Goal: Communication & Community: Ask a question

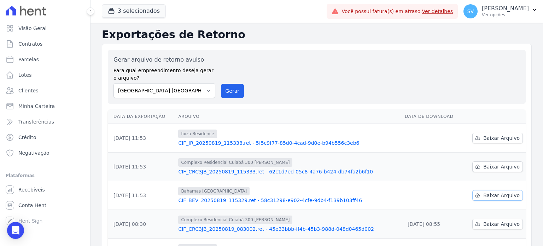
click at [497, 197] on span "Baixar Arquivo" at bounding box center [501, 195] width 36 height 7
drag, startPoint x: 232, startPoint y: 88, endPoint x: 296, endPoint y: 51, distance: 74.0
click at [232, 88] on button "Gerar" at bounding box center [232, 91] width 23 height 14
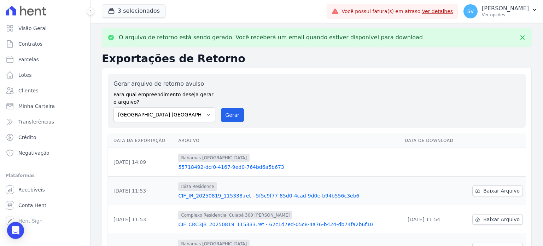
scroll to position [71, 0]
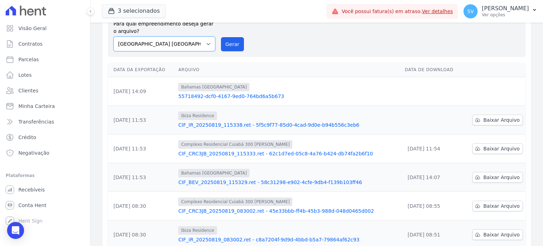
click at [208, 47] on select "BAHAMAS EAST VILLAGE COMPLEXO RESIDENCIAL CUIABÁ 300 - JOÃO DE BARRO IBIZA RESI…" at bounding box center [165, 43] width 102 height 15
select select "a999329b-d322-46c5-b2df-9163b092fb9b"
click at [114, 36] on select "BAHAMAS EAST VILLAGE COMPLEXO RESIDENCIAL CUIABÁ 300 - JOÃO DE BARRO IBIZA RESI…" at bounding box center [165, 43] width 102 height 15
click at [225, 40] on button "Gerar" at bounding box center [232, 44] width 23 height 14
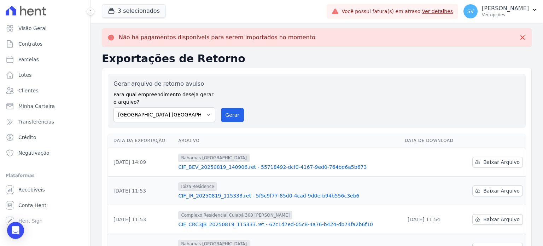
scroll to position [35, 0]
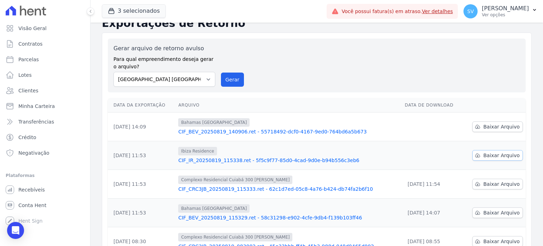
click at [498, 154] on span "Baixar Arquivo" at bounding box center [501, 155] width 36 height 7
click at [40, 62] on link "Parcelas" at bounding box center [45, 59] width 85 height 14
select select
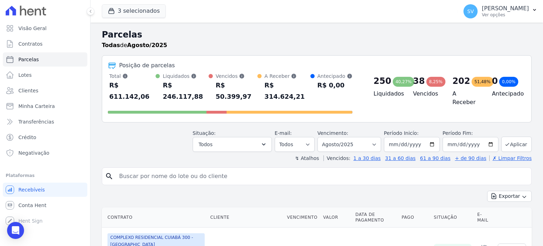
click at [199, 169] on input "search" at bounding box center [322, 176] width 414 height 14
paste input "Renner felipe Mendes de Abreu"
type input "Renner felipe Mendes de Abreu"
select select
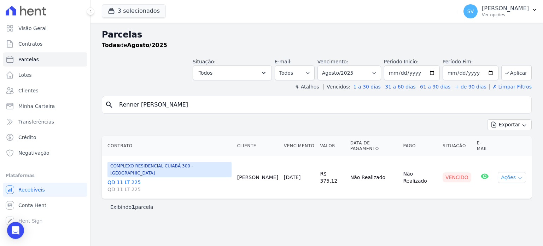
click at [521, 172] on button "Ações" at bounding box center [512, 177] width 28 height 11
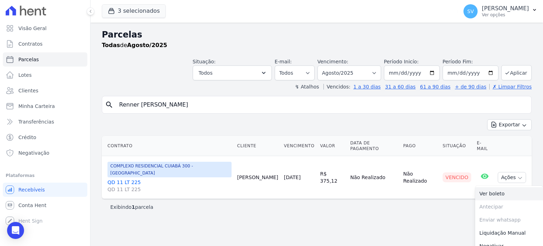
click at [501, 187] on link "Ver boleto" at bounding box center [509, 193] width 68 height 13
drag, startPoint x: 211, startPoint y: 102, endPoint x: 18, endPoint y: 103, distance: 193.1
click at [18, 103] on div "Visão Geral Contratos [GEOGRAPHIC_DATA] Lotes Clientes Minha Carteira Transferê…" at bounding box center [271, 123] width 543 height 246
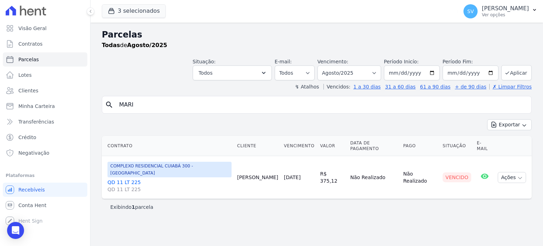
type input "[PERSON_NAME]"
drag, startPoint x: 198, startPoint y: 104, endPoint x: 116, endPoint y: 98, distance: 81.9
click at [116, 98] on input "[PERSON_NAME]" at bounding box center [322, 105] width 414 height 14
select select
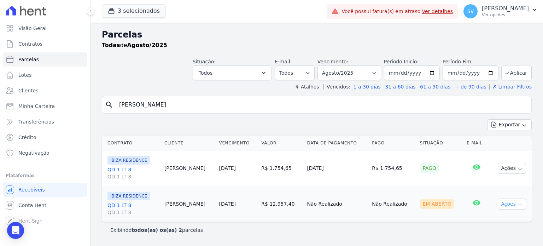
click at [509, 202] on button "Ações" at bounding box center [512, 203] width 28 height 11
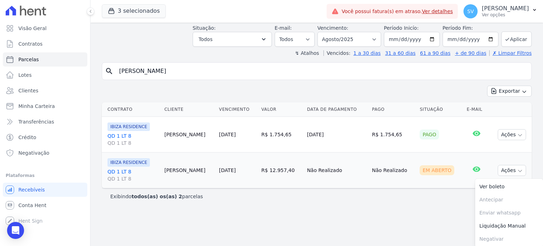
click at [122, 171] on link "QD 1 LT 8 QD 1 LT 8" at bounding box center [133, 175] width 51 height 14
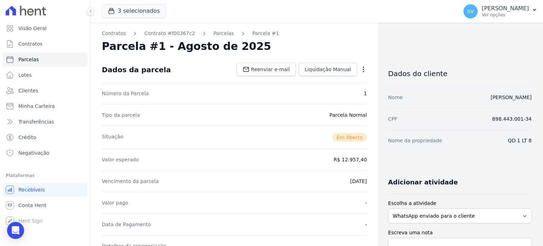
drag, startPoint x: 243, startPoint y: 158, endPoint x: 188, endPoint y: 176, distance: 57.3
click at [188, 176] on div "Vencimento da parcela 19/08/2025" at bounding box center [234, 181] width 265 height 22
select select
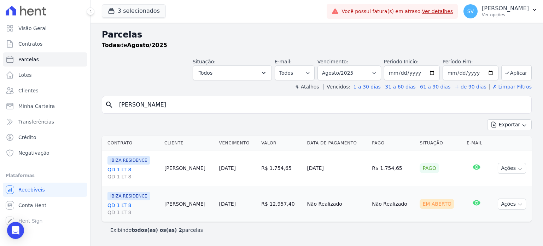
click at [126, 203] on link "QD 1 LT 8 QD 1 LT 8" at bounding box center [133, 209] width 51 height 14
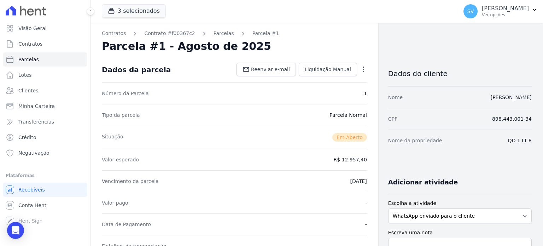
click at [360, 69] on icon "button" at bounding box center [363, 69] width 7 height 7
click at [250, 168] on div "Valor esperado R$ 12.957,40" at bounding box center [234, 160] width 265 height 22
click at [29, 90] on span "Clientes" at bounding box center [28, 90] width 20 height 7
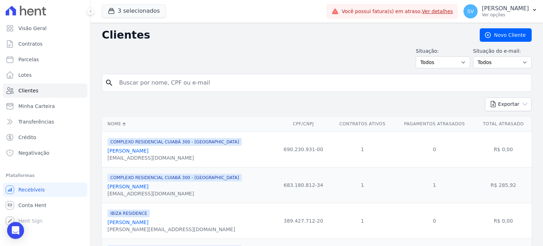
click at [198, 80] on input "search" at bounding box center [322, 83] width 414 height 14
paste input "[PERSON_NAME]"
type input "[PERSON_NAME]"
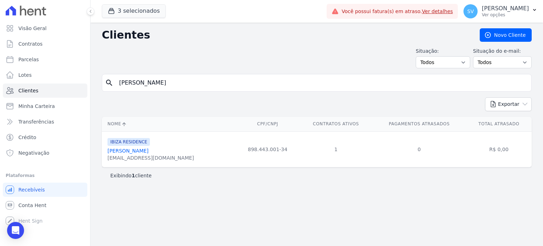
click at [124, 148] on link "Marijane Silveira Da Silva" at bounding box center [128, 151] width 41 height 6
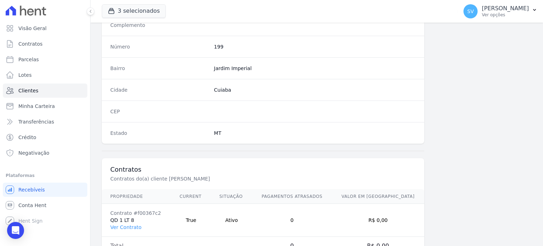
scroll to position [413, 0]
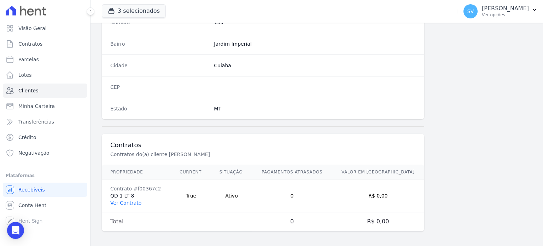
click at [131, 201] on link "Ver Contrato" at bounding box center [125, 203] width 31 height 6
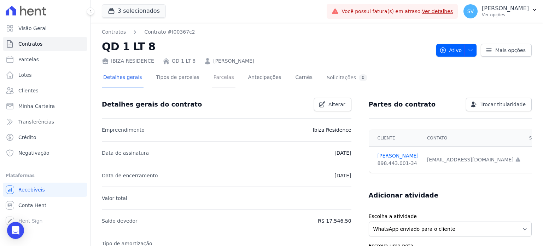
click at [217, 80] on link "Parcelas" at bounding box center [223, 78] width 23 height 19
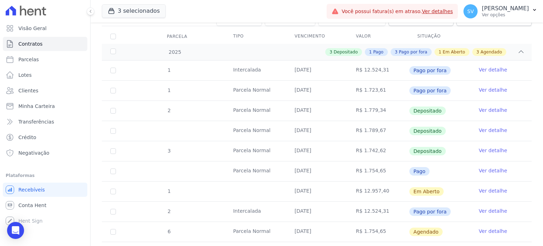
scroll to position [106, 0]
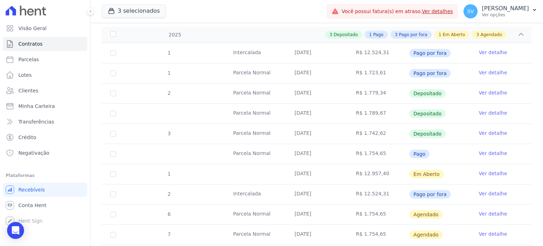
click at [482, 172] on link "Ver detalhe" at bounding box center [493, 173] width 28 height 7
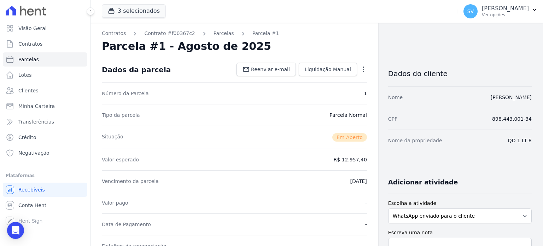
click at [362, 64] on div "Open options Alterar Cancelar Cobrança Cancelar boleto Você está prestes a canc…" at bounding box center [362, 70] width 10 height 12
click at [360, 68] on icon "button" at bounding box center [363, 69] width 7 height 7
click at [311, 79] on link "Alterar" at bounding box center [333, 79] width 62 height 13
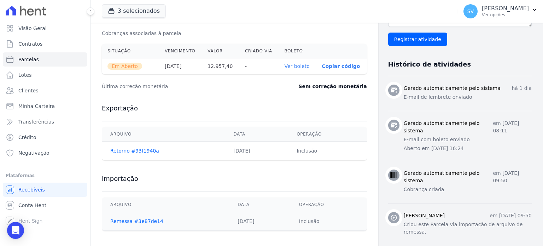
scroll to position [243, 0]
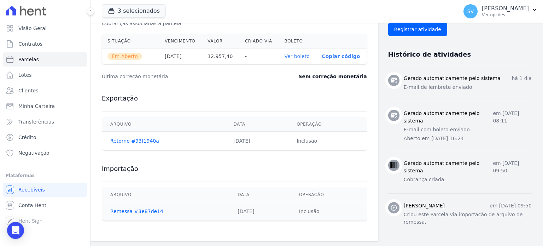
click at [302, 91] on div "Exportação Arquivo Data Operação Retorno #93f1940a 01/08/2025 Inclusão" at bounding box center [234, 122] width 265 height 70
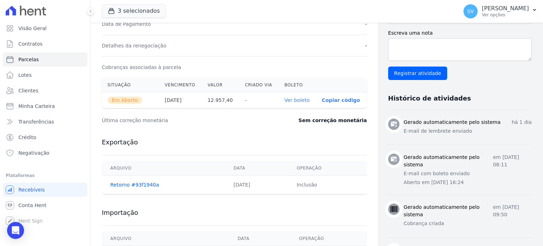
scroll to position [102, 0]
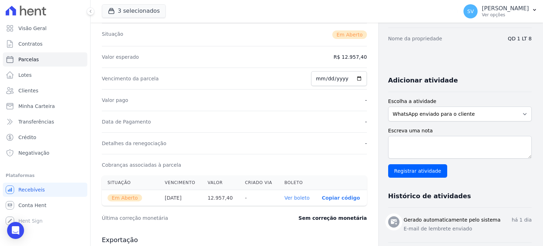
click at [299, 94] on div "Valor pago -" at bounding box center [234, 100] width 265 height 22
click at [273, 80] on div "Vencimento da parcela 2025-08-19" at bounding box center [234, 79] width 265 height 22
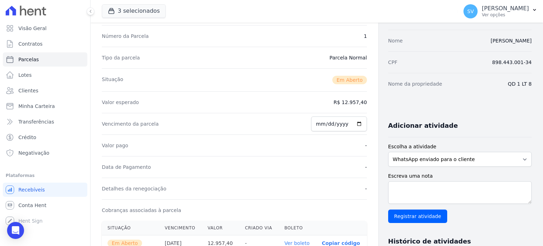
scroll to position [0, 0]
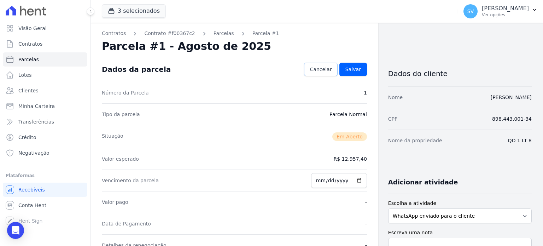
click at [318, 68] on span "Cancelar" at bounding box center [321, 69] width 22 height 7
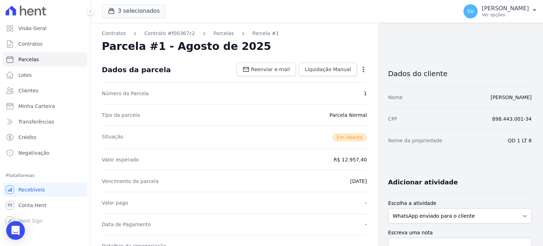
click at [23, 227] on body "Visão Geral Contratos Parcelas Lotes Clientes Minha Carteira Transferências Cré…" at bounding box center [271, 123] width 543 height 246
click at [19, 229] on icon "Open Intercom Messenger" at bounding box center [15, 230] width 9 height 9
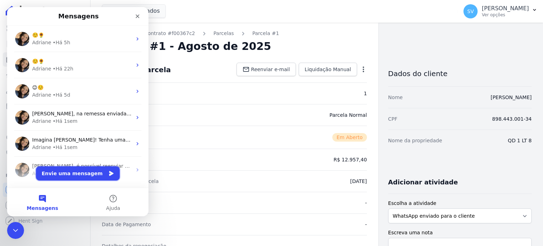
click at [69, 176] on button "Envie uma mensagem" at bounding box center [78, 173] width 84 height 14
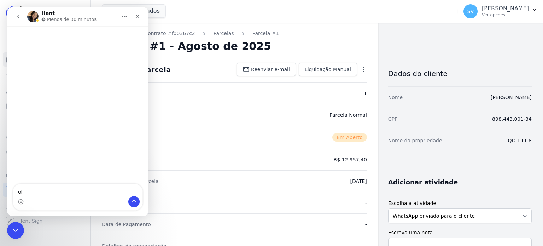
type textarea "o"
type textarea "Olá, boa tarde Tudo bem?"
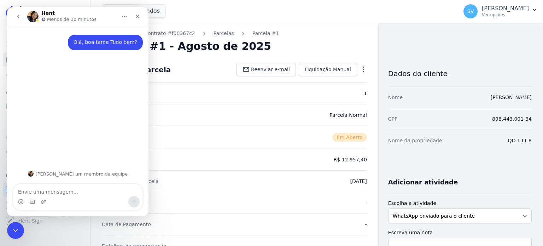
click at [97, 195] on textarea "Envie uma mensagem..." at bounding box center [77, 190] width 129 height 12
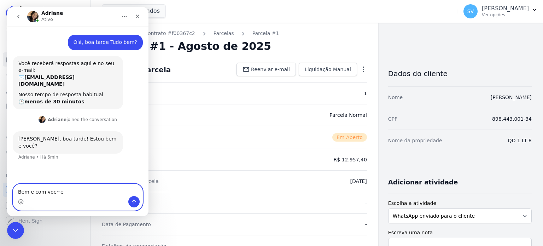
type textarea "Bem e com voc~e."
type textarea "Gostaria de tirar uma dúvida."
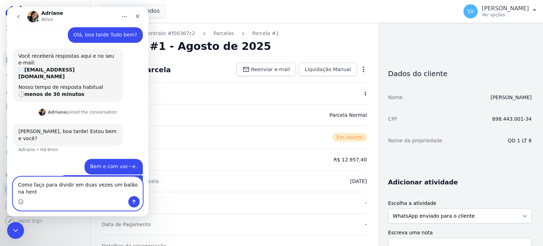
scroll to position [15, 0]
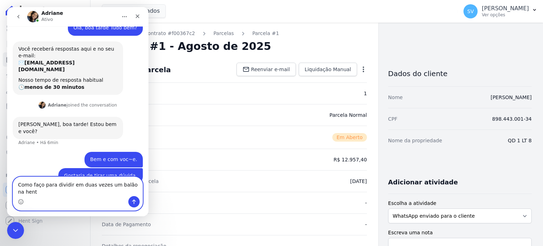
type textarea "Como faço para dividir em duas vezes um balão na hent?"
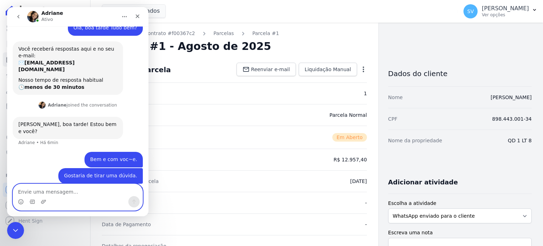
scroll to position [31, 0]
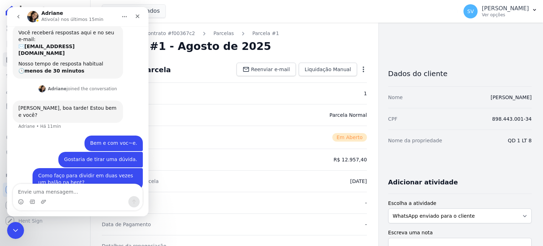
drag, startPoint x: 66, startPoint y: 199, endPoint x: 66, endPoint y: 195, distance: 4.7
click at [66, 197] on div "Messenger da Intercom" at bounding box center [77, 201] width 129 height 11
click at [65, 195] on textarea "Envie uma mensagem..." at bounding box center [77, 190] width 129 height 12
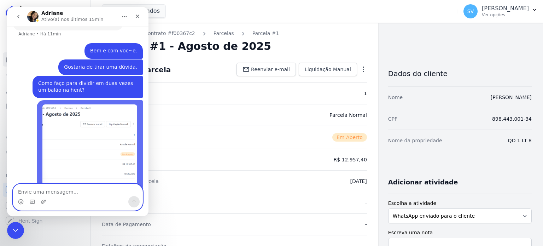
scroll to position [125, 0]
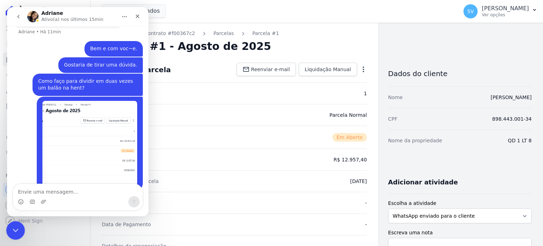
click at [16, 225] on icon "Encerramento do Messenger da Intercom" at bounding box center [14, 229] width 8 height 8
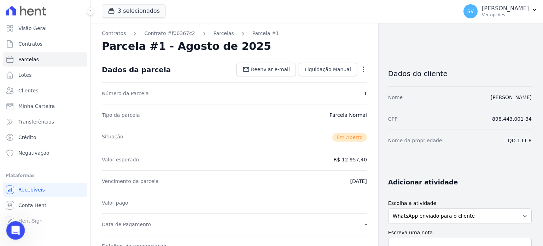
scroll to position [125, 0]
click at [10, 228] on icon "Abertura do Messenger da Intercom" at bounding box center [15, 230] width 12 height 12
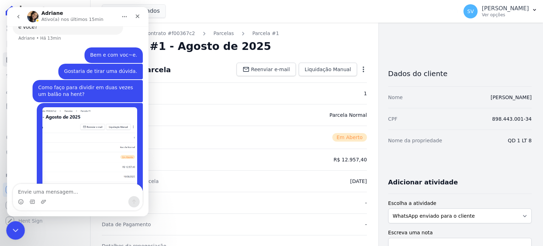
scroll to position [125, 0]
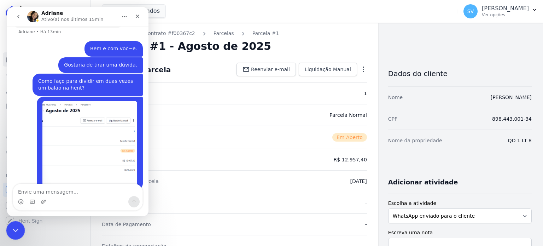
click at [9, 228] on div "Encerramento do Messenger da Intercom" at bounding box center [14, 229] width 17 height 17
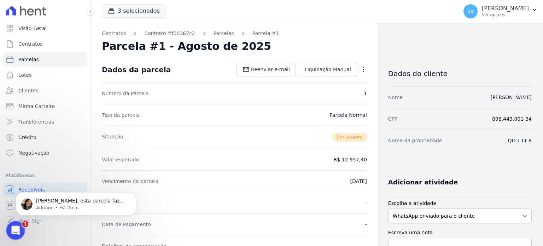
scroll to position [215, 0]
click at [95, 199] on p "Shirley, esta parcela faz parte de uma regra de cobrança? Se sim, poderá renego…" at bounding box center [81, 200] width 91 height 7
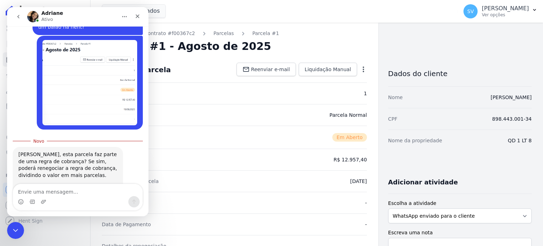
scroll to position [199, 0]
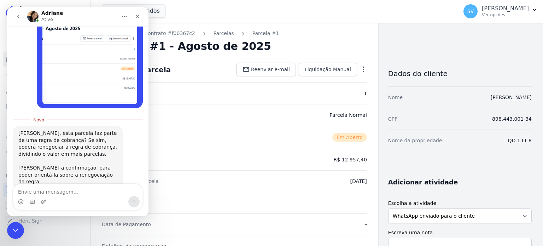
click at [36, 191] on textarea "Envie uma mensagem..." at bounding box center [77, 190] width 129 height 12
type textarea "Estou pronta"
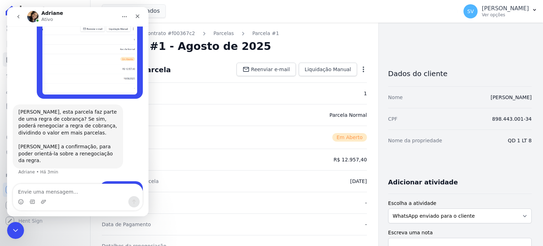
click at [50, 192] on textarea "Envie uma mensagem..." at bounding box center [77, 190] width 129 height 12
type textarea "Podemos fazer."
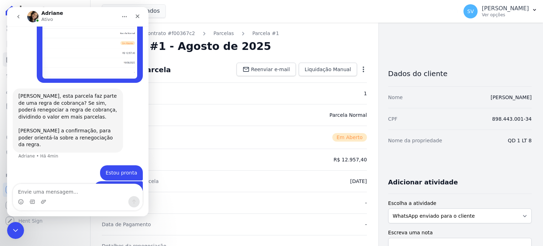
click at [48, 192] on textarea "Envie uma mensagem..." at bounding box center [77, 190] width 129 height 12
click at [44, 165] on div "Estou pronta SHIRLEY • Há 3min" at bounding box center [78, 173] width 130 height 16
click at [108, 169] on div "Estou pronta" at bounding box center [121, 172] width 31 height 7
click at [130, 165] on div "Estou pronta SHIRLEY • Há 4min" at bounding box center [121, 173] width 43 height 16
click at [134, 128] on div "Shirley, esta parcela faz parte de uma regra de cobrança? Se sim, poderá renego…" at bounding box center [78, 126] width 130 height 77
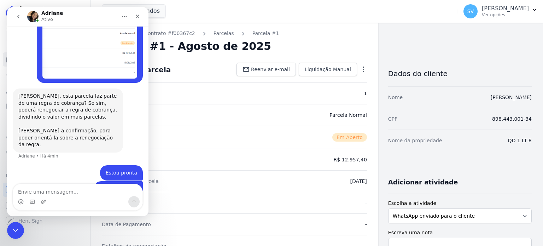
drag, startPoint x: 139, startPoint y: 87, endPoint x: 126, endPoint y: 67, distance: 23.7
click at [138, 83] on div "Olá, boa tarde Tudo bem? SHIRLEY • Há 22min Você receberá respostas aqui e no s…" at bounding box center [77, 3] width 141 height 405
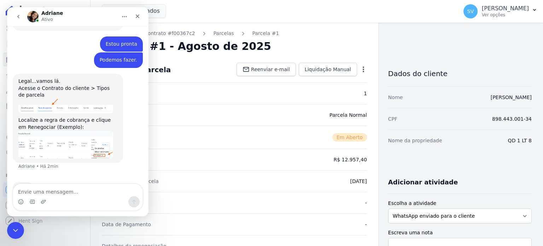
scroll to position [347, 0]
click at [90, 77] on div "Legal...vamos lá. Acesse o Contrato do cliente > Tipos de parcela" at bounding box center [67, 87] width 99 height 21
click at [214, 202] on div "Valor pago -" at bounding box center [234, 203] width 265 height 22
click at [16, 225] on icon "Encerramento do Messenger da Intercom" at bounding box center [14, 229] width 8 height 8
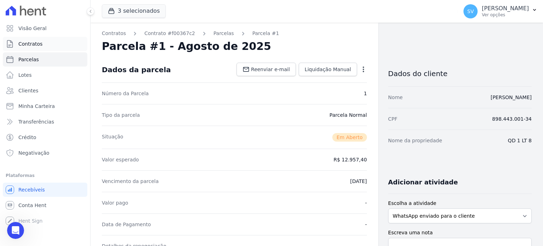
click at [41, 48] on link "Contratos" at bounding box center [45, 44] width 85 height 14
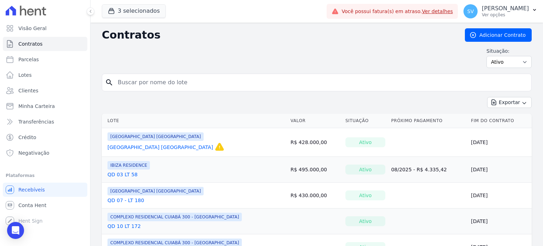
click at [236, 86] on input "search" at bounding box center [321, 82] width 415 height 14
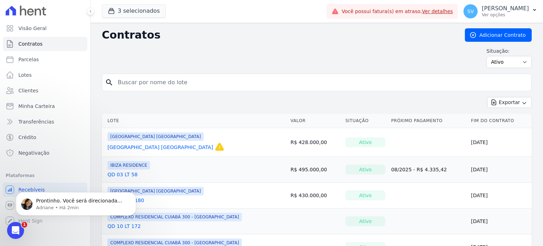
click at [149, 82] on input "search" at bounding box center [321, 82] width 415 height 14
type input "MARIJANE SILVEIRA DA SILVA"
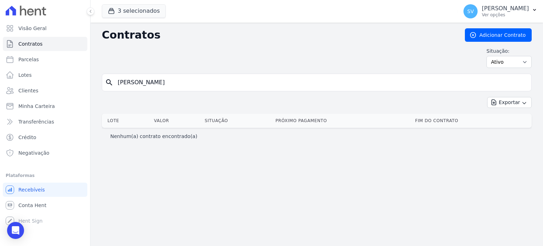
click at [202, 84] on input "MARIJANE SILVEIRA DA SILVA" at bounding box center [321, 82] width 415 height 14
drag, startPoint x: 202, startPoint y: 84, endPoint x: 113, endPoint y: 75, distance: 89.6
click at [115, 76] on input "MARIJANE SILVEIRA DA SILVA" at bounding box center [321, 82] width 415 height 14
click at [215, 81] on input "MARIJANE SILVEIRA DA SILVA" at bounding box center [321, 82] width 415 height 14
paste input "QD 1 LT 8"
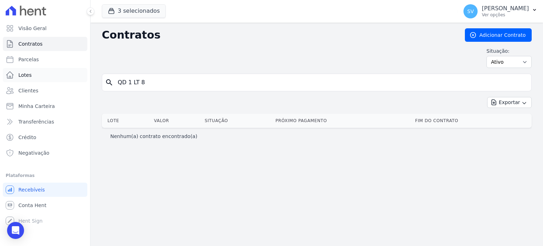
type input "QD 1 LT 8"
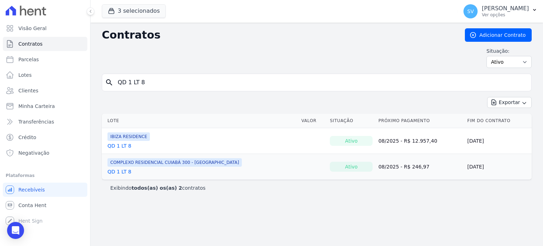
click at [122, 146] on link "QD 1 LT 8" at bounding box center [120, 145] width 24 height 7
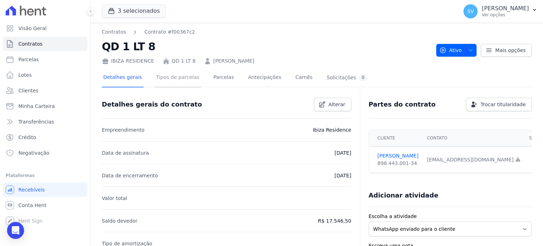
click at [182, 77] on link "Tipos de parcelas" at bounding box center [178, 78] width 46 height 19
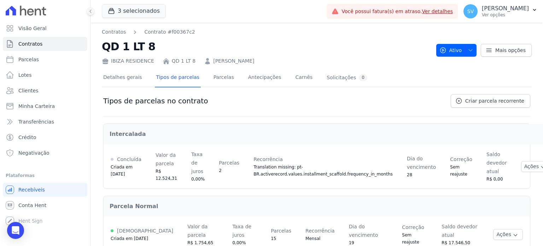
click at [24, 225] on body "Visão Geral Contratos Parcelas Lotes Clientes Minha Carteira Transferências Cré…" at bounding box center [271, 123] width 543 height 246
click at [12, 234] on icon "Open Intercom Messenger" at bounding box center [15, 230] width 9 height 9
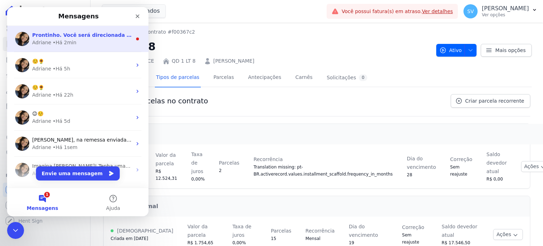
click at [73, 37] on span "Prontinho. Você será direcionada para uma nova tela, onde poderá incluir a quan…" at bounding box center [203, 35] width 343 height 6
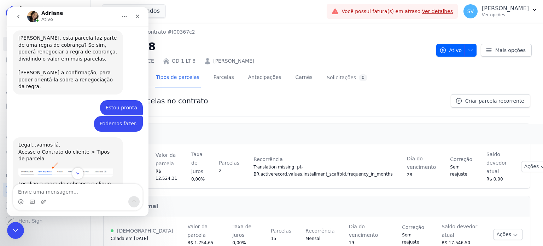
scroll to position [349, 0]
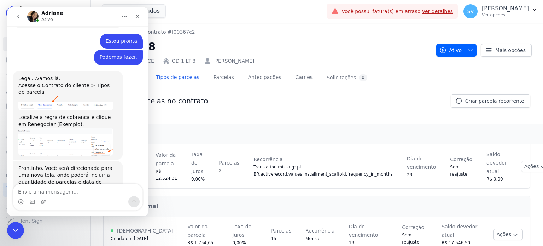
click at [72, 128] on img "Adriane diz…" at bounding box center [65, 142] width 95 height 28
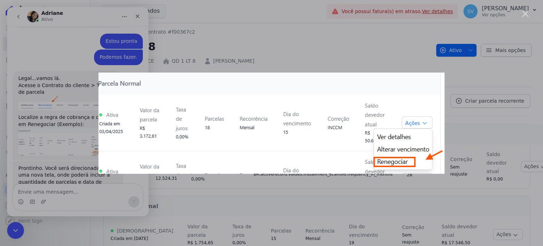
click at [74, 115] on div "Messenger da Intercom" at bounding box center [271, 123] width 543 height 246
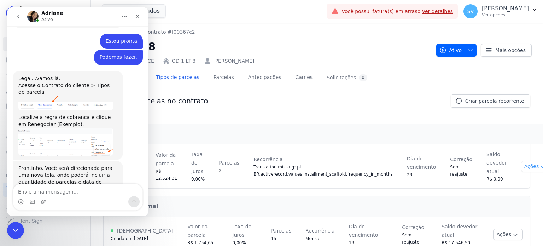
click at [540, 164] on icon "button" at bounding box center [543, 167] width 6 height 6
click at [87, 128] on img "Adriane diz…" at bounding box center [65, 142] width 95 height 28
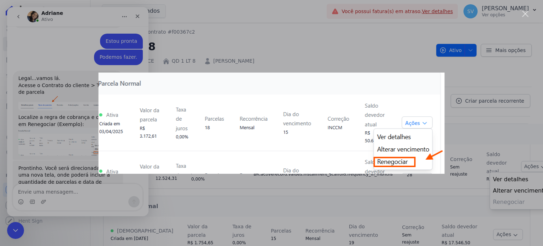
click at [263, 53] on div "Messenger da Intercom" at bounding box center [271, 123] width 543 height 246
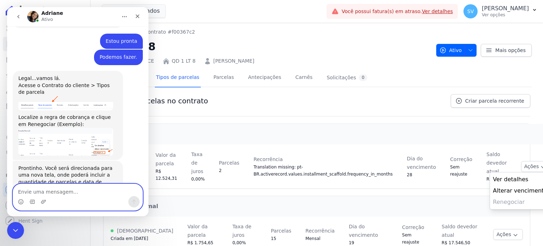
click at [75, 195] on textarea "Envie uma mensagem..." at bounding box center [77, 190] width 129 height 12
type textarea "Mas para isso eu tenho que cancelar a cobrança?"
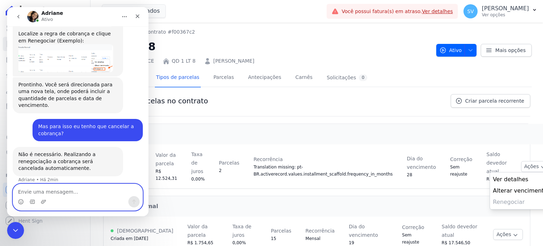
scroll to position [406, 0]
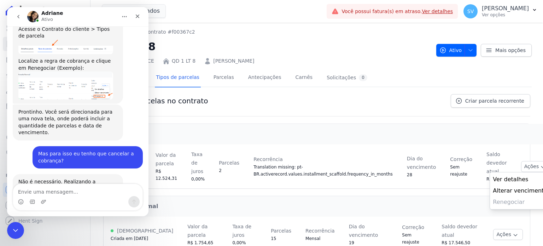
drag, startPoint x: 61, startPoint y: 198, endPoint x: 60, endPoint y: 189, distance: 8.8
click at [60, 190] on div "Messenger da Intercom" at bounding box center [77, 197] width 129 height 26
click at [60, 189] on textarea "Envie uma mensagem..." at bounding box center [77, 190] width 129 height 12
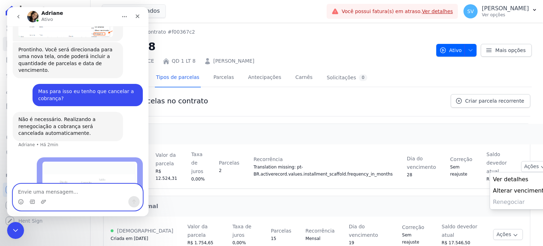
click at [65, 189] on textarea "Envie uma mensagem..." at bounding box center [77, 190] width 129 height 12
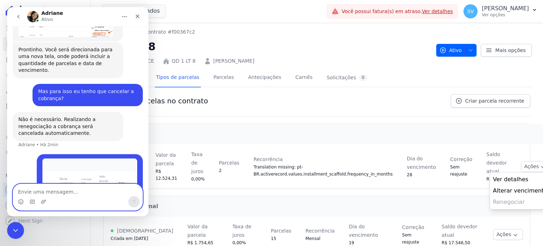
scroll to position [469, 0]
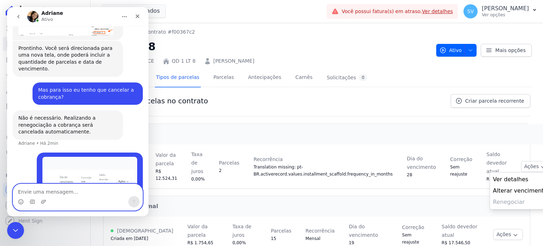
click at [83, 188] on textarea "Envie uma mensagem..." at bounding box center [77, 190] width 129 height 12
type textarea "Não me disponibiliza a opção."
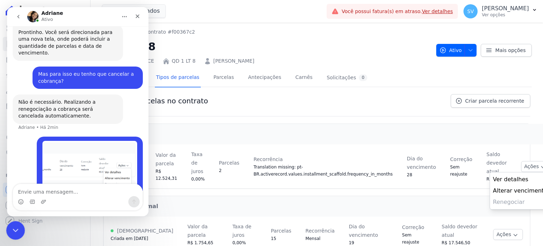
click at [16, 230] on icon "Encerramento do Messenger da Intercom" at bounding box center [14, 229] width 8 height 8
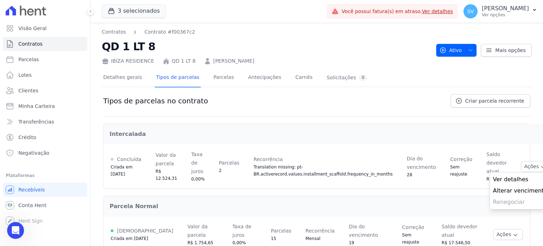
click at [276, 192] on div "Intercalada Concluída Criada em 05/06/2025 Valor da parcela R$ 12.524,31 Taxa d…" at bounding box center [316, 186] width 427 height 141
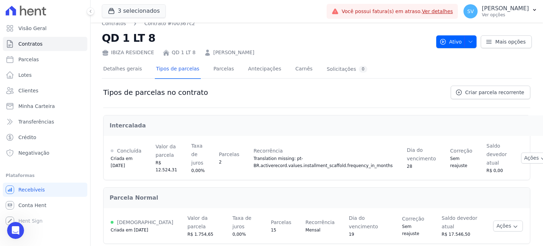
click at [113, 148] on div "Concluída" at bounding box center [126, 150] width 31 height 8
click at [111, 150] on span at bounding box center [112, 150] width 3 height 3
click at [111, 151] on span at bounding box center [112, 150] width 3 height 3
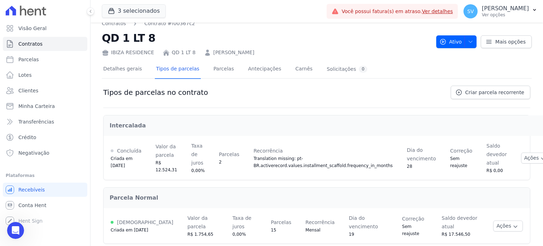
click at [219, 160] on span "2" at bounding box center [220, 162] width 3 height 5
click at [521, 159] on button "Ações" at bounding box center [536, 157] width 30 height 11
click at [13, 230] on icon "Abertura do Messenger da Intercom" at bounding box center [14, 229] width 5 height 6
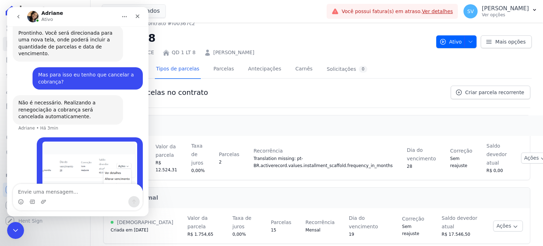
click at [32, 192] on textarea "Envie uma mensagem..." at bounding box center [77, 190] width 129 height 12
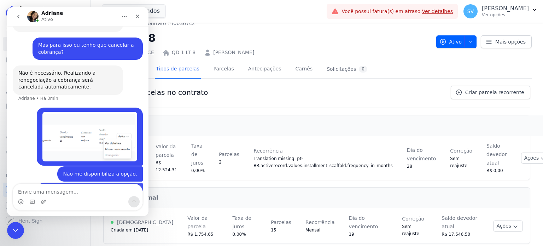
scroll to position [516, 0]
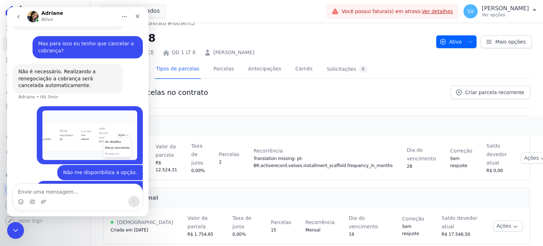
click at [294, 133] on div "Intercalada" at bounding box center [330, 126] width 453 height 20
click at [405, 184] on div "Intercalada Concluída Criada em 05/06/2025 Valor da parcela R$ 12.524,31 Taxa d…" at bounding box center [316, 178] width 427 height 141
click at [288, 191] on div "Parcela Normal" at bounding box center [317, 198] width 426 height 20
click at [19, 228] on icon "Encerramento do Messenger da Intercom" at bounding box center [14, 229] width 8 height 8
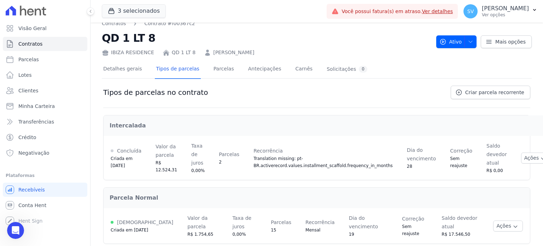
click at [197, 167] on div "0,00%" at bounding box center [197, 170] width 13 height 7
click at [220, 156] on span "Parcelas" at bounding box center [229, 154] width 21 height 6
click at [407, 165] on div "28" at bounding box center [421, 166] width 29 height 7
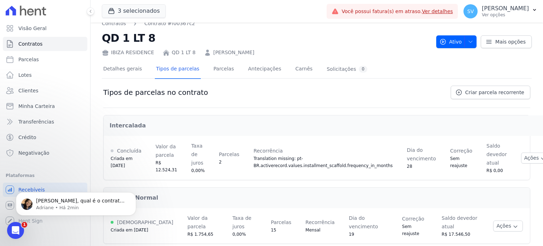
scroll to position [572, 0]
click at [91, 203] on p "Shirley, qual é o contrato e nome da cliente? Vou verificar" at bounding box center [81, 200] width 91 height 7
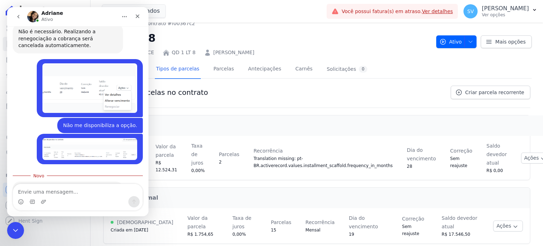
scroll to position [556, 0]
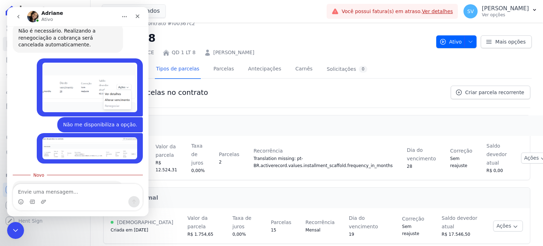
click at [85, 186] on textarea "Envie uma mensagem..." at bounding box center [77, 190] width 129 height 12
type textarea "MARIJANE SILVEIRA DA SILVA"
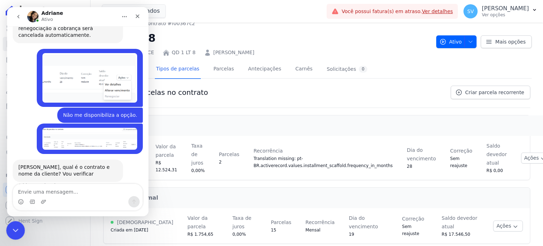
click at [19, 228] on div "Encerramento do Messenger da Intercom" at bounding box center [14, 229] width 17 height 17
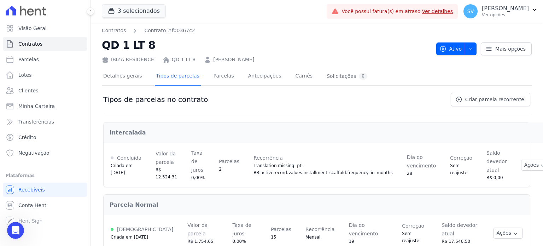
scroll to position [0, 0]
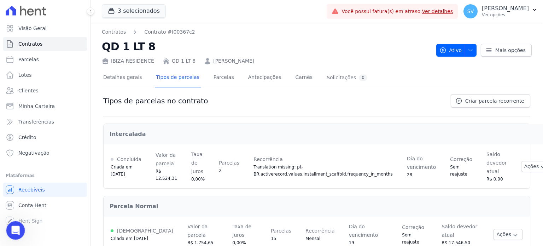
drag, startPoint x: 19, startPoint y: 222, endPoint x: 16, endPoint y: 225, distance: 4.3
click at [16, 225] on div "Abertura do Messenger da Intercom" at bounding box center [14, 229] width 23 height 23
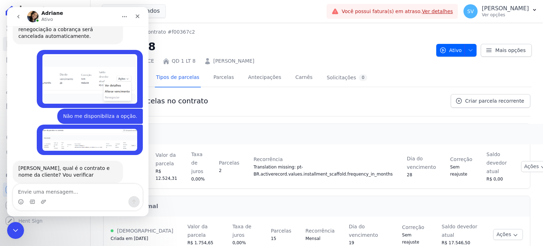
click at [53, 192] on textarea "Envie uma mensagem..." at bounding box center [77, 190] width 129 height 12
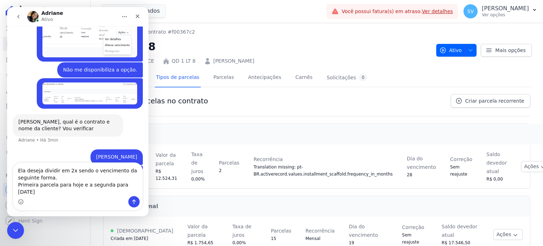
scroll to position [619, 0]
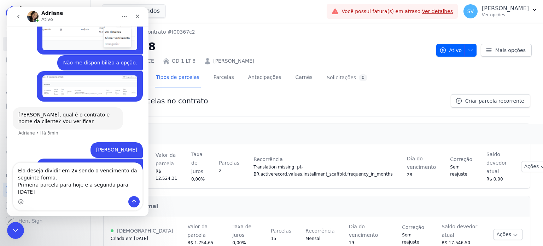
type textarea "Ela deseja dividir em 2x sendo o vencimento da seguinte forma. Primeira parcela…"
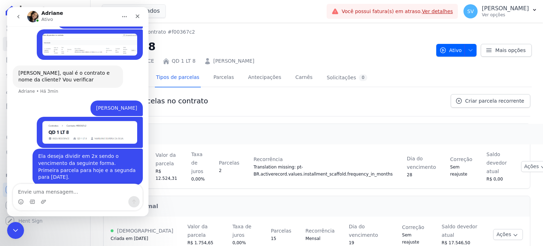
scroll to position [662, 0]
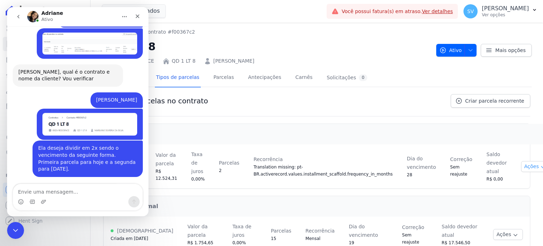
click at [540, 166] on icon "button" at bounding box center [543, 167] width 6 height 6
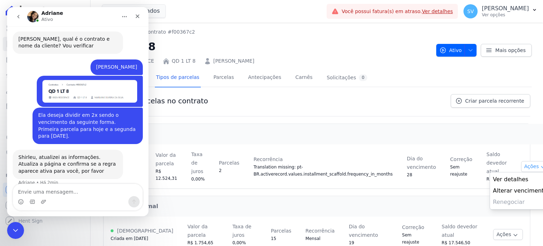
scroll to position [697, 0]
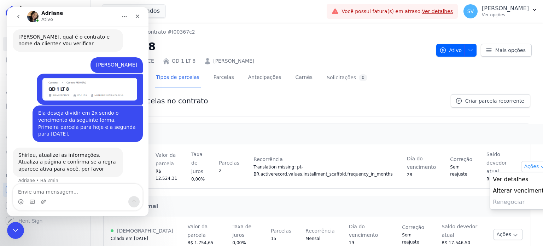
click at [540, 166] on icon "button" at bounding box center [543, 167] width 6 height 6
click at [6, 230] on div "Encerramento do Messenger da Intercom" at bounding box center [14, 229] width 17 height 17
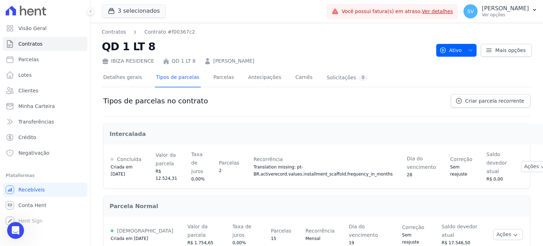
scroll to position [670, 0]
drag, startPoint x: 499, startPoint y: 154, endPoint x: 497, endPoint y: 167, distance: 13.0
click at [514, 167] on td "Ações Ver detalhes Alterar vencimento Renegociar Detalhes da regra de cobrança …" at bounding box center [536, 166] width 44 height 44
click at [521, 167] on button "Ações" at bounding box center [536, 166] width 30 height 11
click at [521, 164] on button "Ações" at bounding box center [536, 166] width 30 height 11
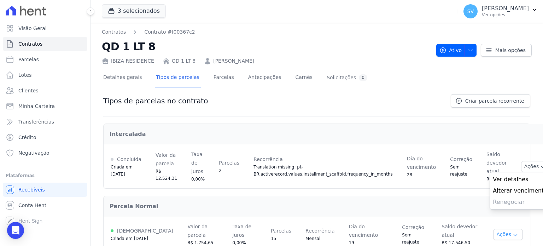
click at [512, 229] on button "Ações" at bounding box center [508, 234] width 30 height 11
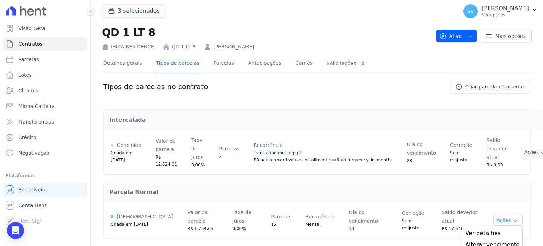
scroll to position [26, 0]
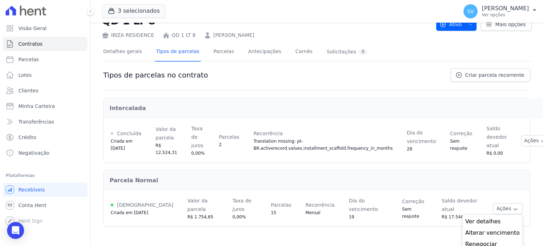
drag, startPoint x: 504, startPoint y: 174, endPoint x: 504, endPoint y: 165, distance: 8.8
click at [504, 174] on div "Parcela Normal" at bounding box center [317, 180] width 426 height 20
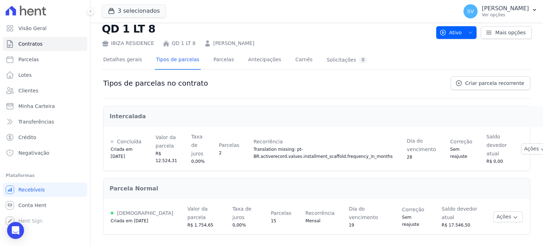
scroll to position [8, 0]
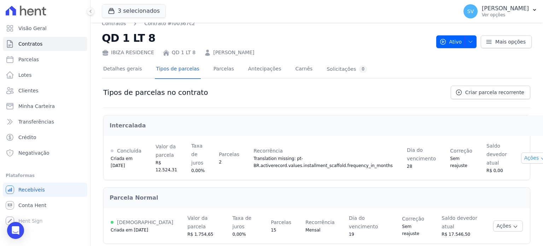
click at [521, 160] on button "Ações" at bounding box center [536, 157] width 30 height 11
click at [14, 225] on div "Open Intercom Messenger" at bounding box center [15, 230] width 19 height 19
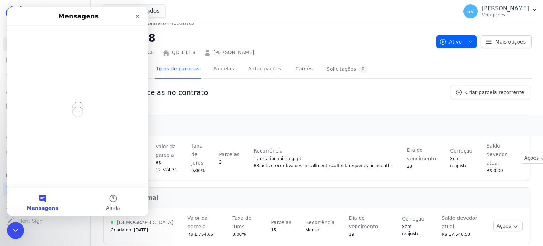
scroll to position [0, 0]
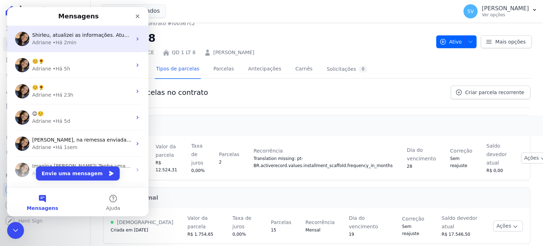
click at [73, 37] on span "Shirleu, atualizei as informações. Atualiza a página e confirma se a regra apar…" at bounding box center [166, 35] width 268 height 6
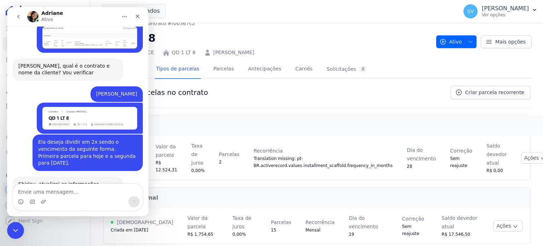
scroll to position [670, 0]
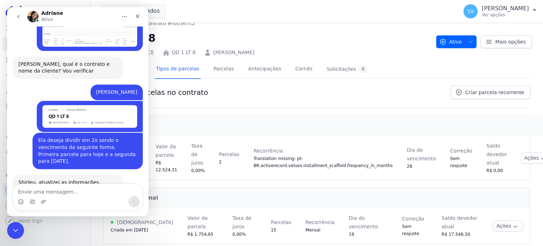
click at [60, 191] on textarea "Envie uma mensagem..." at bounding box center [77, 190] width 129 height 12
type textarea "Continua do mesmo jeito"
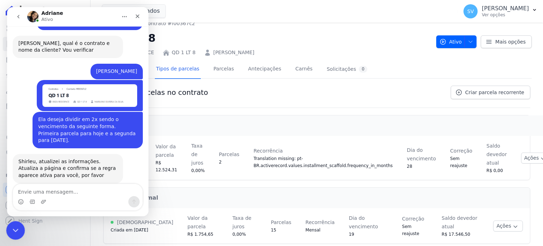
click at [11, 229] on icon "Encerramento do Messenger da Intercom" at bounding box center [14, 229] width 8 height 8
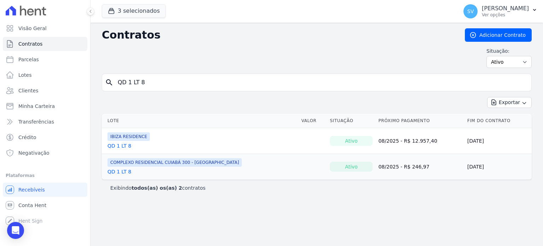
click at [174, 83] on input "QD 1 LT 8" at bounding box center [321, 82] width 415 height 14
click at [173, 80] on input "QD 1 LT 8" at bounding box center [321, 82] width 415 height 14
click at [125, 144] on link "QD 1 LT 8" at bounding box center [120, 145] width 24 height 7
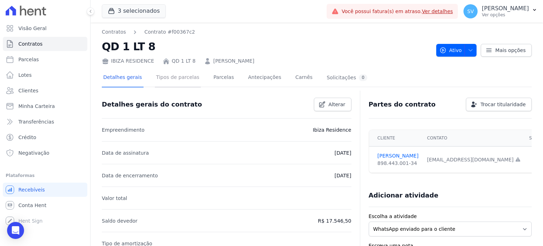
click at [174, 80] on link "Tipos de parcelas" at bounding box center [178, 78] width 46 height 19
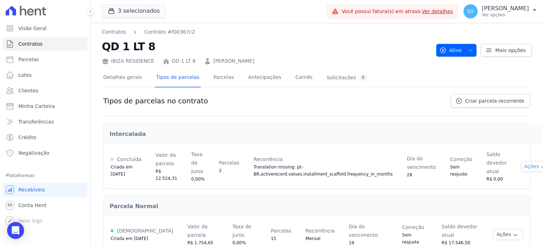
click at [521, 164] on button "Ações" at bounding box center [536, 166] width 30 height 11
click at [305, 200] on div "Parcela Normal" at bounding box center [317, 206] width 426 height 20
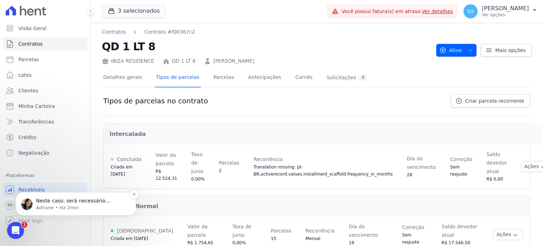
click at [65, 203] on p "Neste caso, será necessário cancelar a cobrança atual e gerar 2 parcelas avulsa…" at bounding box center [81, 200] width 91 height 7
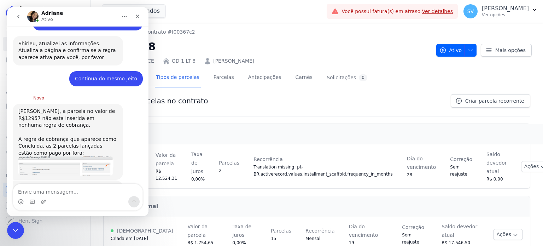
scroll to position [807, 0]
click at [49, 157] on img "Adriane diz…" at bounding box center [65, 166] width 95 height 19
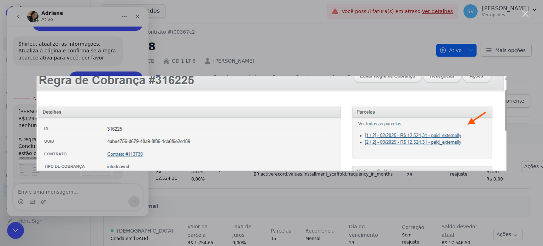
click at [141, 29] on div "Messenger da Intercom" at bounding box center [271, 123] width 543 height 246
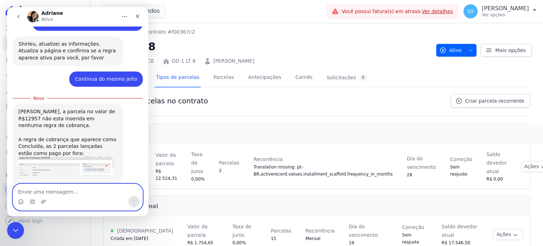
click at [75, 193] on textarea "Envie uma mensagem..." at bounding box center [77, 190] width 129 height 12
click at [62, 193] on textarea "Envie uma mensagem..." at bounding box center [77, 190] width 129 height 12
type textarea "Irei tentar aqui."
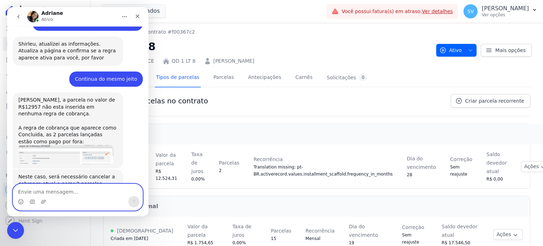
scroll to position [816, 0]
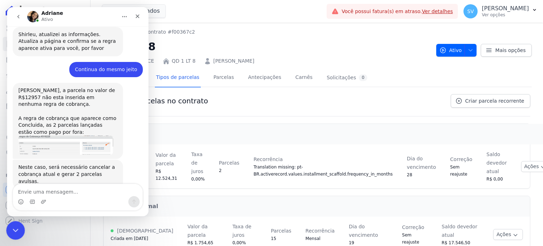
click at [15, 229] on icon "Encerramento do Messenger da Intercom" at bounding box center [14, 229] width 8 height 8
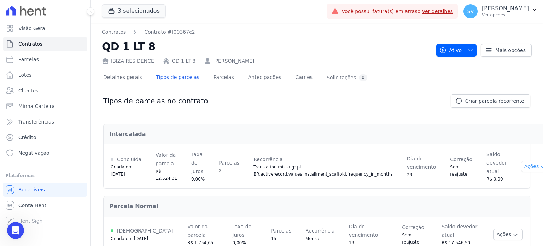
click at [521, 168] on button "Ações" at bounding box center [536, 166] width 30 height 11
click at [374, 112] on div "Tipos de parcelas no contrato Criar parcela recorrente" at bounding box center [316, 105] width 427 height 22
click at [213, 77] on link "Parcelas" at bounding box center [223, 78] width 23 height 19
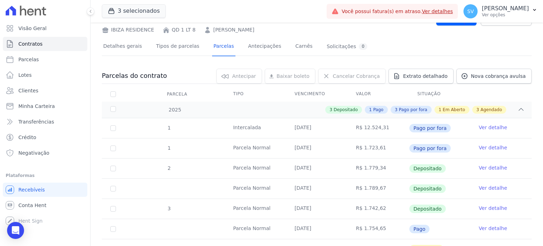
scroll to position [106, 0]
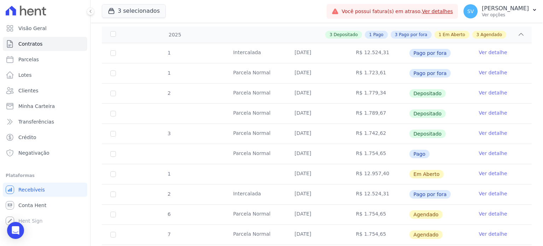
click at [489, 173] on link "Ver detalhe" at bounding box center [493, 173] width 28 height 7
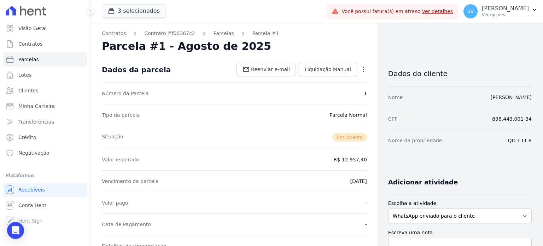
click at [360, 70] on icon "button" at bounding box center [363, 69] width 7 height 7
click at [326, 92] on link "Cancelar Cobrança" at bounding box center [333, 91] width 62 height 13
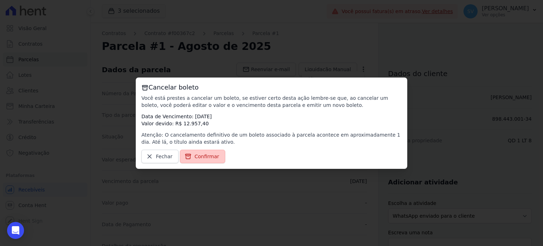
click at [216, 156] on link "Confirmar" at bounding box center [202, 156] width 45 height 13
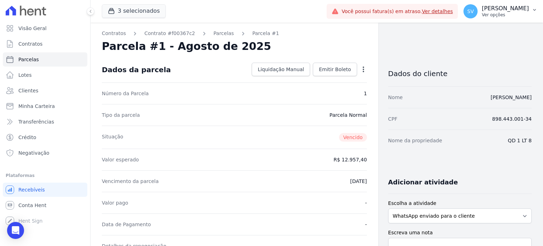
click at [500, 11] on p "[PERSON_NAME]" at bounding box center [505, 8] width 47 height 7
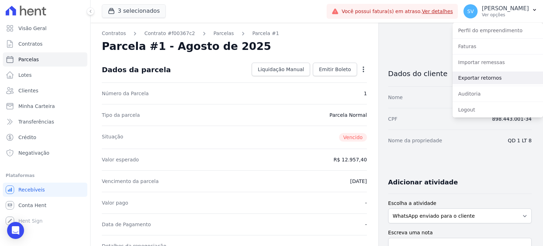
click at [477, 80] on link "Exportar retornos" at bounding box center [498, 77] width 91 height 13
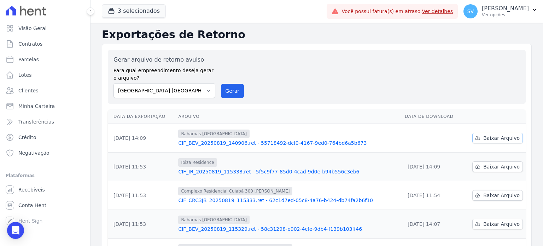
click at [498, 137] on span "Baixar Arquivo" at bounding box center [501, 137] width 36 height 7
click at [316, 172] on link "CIF_IR_20250819_115338.ret - 5f5c9f77-85d0-4cad-9d0e-b94b556c3eb6" at bounding box center [288, 171] width 221 height 7
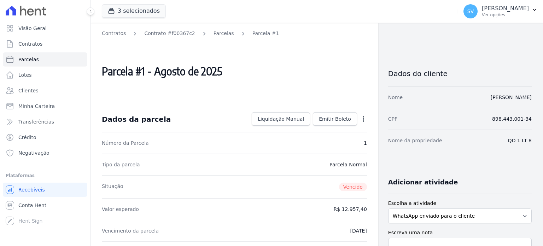
drag, startPoint x: 474, startPoint y: 8, endPoint x: 475, endPoint y: 24, distance: 16.0
click at [482, 9] on p "[PERSON_NAME]" at bounding box center [505, 8] width 47 height 7
click at [482, 12] on p "Ver opções" at bounding box center [505, 15] width 47 height 6
click at [482, 11] on p "[PERSON_NAME]" at bounding box center [505, 8] width 47 height 7
click at [482, 8] on p "[PERSON_NAME]" at bounding box center [505, 8] width 47 height 7
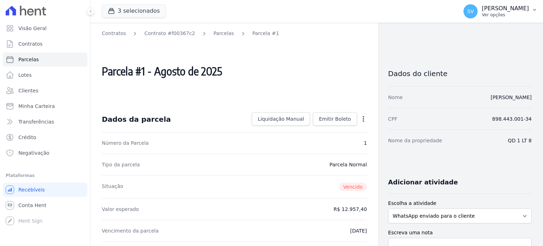
click at [482, 7] on p "[PERSON_NAME]" at bounding box center [505, 8] width 47 height 7
click at [482, 8] on p "[PERSON_NAME]" at bounding box center [505, 8] width 47 height 7
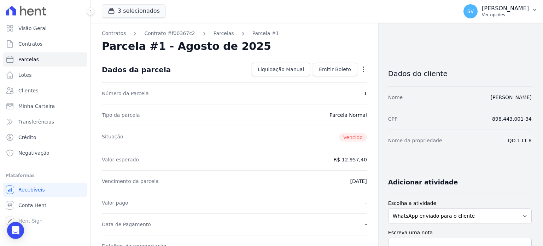
click at [498, 10] on p "[PERSON_NAME]" at bounding box center [505, 8] width 47 height 7
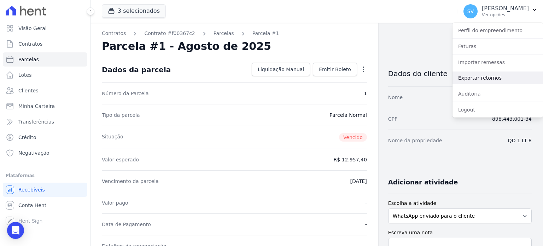
click at [468, 78] on link "Exportar retornos" at bounding box center [498, 77] width 91 height 13
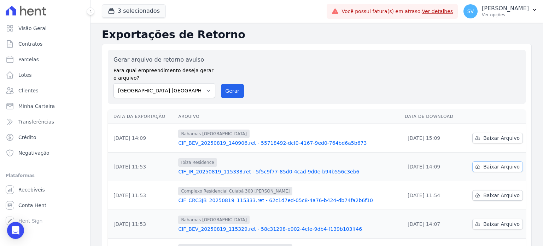
click at [486, 167] on span "Baixar Arquivo" at bounding box center [501, 166] width 36 height 7
click at [301, 169] on link "CIF_IR_20250819_115338.ret - 5f5c9f77-85d0-4cad-9d0e-b94b556c3eb6" at bounding box center [288, 171] width 221 height 7
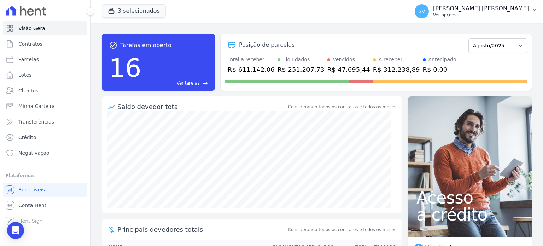
click at [468, 8] on p "[PERSON_NAME] [PERSON_NAME]" at bounding box center [481, 8] width 96 height 7
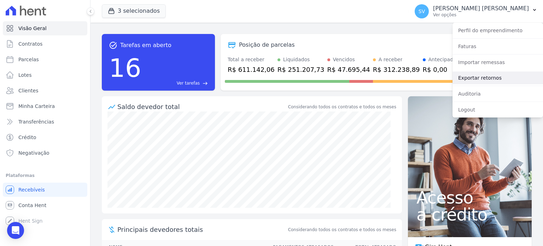
click at [476, 77] on link "Exportar retornos" at bounding box center [498, 77] width 91 height 13
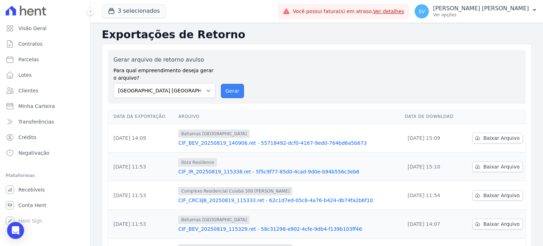
click at [235, 90] on button "Gerar" at bounding box center [232, 91] width 23 height 14
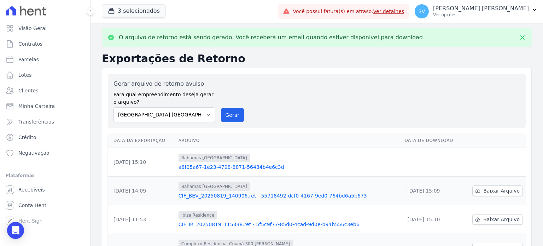
click at [208, 91] on label "Para qual empreendimento deseja gerar o arquivo?" at bounding box center [165, 97] width 102 height 18
click at [209, 115] on select "BAHAMAS EAST VILLAGE COMPLEXO RESIDENCIAL CUIABÁ 300 - JOÃO DE BARRO IBIZA RESI…" at bounding box center [165, 114] width 102 height 15
select select "a999329b-d322-46c5-b2df-9163b092fb9b"
click at [114, 107] on select "BAHAMAS EAST VILLAGE COMPLEXO RESIDENCIAL CUIABÁ 300 - JOÃO DE BARRO IBIZA RESI…" at bounding box center [165, 114] width 102 height 15
click at [227, 116] on button "Gerar" at bounding box center [232, 115] width 23 height 14
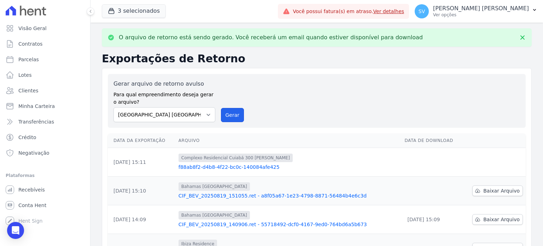
drag, startPoint x: 227, startPoint y: 114, endPoint x: 294, endPoint y: 55, distance: 89.7
click at [227, 114] on button "Gerar" at bounding box center [232, 115] width 23 height 14
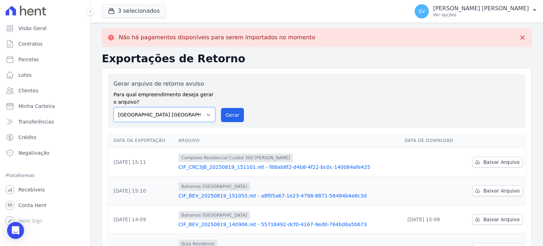
click at [208, 115] on select "BAHAMAS EAST VILLAGE COMPLEXO RESIDENCIAL CUIABÁ 300 - JOÃO DE BARRO IBIZA RESI…" at bounding box center [165, 114] width 102 height 15
select select "73a372cd-5640-41c8-aaea-11bd74619c10"
click at [114, 107] on select "BAHAMAS EAST VILLAGE COMPLEXO RESIDENCIAL CUIABÁ 300 - JOÃO DE BARRO IBIZA RESI…" at bounding box center [165, 114] width 102 height 15
click at [226, 117] on button "Gerar" at bounding box center [232, 115] width 23 height 14
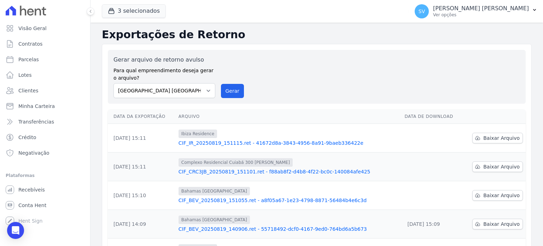
click at [338, 89] on div "Gerar arquivo de retorno avulso Para qual empreendimento deseja gerar o arquivo…" at bounding box center [317, 77] width 407 height 42
click at [492, 137] on span "Baixar Arquivo" at bounding box center [501, 137] width 36 height 7
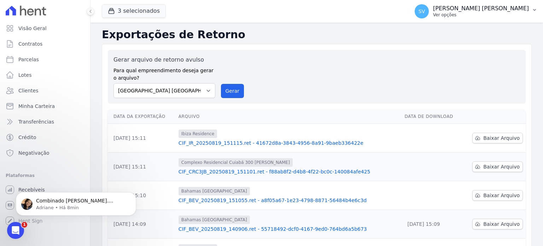
click at [464, 12] on p "Ver opções" at bounding box center [481, 15] width 96 height 6
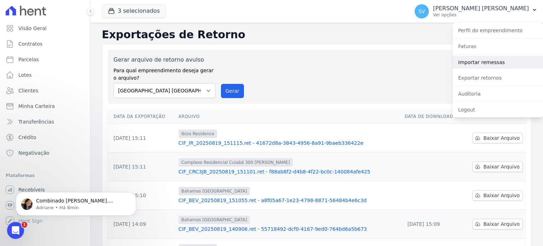
click at [483, 63] on link "Importar remessas" at bounding box center [498, 62] width 91 height 13
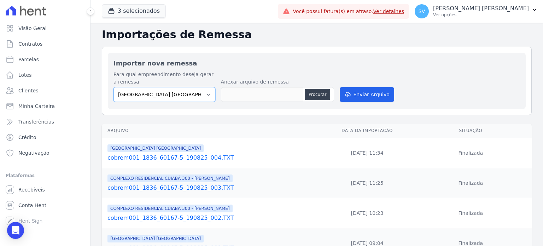
click at [202, 91] on select "BAHAMAS EAST VILLAGE COMPLEXO RESIDENCIAL CUIABÁ 300 - JOÃO DE BARRO IBIZA RESI…" at bounding box center [165, 94] width 102 height 15
select select "73a372cd-5640-41c8-aaea-11bd74619c10"
click at [114, 87] on select "BAHAMAS EAST VILLAGE COMPLEXO RESIDENCIAL CUIABÁ 300 - JOÃO DE BARRO IBIZA RESI…" at bounding box center [165, 94] width 102 height 15
click at [321, 94] on button "Procurar" at bounding box center [317, 94] width 25 height 11
type input "cobrem001_1836_60167-5_190825_005.TXT"
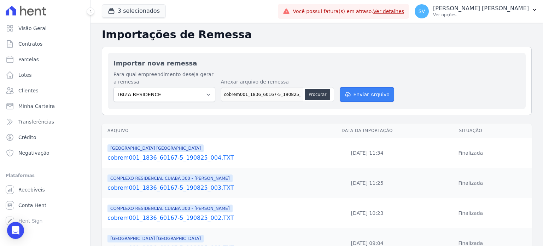
click at [365, 89] on button "Enviar Arquivo" at bounding box center [367, 94] width 54 height 15
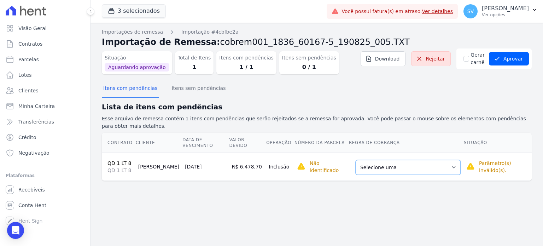
click at [431, 160] on select "Selecione uma Nova Parcela Avulsa Parcela Avulsa Existente Intercalada (2 X R$ …" at bounding box center [408, 167] width 105 height 15
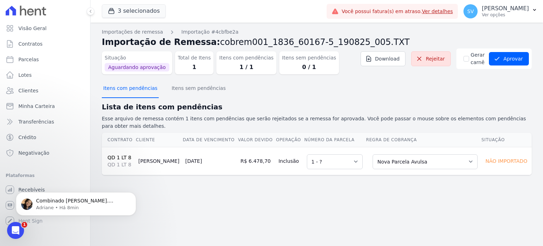
click at [134, 90] on button "Itens com pendências" at bounding box center [130, 89] width 57 height 18
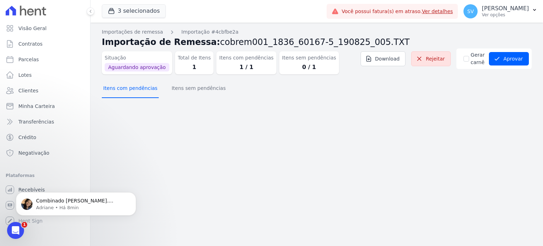
click at [134, 90] on button "Itens com pendências" at bounding box center [130, 89] width 57 height 18
click at [519, 56] on button "Aprovar" at bounding box center [509, 58] width 40 height 13
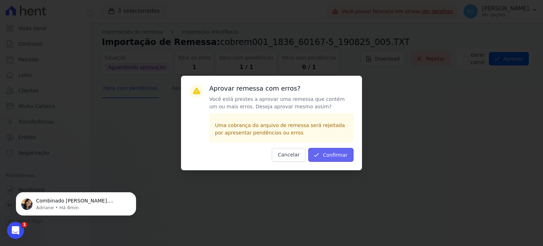
click at [327, 153] on button "Confirmar" at bounding box center [330, 155] width 45 height 14
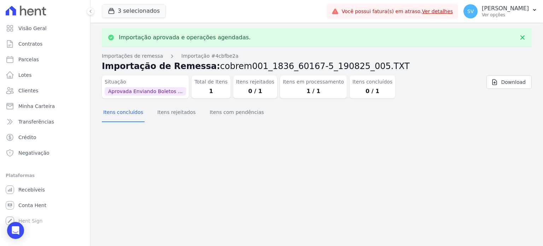
click at [210, 134] on div "Importação aprovada e operações agendadas. Importações de remessa Importação #4…" at bounding box center [317, 134] width 453 height 223
click at [40, 59] on link "Parcelas" at bounding box center [45, 59] width 85 height 14
select select
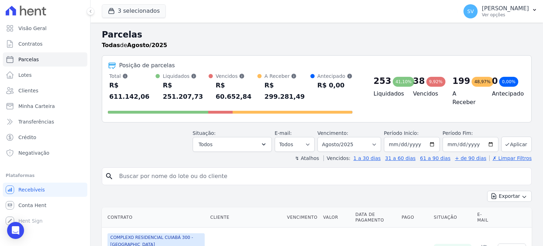
click at [174, 169] on input "search" at bounding box center [322, 176] width 414 height 14
paste input "[PERSON_NAME]"
type input "[PERSON_NAME]"
select select
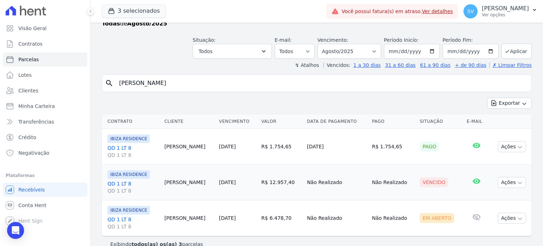
scroll to position [33, 0]
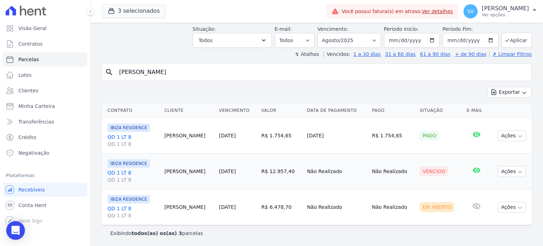
click at [20, 228] on div "Open Intercom Messenger" at bounding box center [15, 230] width 19 height 19
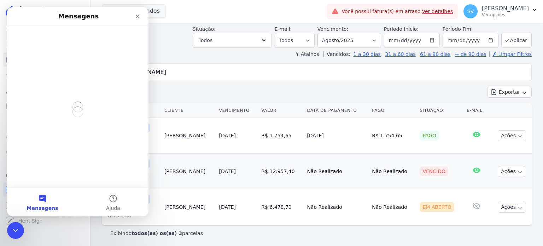
scroll to position [0, 0]
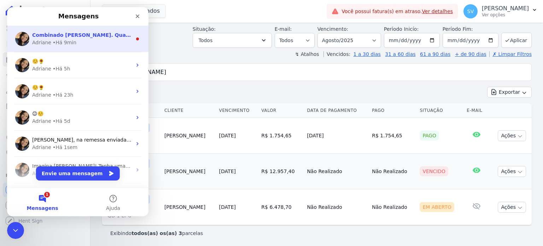
click at [72, 38] on span "Combinado [PERSON_NAME]. Qualquer dúvida, estou aqui! = )" at bounding box center [119, 35] width 174 height 6
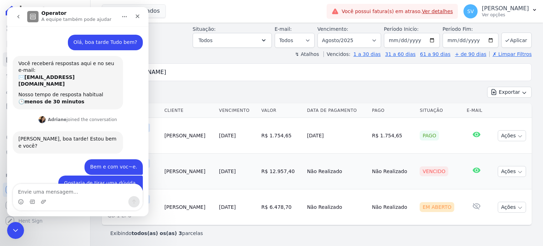
scroll to position [8, 0]
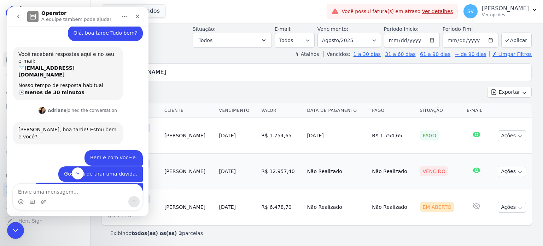
click at [54, 190] on textarea "Envie uma mensagem..." at bounding box center [77, 190] width 129 height 12
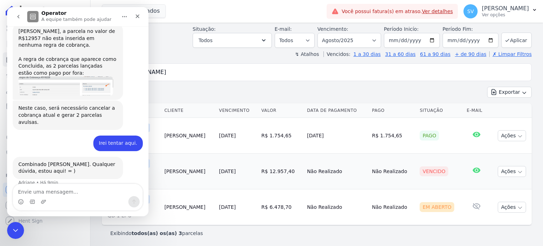
scroll to position [876, 0]
click at [49, 190] on textarea "Envie uma mensagem..." at bounding box center [77, 190] width 129 height 12
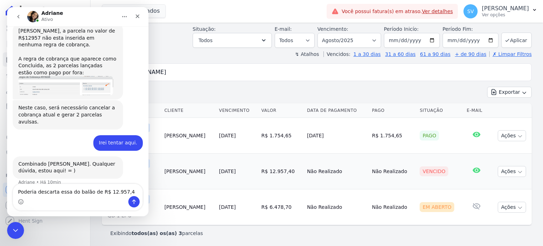
type textarea "Poderia descarta essa do balão de R$ 12.957,40"
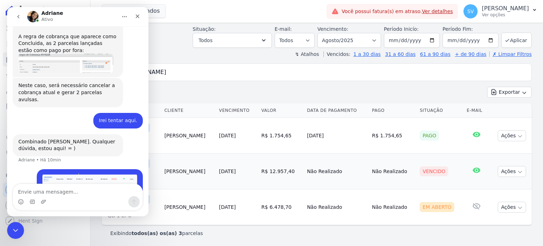
scroll to position [899, 0]
click at [509, 206] on button "Ações" at bounding box center [512, 207] width 28 height 11
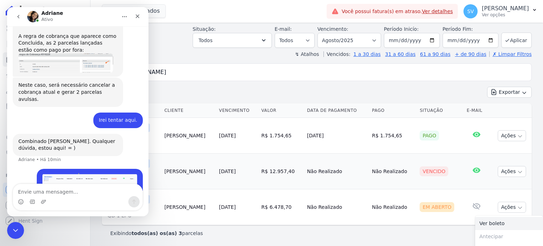
click at [491, 220] on link "Ver boleto" at bounding box center [509, 223] width 68 height 13
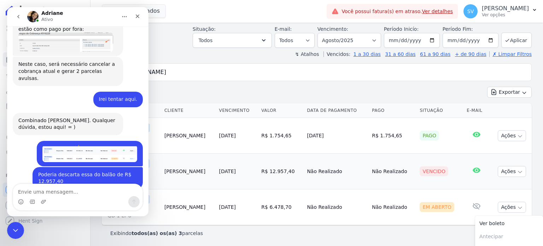
scroll to position [920, 0]
click at [69, 192] on textarea "Envie uma mensagem..." at bounding box center [77, 190] width 129 height 12
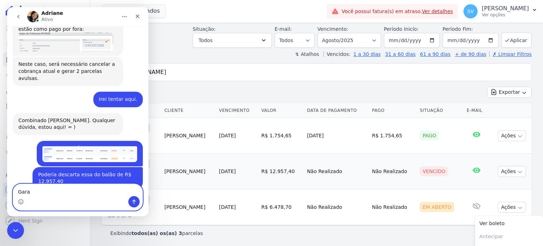
type textarea "Garat"
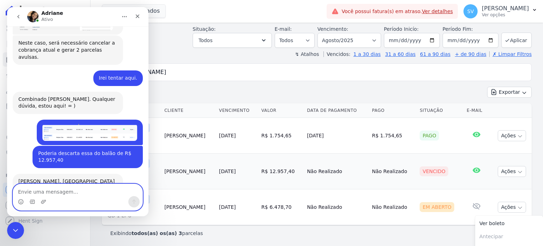
scroll to position [941, 0]
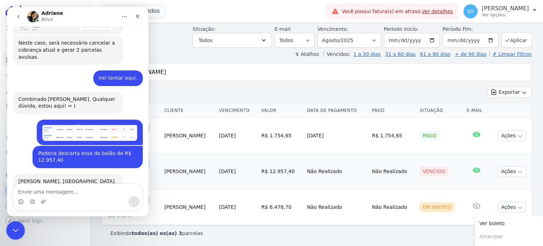
drag, startPoint x: 15, startPoint y: 228, endPoint x: 20, endPoint y: 227, distance: 5.4
click at [19, 227] on div "Encerramento do Messenger da Intercom" at bounding box center [14, 229] width 17 height 17
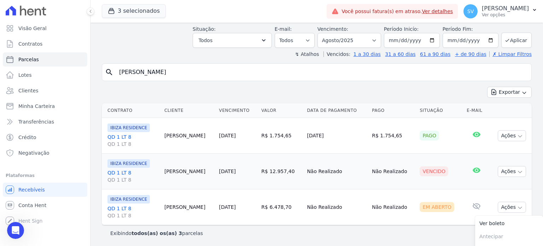
click at [219, 70] on input "MARIJANE SILVEIRA DA SILVA" at bounding box center [322, 72] width 414 height 14
select select
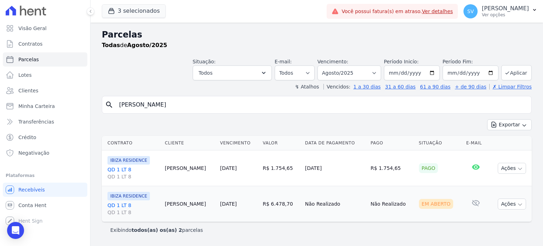
drag, startPoint x: 254, startPoint y: 226, endPoint x: 251, endPoint y: 223, distance: 4.0
click at [254, 226] on div "Exibindo todos(as) os(as) 2 parcelas" at bounding box center [316, 229] width 413 height 7
click at [36, 28] on span "Visão Geral" at bounding box center [32, 28] width 28 height 7
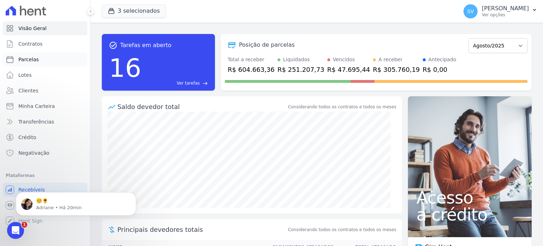
click at [35, 59] on span "Parcelas" at bounding box center [28, 59] width 21 height 7
select select
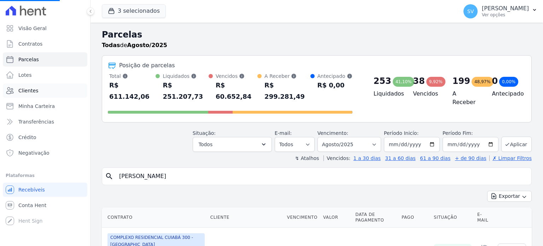
click at [33, 92] on span "Clientes" at bounding box center [28, 90] width 20 height 7
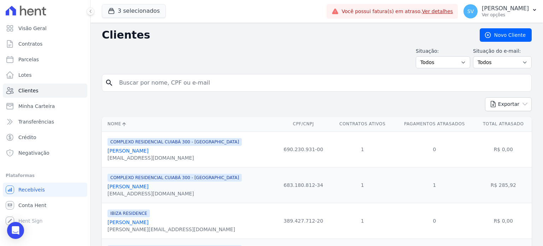
click at [184, 76] on input "search" at bounding box center [322, 83] width 414 height 14
select select
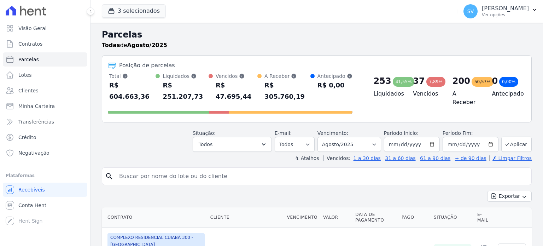
click at [170, 169] on input "search" at bounding box center [322, 176] width 414 height 14
type input "FELIPE JUNIOR FAORO GASPARRINI"
select select
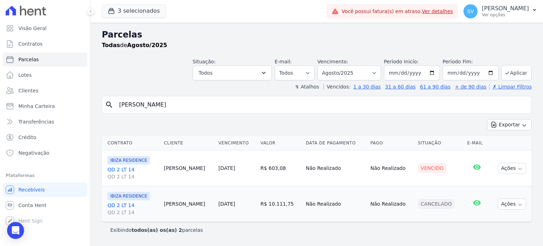
click at [124, 205] on link "QD 2 LT 14 QD 2 LT 14" at bounding box center [133, 209] width 51 height 14
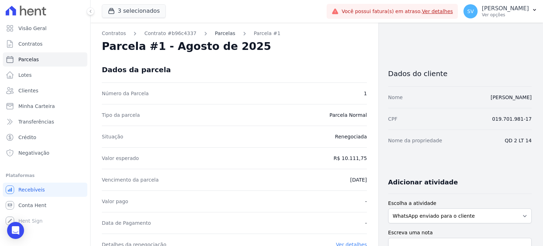
click at [216, 32] on link "Parcelas" at bounding box center [225, 33] width 21 height 7
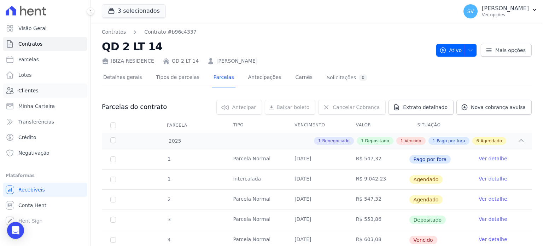
click at [24, 91] on span "Clientes" at bounding box center [28, 90] width 20 height 7
select select
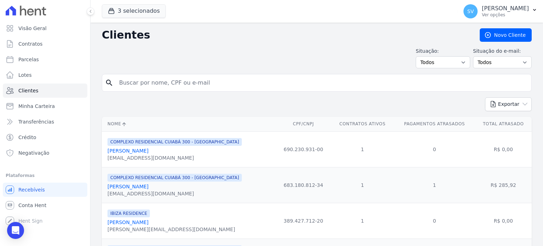
drag, startPoint x: 205, startPoint y: 83, endPoint x: 206, endPoint y: 87, distance: 4.7
click at [205, 84] on input "search" at bounding box center [322, 83] width 414 height 14
paste input "IBIZA RESIDENCE"
type input "IBIZA RESIDENCE"
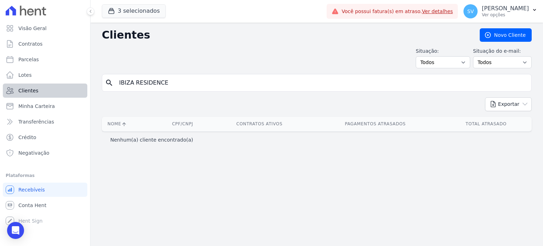
drag, startPoint x: 193, startPoint y: 79, endPoint x: 18, endPoint y: 92, distance: 175.2
click at [51, 88] on div "Visão Geral Contratos Parcelas Lotes Clientes Minha Carteira Transferências Cré…" at bounding box center [271, 123] width 543 height 246
type input "FELIPE JUNIOR FAORO GASPARRINI"
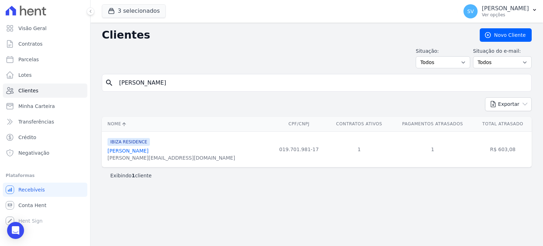
click at [149, 151] on link "Felipe Junior Faoro Gasparrini" at bounding box center [128, 151] width 41 height 6
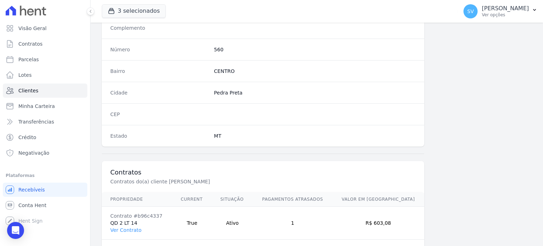
scroll to position [413, 0]
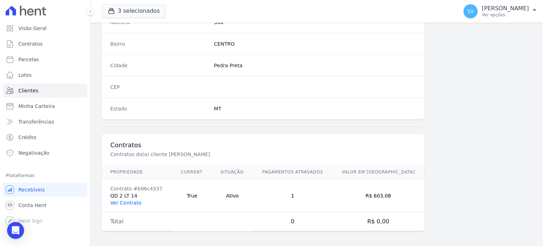
click at [124, 200] on link "Ver Contrato" at bounding box center [125, 203] width 31 height 6
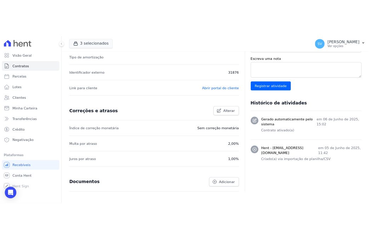
scroll to position [245, 0]
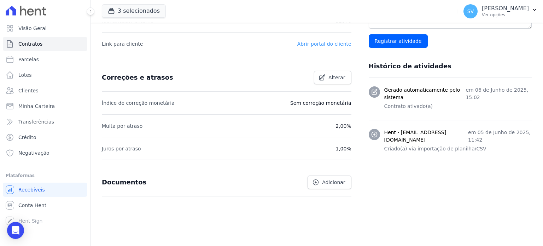
click at [335, 41] on link "Abrir portal do cliente" at bounding box center [324, 44] width 54 height 6
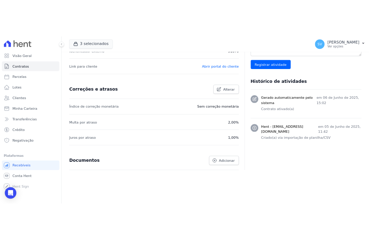
scroll to position [255, 0]
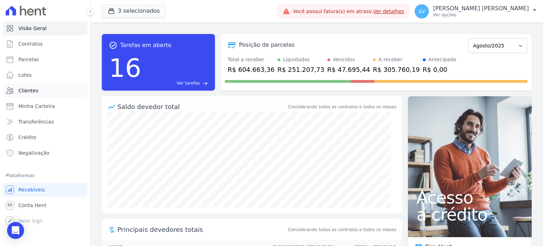
click at [29, 88] on span "Clientes" at bounding box center [28, 90] width 20 height 7
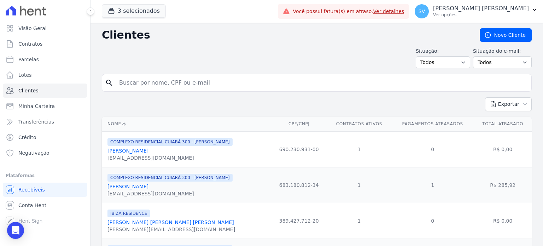
click at [190, 81] on input "search" at bounding box center [322, 83] width 414 height 14
paste input "[PERSON_NAME]"
type input "[PERSON_NAME]"
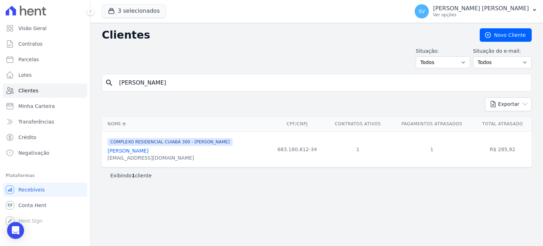
click at [149, 148] on link "[PERSON_NAME]" at bounding box center [128, 151] width 41 height 6
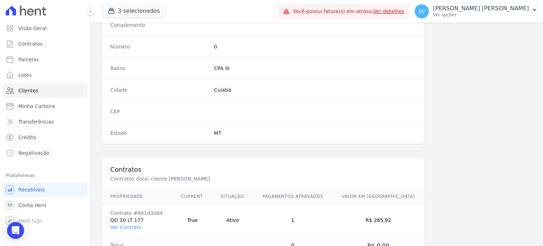
scroll to position [413, 0]
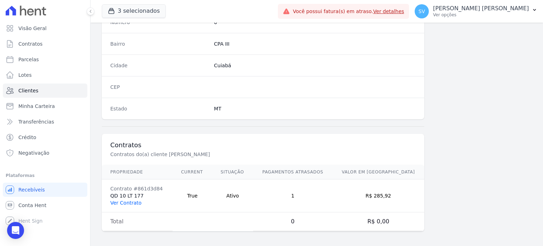
click at [126, 200] on link "Ver Contrato" at bounding box center [125, 203] width 31 height 6
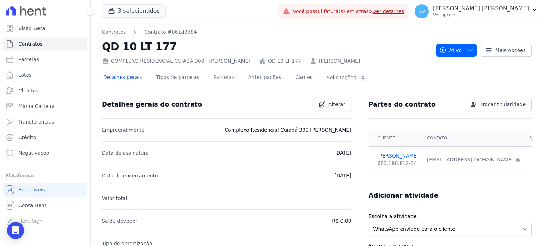
click at [212, 75] on link "Parcelas" at bounding box center [223, 78] width 23 height 19
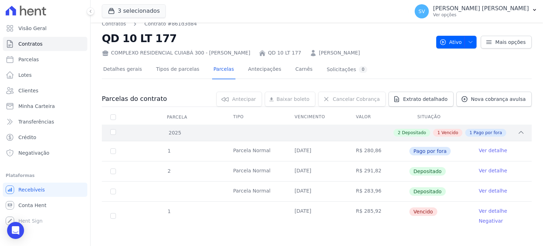
scroll to position [13, 0]
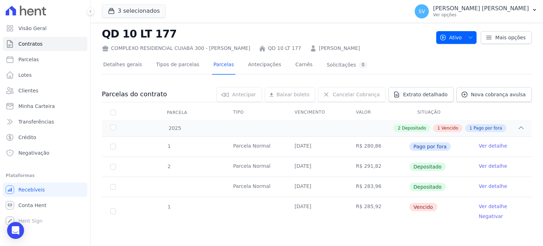
click at [415, 205] on span "Vencido" at bounding box center [424, 207] width 28 height 8
click at [494, 205] on link "Ver detalhe" at bounding box center [493, 206] width 28 height 7
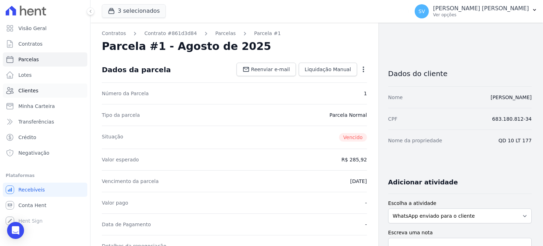
click at [29, 95] on link "Clientes" at bounding box center [45, 90] width 85 height 14
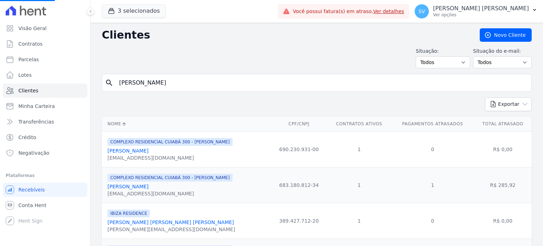
click at [213, 85] on input "[PERSON_NAME]" at bounding box center [322, 83] width 414 height 14
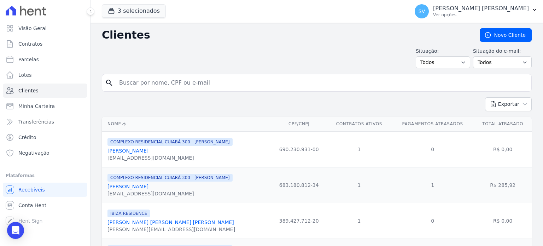
click at [199, 81] on input "search" at bounding box center [322, 83] width 414 height 14
paste input "[PERSON_NAME]"
type input "[PERSON_NAME]"
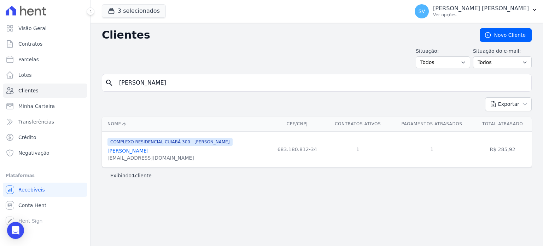
click at [135, 148] on link "[PERSON_NAME]" at bounding box center [128, 151] width 41 height 6
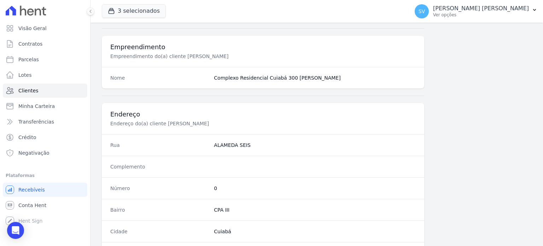
scroll to position [413, 0]
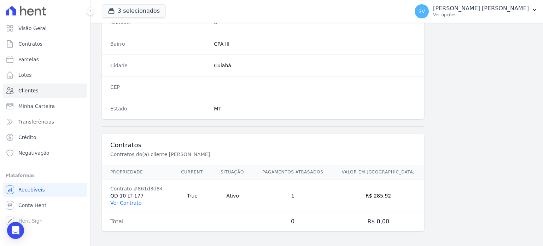
click at [134, 201] on link "Ver Contrato" at bounding box center [125, 203] width 31 height 6
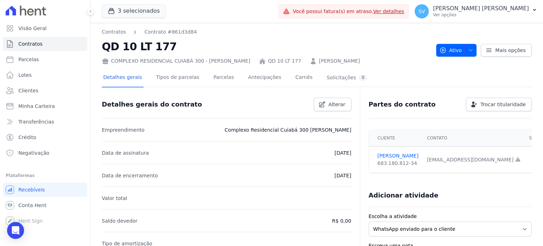
scroll to position [212, 0]
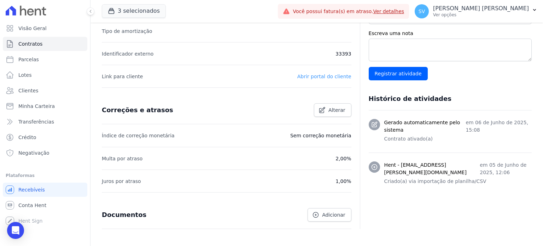
click at [323, 75] on link "Abrir portal do cliente" at bounding box center [324, 77] width 54 height 6
click at [478, 10] on p "[PERSON_NAME] [PERSON_NAME]" at bounding box center [481, 8] width 96 height 7
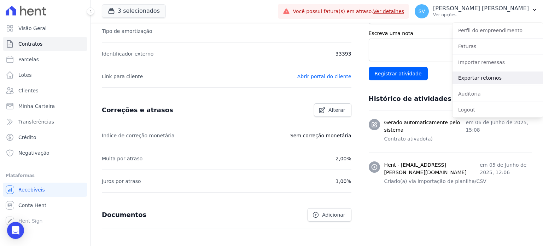
click at [477, 80] on link "Exportar retornos" at bounding box center [498, 77] width 91 height 13
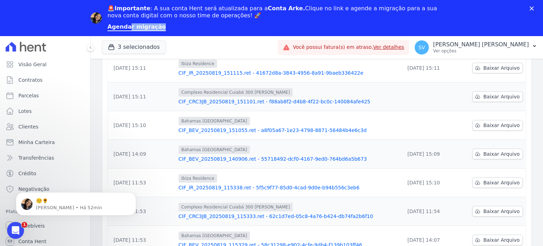
drag, startPoint x: 126, startPoint y: 25, endPoint x: 158, endPoint y: 28, distance: 32.6
click at [157, 28] on div "Agendar migração" at bounding box center [140, 27] width 64 height 12
drag, startPoint x: 95, startPoint y: 222, endPoint x: 90, endPoint y: 241, distance: 19.4
click html "☺️🌻 [PERSON_NAME] • Há 52min"
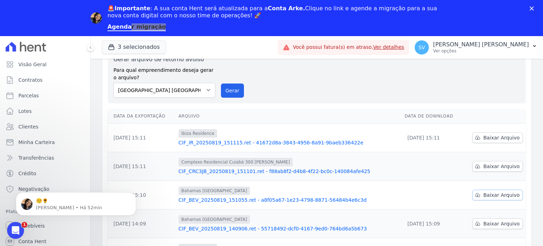
scroll to position [35, 0]
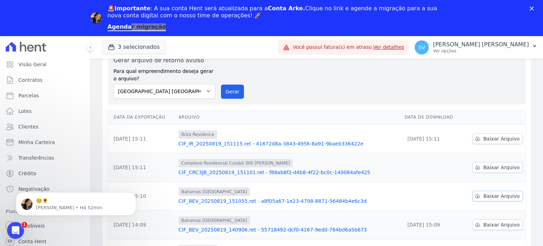
click at [491, 195] on span "Baixar Arquivo" at bounding box center [501, 195] width 36 height 7
click at [485, 167] on span "Baixar Arquivo" at bounding box center [501, 167] width 36 height 7
click at [263, 143] on link "CIF_IR_20250819_151115.ret - 41672d8a-3843-4956-8a91-9baeb336422e" at bounding box center [289, 143] width 221 height 7
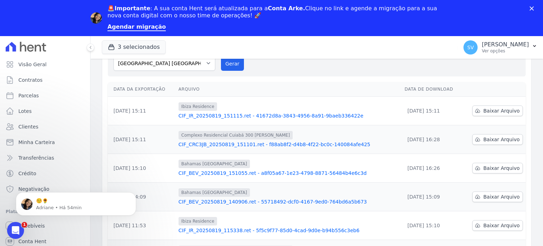
scroll to position [106, 0]
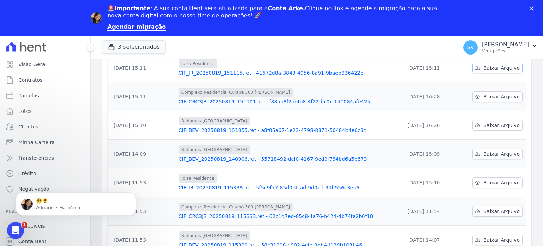
click at [492, 69] on span "Baixar Arquivo" at bounding box center [501, 67] width 36 height 7
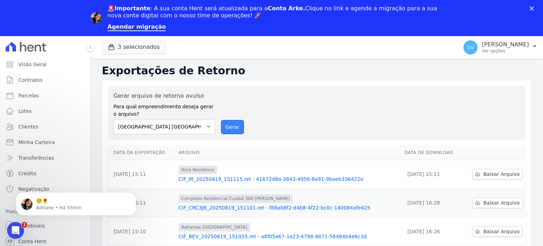
click at [236, 124] on button "Gerar" at bounding box center [232, 127] width 23 height 14
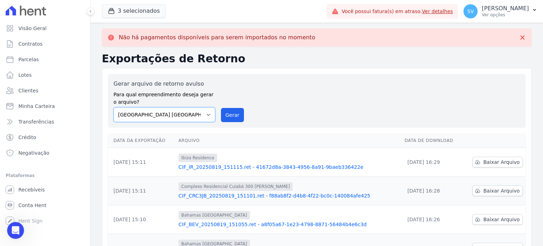
click at [207, 122] on div "Gerar arquivo de retorno avulso Para qual empreendimento deseja gerar o arquivo…" at bounding box center [165, 101] width 102 height 42
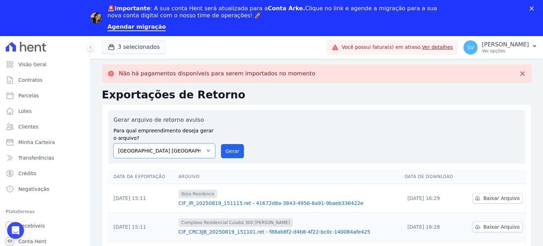
select select "a999329b-d322-46c5-b2df-9163b092fb9b"
click at [114, 143] on select "BAHAMAS EAST VILLAGE COMPLEXO RESIDENCIAL CUIABÁ 300 - JOÃO DE BARRO IBIZA RESI…" at bounding box center [165, 150] width 102 height 15
click at [233, 153] on button "Gerar" at bounding box center [232, 151] width 23 height 14
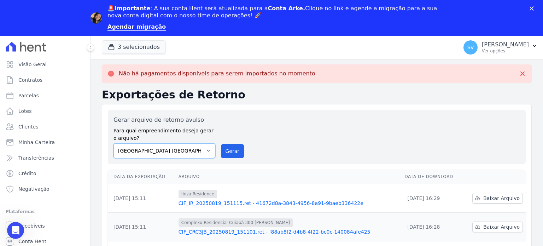
click at [205, 148] on select "BAHAMAS EAST VILLAGE COMPLEXO RESIDENCIAL CUIABÁ 300 - JOÃO DE BARRO IBIZA RESI…" at bounding box center [165, 150] width 102 height 15
select select "73a372cd-5640-41c8-aaea-11bd74619c10"
click at [114, 143] on select "BAHAMAS EAST VILLAGE COMPLEXO RESIDENCIAL CUIABÁ 300 - JOÃO DE BARRO IBIZA RESI…" at bounding box center [165, 150] width 102 height 15
click at [218, 152] on div "Gerar arquivo de retorno avulso Para qual empreendimento deseja gerar o arquivo…" at bounding box center [317, 137] width 407 height 42
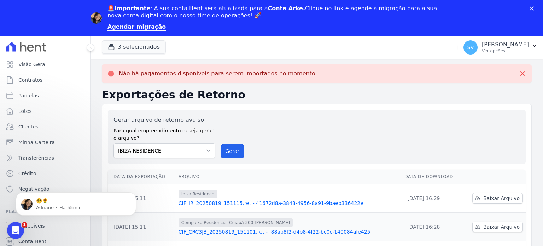
drag, startPoint x: 224, startPoint y: 151, endPoint x: 303, endPoint y: 52, distance: 126.8
click at [225, 151] on button "Gerar" at bounding box center [232, 151] width 23 height 14
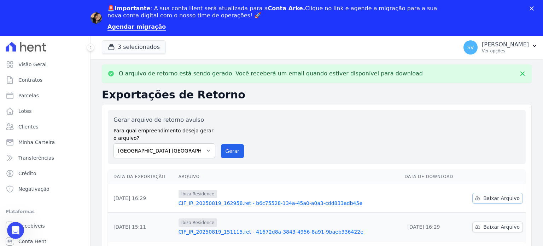
click at [493, 199] on span "Baixar Arquivo" at bounding box center [501, 198] width 36 height 7
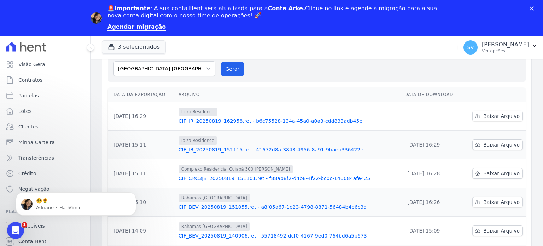
scroll to position [71, 0]
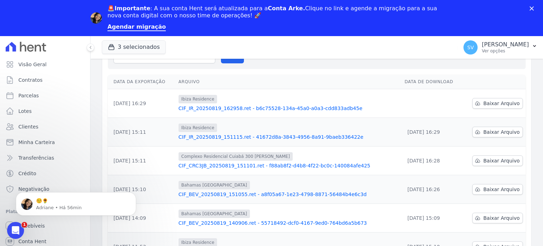
click at [308, 81] on th "Arquivo" at bounding box center [289, 82] width 226 height 15
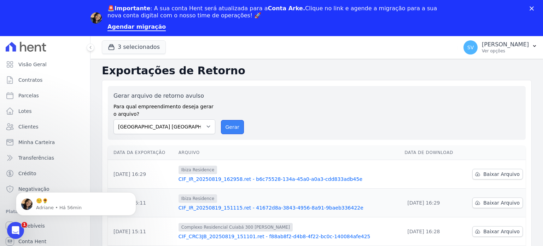
click at [233, 131] on button "Gerar" at bounding box center [232, 127] width 23 height 14
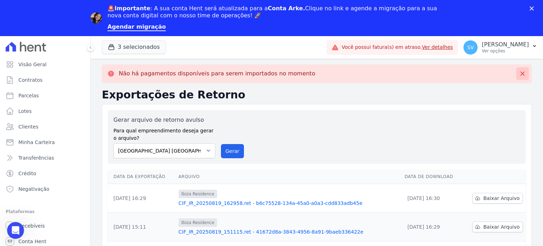
click at [519, 73] on icon at bounding box center [522, 73] width 7 height 7
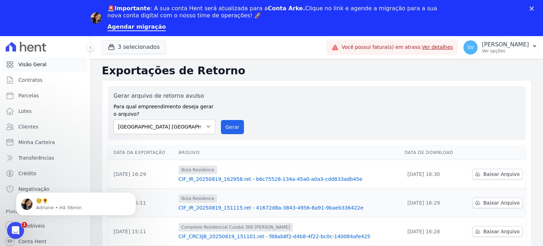
click at [42, 68] on link "Visão Geral" at bounding box center [45, 64] width 85 height 14
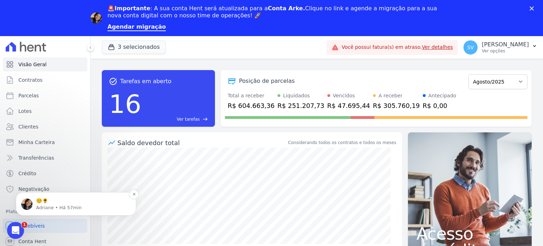
click at [47, 200] on p "☺️🌻" at bounding box center [81, 200] width 91 height 7
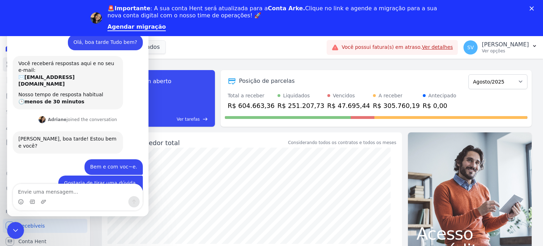
scroll to position [8, 0]
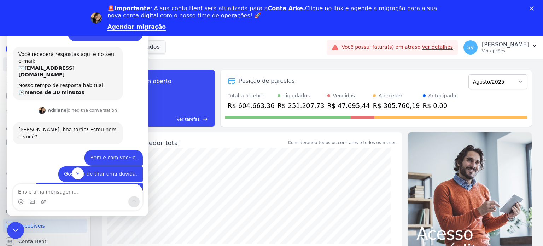
click at [76, 193] on textarea "Envie uma mensagem..." at bounding box center [77, 190] width 129 height 12
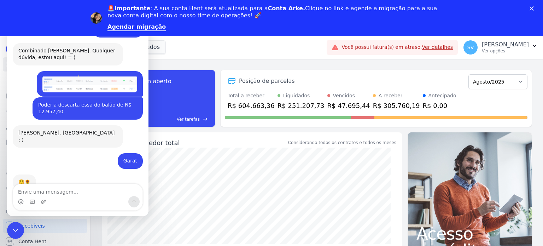
scroll to position [989, 0]
type textarea "O que seria essa migração?"
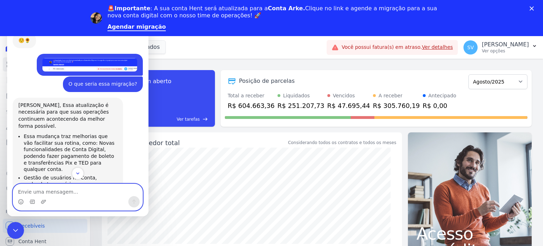
scroll to position [1142, 0]
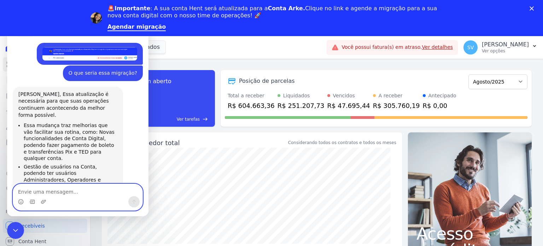
click at [71, 193] on textarea "Envie uma mensagem..." at bounding box center [77, 190] width 129 height 12
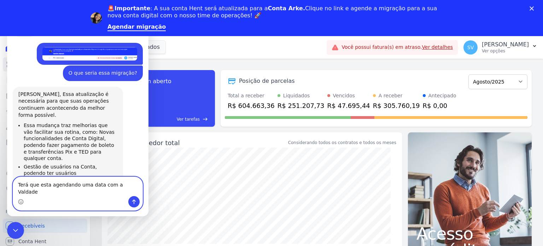
type textarea "Terá que esta agendando uma data com a Valdade."
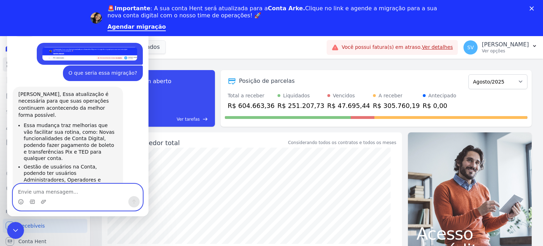
scroll to position [1170, 0]
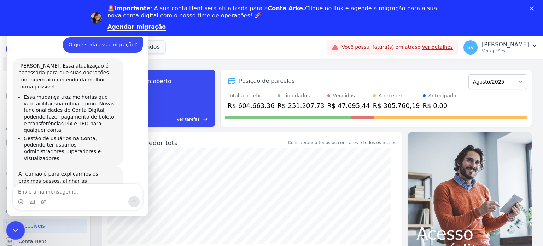
click at [21, 231] on div "Encerramento do Messenger da Intercom" at bounding box center [14, 229] width 17 height 17
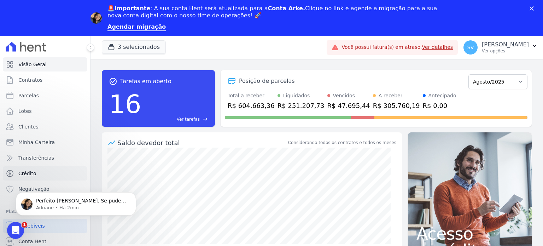
scroll to position [1205, 0]
click at [76, 201] on p "Perfeito Shirley. Se puder direcionar para ela e solicitar que entre em contato…" at bounding box center [81, 200] width 91 height 7
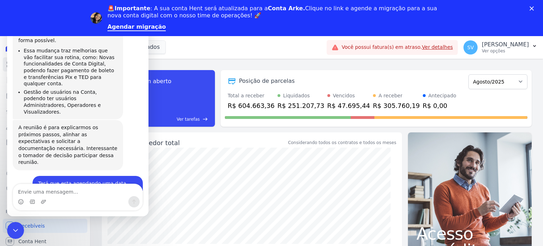
scroll to position [1217, 0]
click at [57, 193] on textarea "Envie uma mensagem..." at bounding box center [77, 190] width 129 height 12
type textarea "Claro, comunico sim."
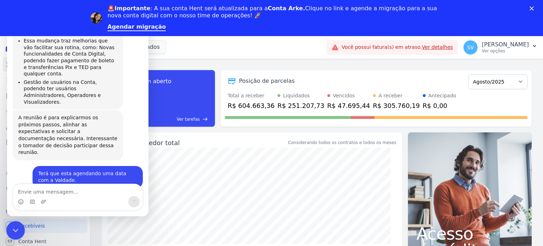
click at [8, 228] on div "Encerramento do Messenger da Intercom" at bounding box center [14, 229] width 17 height 17
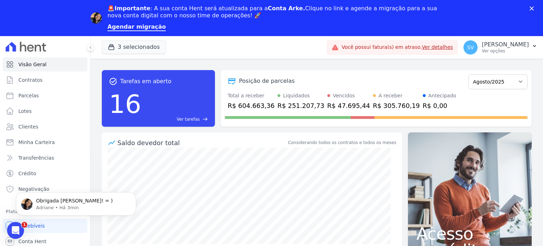
scroll to position [0, 0]
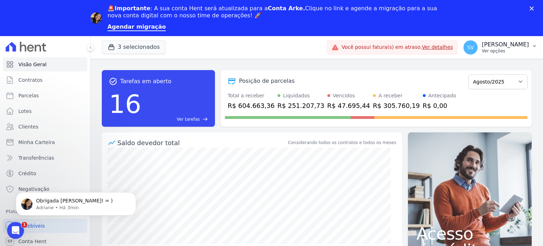
click at [482, 42] on p "[PERSON_NAME]" at bounding box center [505, 44] width 47 height 7
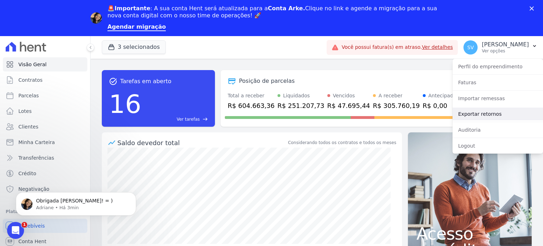
click at [478, 113] on link "Exportar retornos" at bounding box center [498, 114] width 91 height 13
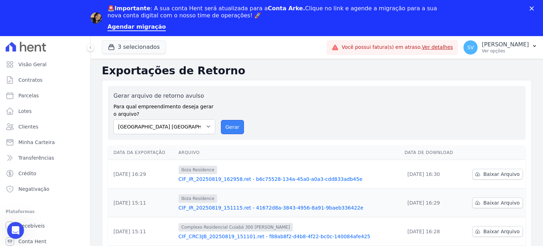
click at [232, 122] on button "Gerar" at bounding box center [232, 127] width 23 height 14
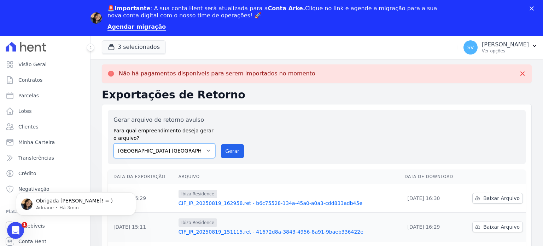
click at [204, 148] on select "BAHAMAS EAST VILLAGE COMPLEXO RESIDENCIAL CUIABÁ 300 - JOÃO DE BARRO IBIZA RESI…" at bounding box center [165, 150] width 102 height 15
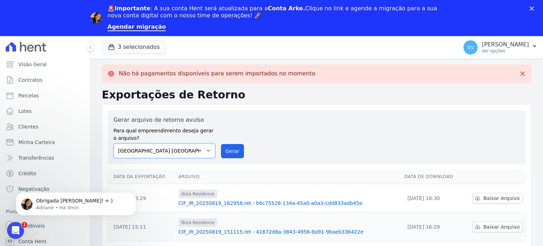
select select "a999329b-d322-46c5-b2df-9163b092fb9b"
click at [114, 143] on select "BAHAMAS EAST VILLAGE COMPLEXO RESIDENCIAL CUIABÁ 300 - JOÃO DE BARRO IBIZA RESI…" at bounding box center [165, 150] width 102 height 15
drag, startPoint x: 233, startPoint y: 151, endPoint x: 286, endPoint y: 53, distance: 111.2
click at [233, 151] on button "Gerar" at bounding box center [232, 151] width 23 height 14
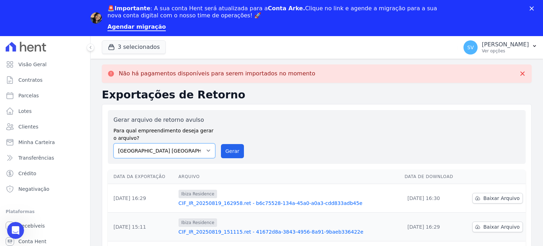
click at [207, 150] on select "BAHAMAS EAST VILLAGE COMPLEXO RESIDENCIAL CUIABÁ 300 - JOÃO DE BARRO IBIZA RESI…" at bounding box center [165, 150] width 102 height 15
select select "73a372cd-5640-41c8-aaea-11bd74619c10"
click at [114, 143] on select "BAHAMAS EAST VILLAGE COMPLEXO RESIDENCIAL CUIABÁ 300 - JOÃO DE BARRO IBIZA RESI…" at bounding box center [165, 150] width 102 height 15
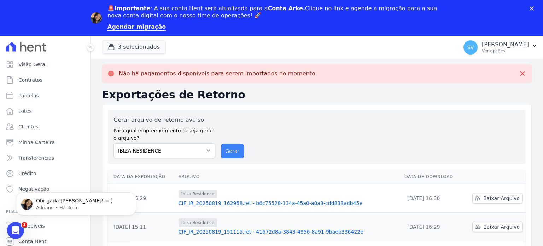
drag, startPoint x: 226, startPoint y: 150, endPoint x: 293, endPoint y: 53, distance: 117.5
click at [226, 150] on button "Gerar" at bounding box center [232, 151] width 23 height 14
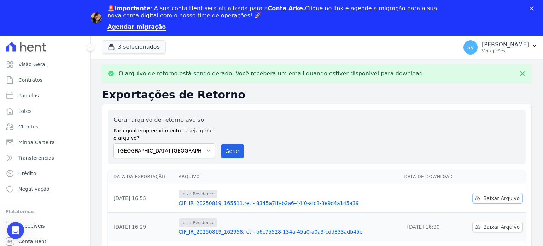
click at [481, 201] on link "Baixar Arquivo" at bounding box center [498, 198] width 51 height 11
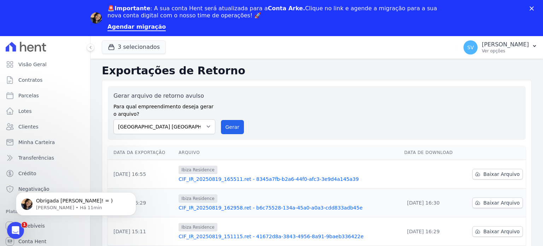
click at [334, 131] on div "Gerar arquivo de retorno avulso Para qual empreendimento deseja gerar o arquivo…" at bounding box center [317, 113] width 407 height 42
click at [63, 202] on p "Obrigada Shirley! = )" at bounding box center [81, 200] width 91 height 7
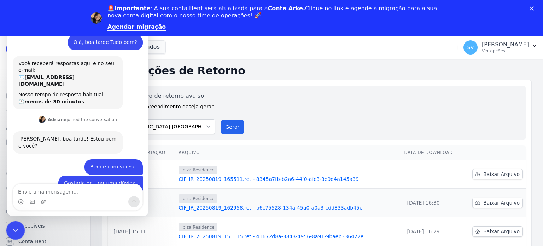
scroll to position [8, 0]
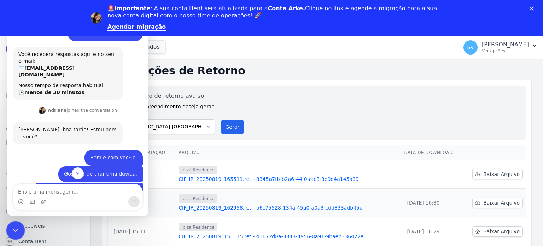
click at [14, 227] on icon "Encerramento do Messenger da Intercom" at bounding box center [14, 229] width 8 height 8
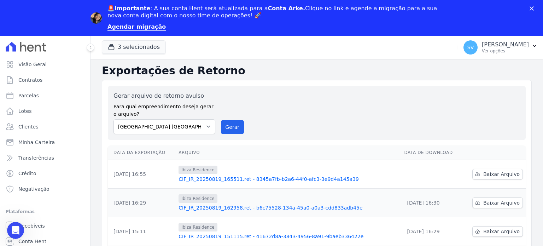
scroll to position [1259, 0]
click at [32, 82] on span "Contratos" at bounding box center [30, 79] width 24 height 7
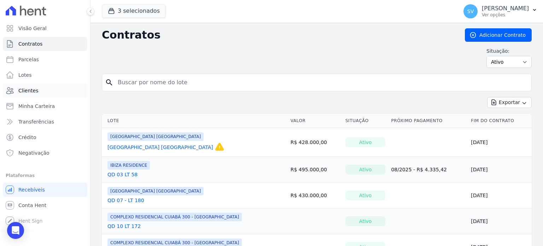
click at [29, 91] on span "Clientes" at bounding box center [28, 90] width 20 height 7
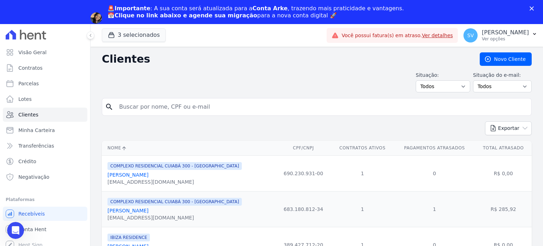
click at [179, 83] on div "Situação: Todos Adimplentes Inadimplentes Situação do e-mail: Todos Confirmado …" at bounding box center [317, 81] width 430 height 21
click at [184, 107] on input "search" at bounding box center [322, 107] width 414 height 14
paste input "Loacy Carvina do Carmo"
type input "Loacy Carvina do Carmo"
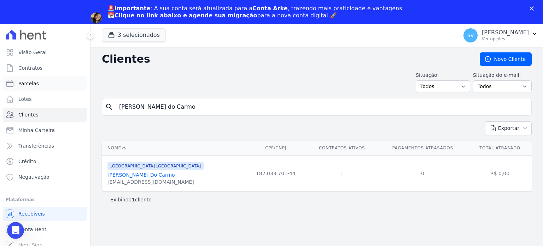
click at [31, 83] on span "Parcelas" at bounding box center [28, 83] width 21 height 7
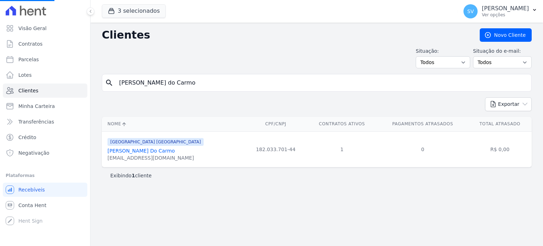
select select
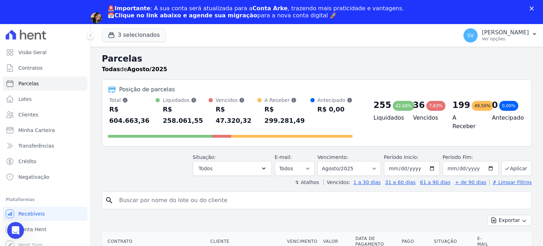
click at [180, 193] on input "search" at bounding box center [322, 200] width 414 height 14
paste input "Loacy Carvina do Carmo"
type input "Loacy Carvina do Carmo"
select select
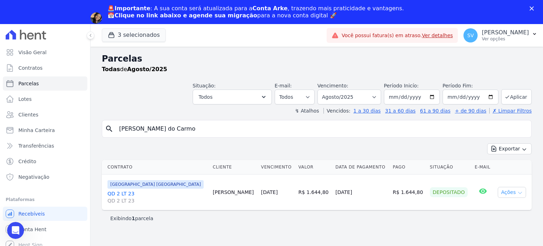
click at [510, 192] on button "Ações" at bounding box center [512, 192] width 28 height 11
click at [434, 233] on div "Parcelas Todas de Agosto/2025 Situação: Agendado Em Aberto Pago Processando Can…" at bounding box center [317, 158] width 453 height 223
click at [120, 194] on link "QD 2 LT 23 QD 2 LT 23" at bounding box center [158, 197] width 100 height 14
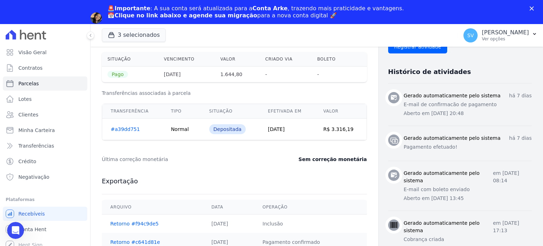
scroll to position [354, 0]
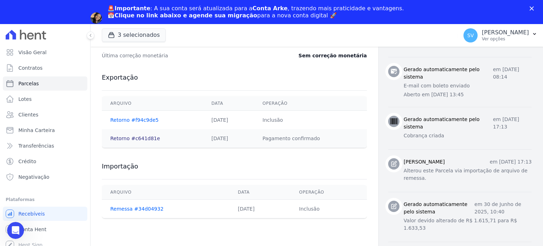
click at [138, 138] on link "Retorno #c641d81e" at bounding box center [135, 138] width 50 height 6
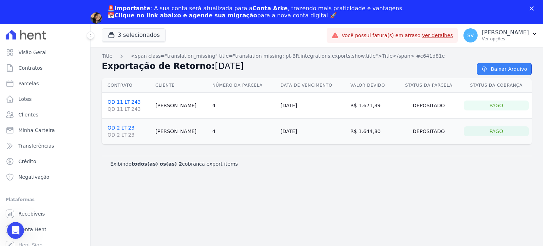
click at [509, 70] on link "Baixar Arquivo" at bounding box center [504, 69] width 55 height 12
drag, startPoint x: 337, startPoint y: 156, endPoint x: 311, endPoint y: 141, distance: 30.1
click at [337, 156] on div "Exibindo todos(as) os(as) 2 cobranca export items" at bounding box center [317, 164] width 430 height 16
click at [37, 86] on link "Parcelas" at bounding box center [45, 83] width 85 height 14
select select
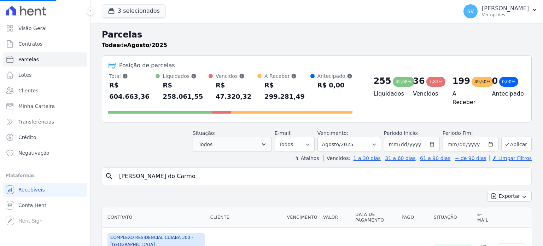
select select
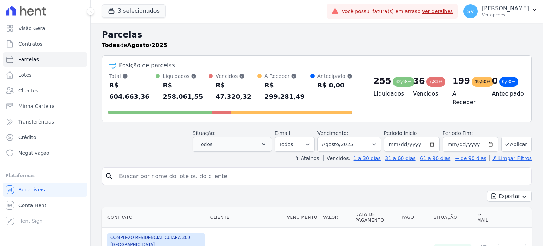
click at [267, 141] on icon "button" at bounding box center [263, 144] width 7 height 7
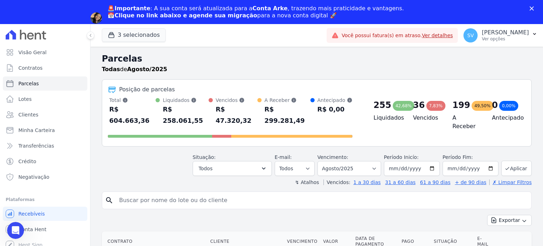
scroll to position [71, 0]
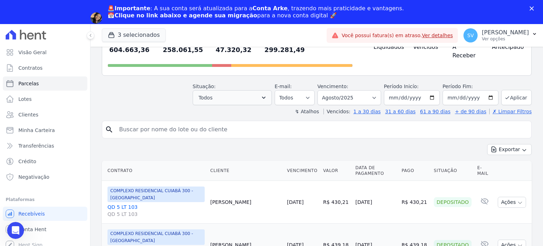
click at [267, 94] on icon "button" at bounding box center [263, 97] width 7 height 7
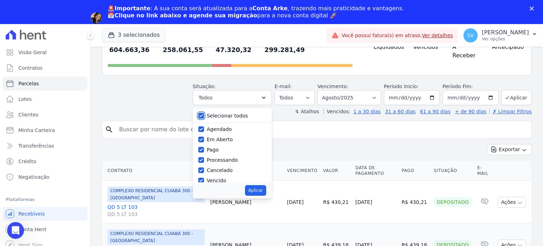
click at [204, 113] on input "Selecionar todos" at bounding box center [201, 116] width 6 height 6
checkbox input "false"
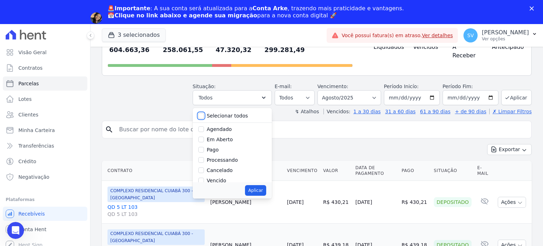
checkbox input "false"
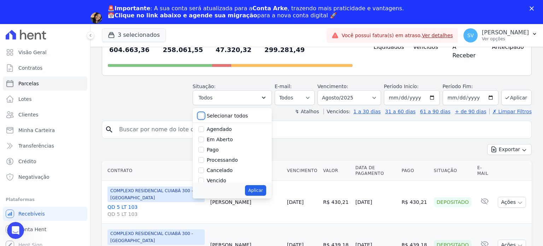
checkbox input "false"
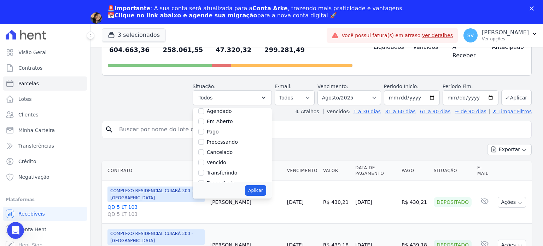
scroll to position [35, 0]
click at [204, 163] on input "Depositado" at bounding box center [201, 166] width 6 height 6
checkbox input "true"
click at [262, 185] on button "Aplicar" at bounding box center [255, 190] width 21 height 11
select select "deposited"
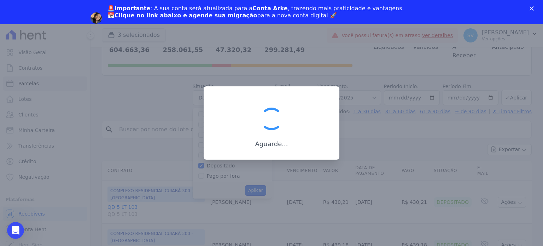
scroll to position [29, 0]
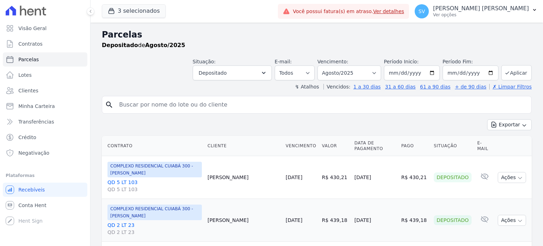
select select
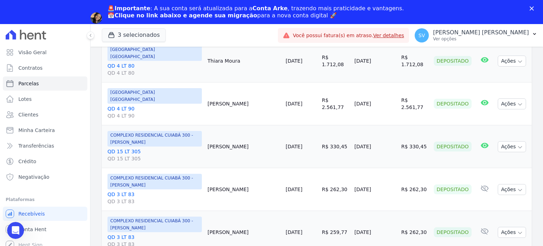
scroll to position [614, 0]
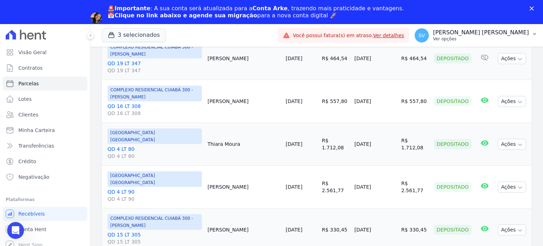
click at [469, 38] on p "Ver opções" at bounding box center [481, 39] width 96 height 6
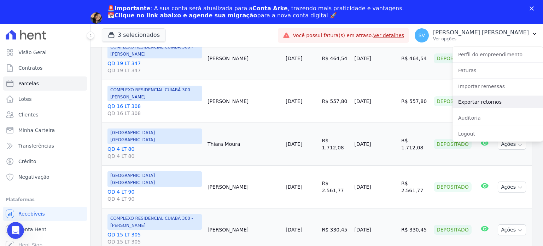
click at [479, 104] on link "Exportar retornos" at bounding box center [498, 101] width 91 height 13
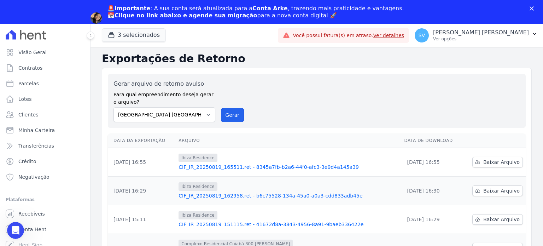
click at [231, 115] on button "Gerar" at bounding box center [232, 115] width 23 height 14
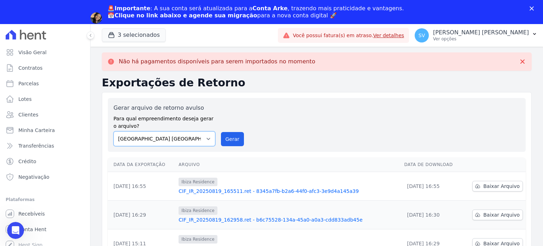
click at [206, 138] on select "[GEOGRAPHIC_DATA] COMPLEXO RESIDENCIAL [GEOGRAPHIC_DATA] 300 - [PERSON_NAME][GE…" at bounding box center [165, 138] width 102 height 15
select select "a999329b-d322-46c5-b2df-9163b092fb9b"
click at [114, 131] on select "[GEOGRAPHIC_DATA] COMPLEXO RESIDENCIAL [GEOGRAPHIC_DATA] 300 - [PERSON_NAME][GE…" at bounding box center [165, 138] width 102 height 15
drag, startPoint x: 221, startPoint y: 138, endPoint x: 288, endPoint y: 54, distance: 107.7
click at [221, 138] on button "Gerar" at bounding box center [232, 139] width 23 height 14
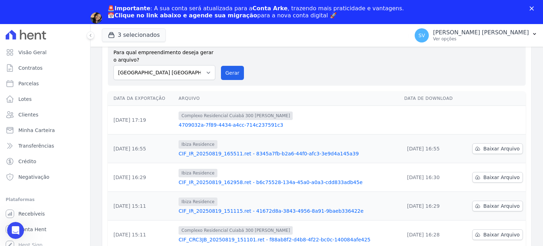
scroll to position [71, 0]
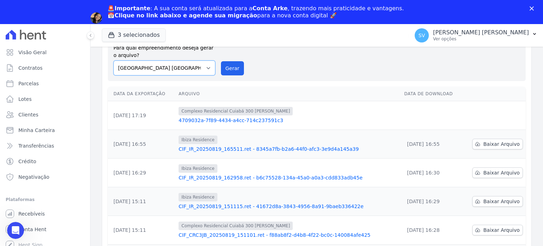
click at [203, 68] on select "[GEOGRAPHIC_DATA] COMPLEXO RESIDENCIAL [GEOGRAPHIC_DATA] 300 - [GEOGRAPHIC_DATA…" at bounding box center [165, 67] width 102 height 15
select select "73a372cd-5640-41c8-aaea-11bd74619c10"
click at [114, 60] on select "[GEOGRAPHIC_DATA] COMPLEXO RESIDENCIAL [GEOGRAPHIC_DATA] 300 - [GEOGRAPHIC_DATA…" at bounding box center [165, 67] width 102 height 15
click at [238, 70] on button "Gerar" at bounding box center [232, 68] width 23 height 14
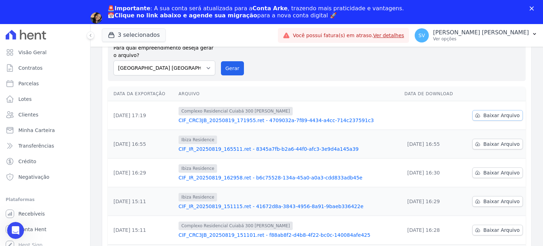
click at [493, 117] on span "Baixar Arquivo" at bounding box center [501, 115] width 36 height 7
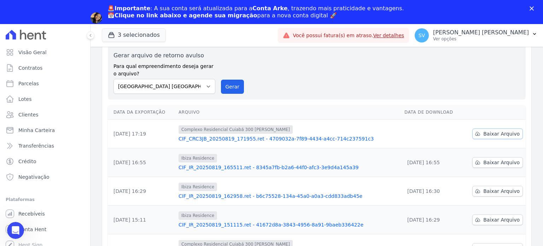
scroll to position [0, 0]
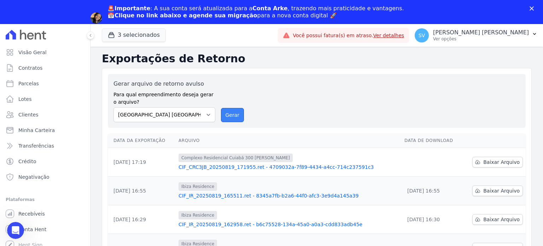
click at [232, 117] on button "Gerar" at bounding box center [232, 115] width 23 height 14
click at [38, 53] on span "Visão Geral" at bounding box center [32, 52] width 28 height 7
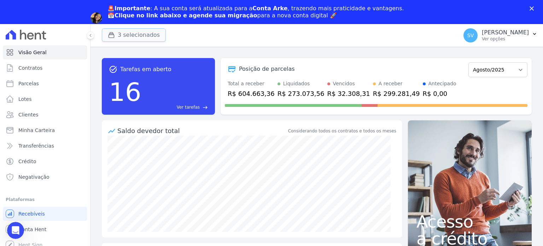
click at [125, 34] on button "3 selecionados" at bounding box center [134, 34] width 64 height 13
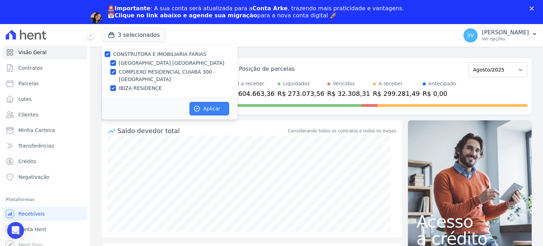
click at [214, 111] on button "Aplicar" at bounding box center [210, 108] width 40 height 13
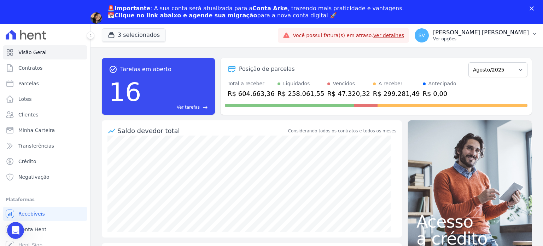
click at [460, 33] on p "[PERSON_NAME] [PERSON_NAME]" at bounding box center [481, 32] width 96 height 7
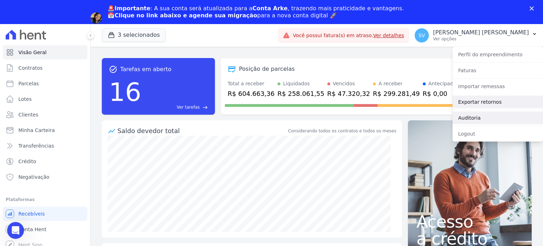
click at [475, 105] on link "Exportar retornos" at bounding box center [498, 101] width 91 height 13
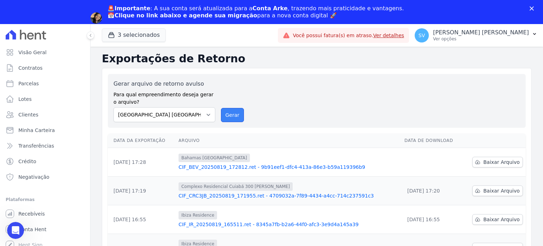
click at [229, 110] on button "Gerar" at bounding box center [232, 115] width 23 height 14
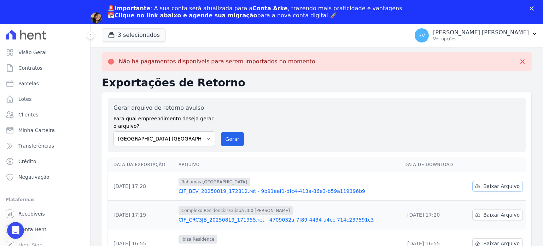
click at [485, 191] on link "Baixar Arquivo" at bounding box center [498, 186] width 51 height 11
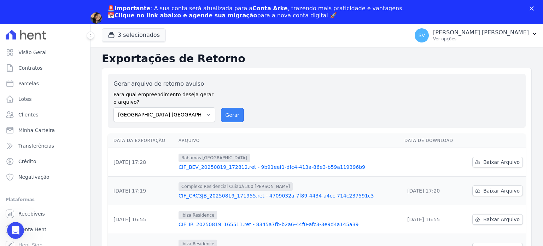
drag, startPoint x: 227, startPoint y: 113, endPoint x: 298, endPoint y: 56, distance: 90.6
click at [227, 113] on button "Gerar" at bounding box center [232, 115] width 23 height 14
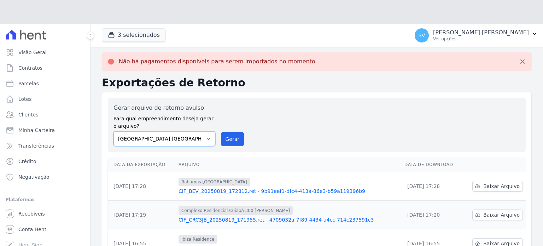
click at [207, 131] on select "[GEOGRAPHIC_DATA] COMPLEXO RESIDENCIAL [GEOGRAPHIC_DATA] 300 - [PERSON_NAME][GE…" at bounding box center [165, 138] width 102 height 15
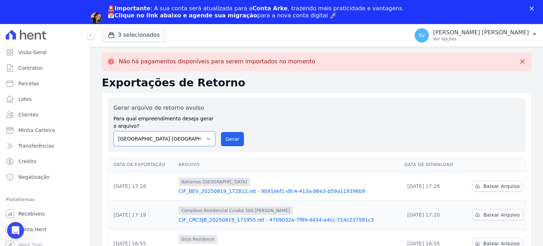
select select "a999329b-d322-46c5-b2df-9163b092fb9b"
click at [114, 131] on select "[GEOGRAPHIC_DATA] COMPLEXO RESIDENCIAL [GEOGRAPHIC_DATA] 300 - [PERSON_NAME][GE…" at bounding box center [165, 138] width 102 height 15
drag, startPoint x: 231, startPoint y: 139, endPoint x: 290, endPoint y: 51, distance: 106.2
click at [231, 139] on button "Gerar" at bounding box center [232, 139] width 23 height 14
click at [206, 139] on select "[GEOGRAPHIC_DATA] COMPLEXO RESIDENCIAL [GEOGRAPHIC_DATA] 300 - [PERSON_NAME][GE…" at bounding box center [165, 138] width 102 height 15
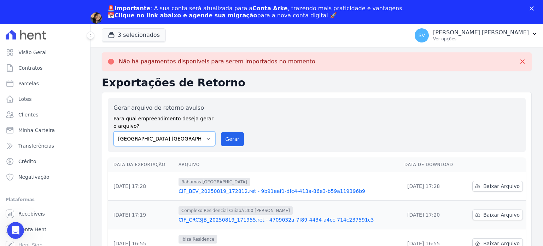
select select "73a372cd-5640-41c8-aaea-11bd74619c10"
click at [114, 131] on select "[GEOGRAPHIC_DATA] COMPLEXO RESIDENCIAL [GEOGRAPHIC_DATA] 300 - [PERSON_NAME][GE…" at bounding box center [165, 138] width 102 height 15
click at [231, 139] on button "Gerar" at bounding box center [232, 139] width 23 height 14
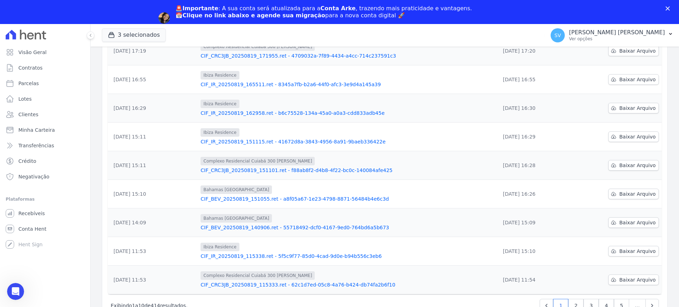
scroll to position [132, 0]
click at [543, 9] on icon "Fechar" at bounding box center [668, 8] width 4 height 4
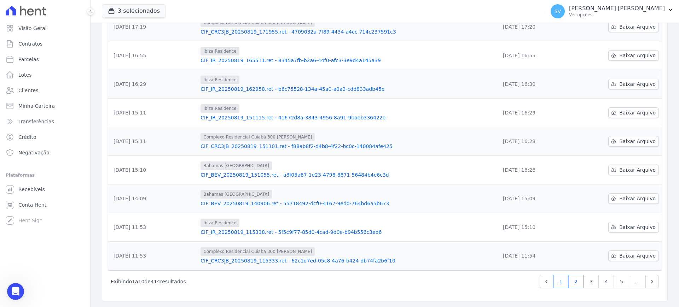
click at [543, 245] on link "2" at bounding box center [575, 281] width 15 height 13
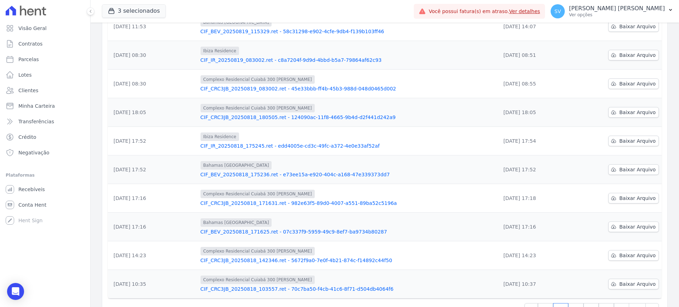
scroll to position [132, 0]
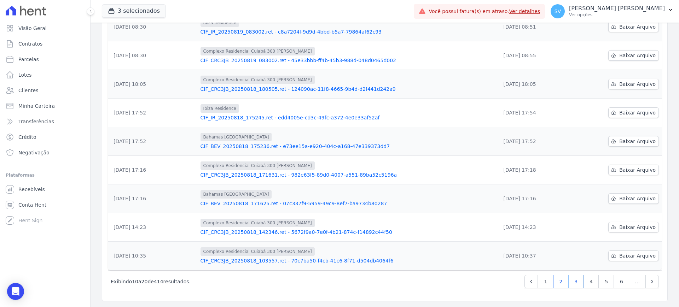
click at [543, 245] on link "3" at bounding box center [575, 281] width 15 height 13
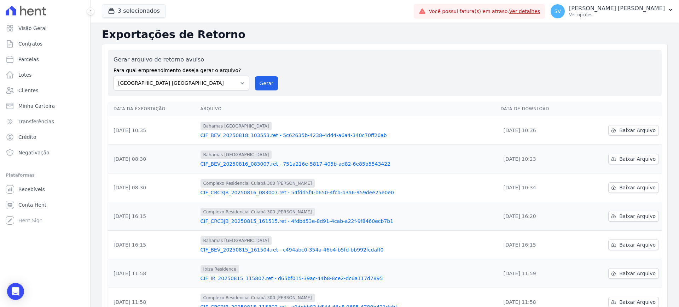
scroll to position [132, 0]
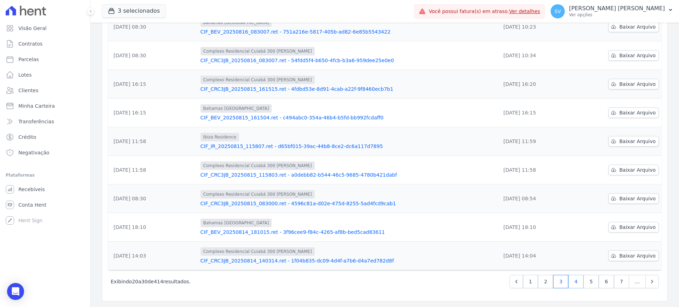
click at [543, 245] on link "4" at bounding box center [575, 281] width 15 height 13
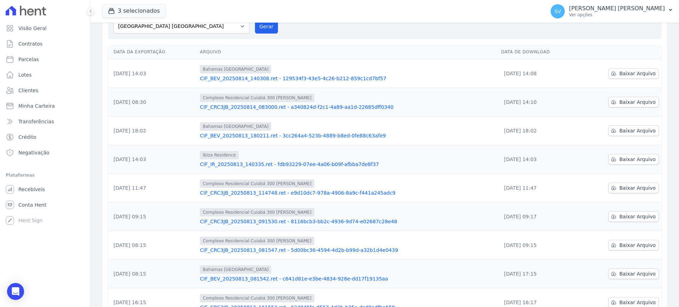
scroll to position [132, 0]
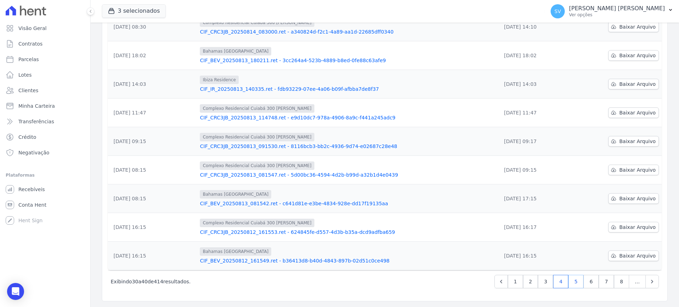
click at [543, 245] on link "5" at bounding box center [575, 281] width 15 height 13
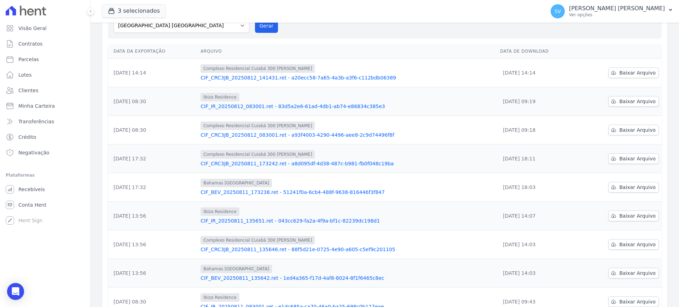
scroll to position [132, 0]
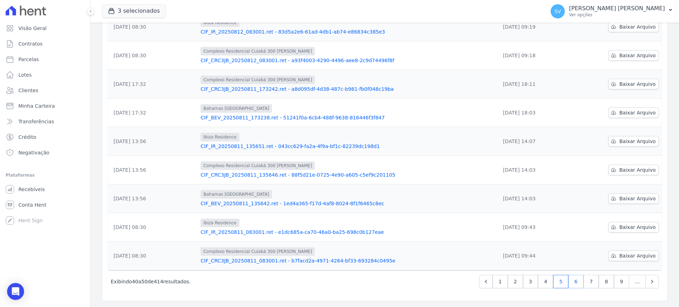
click at [543, 245] on link "6" at bounding box center [575, 281] width 15 height 13
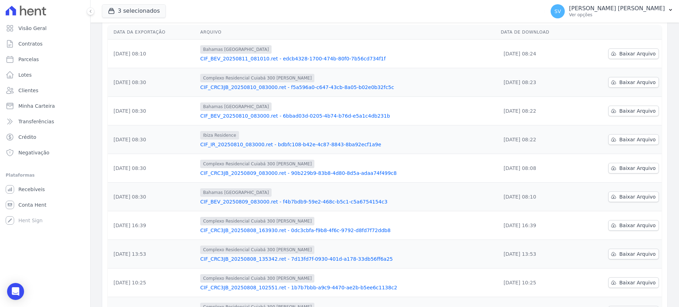
scroll to position [132, 0]
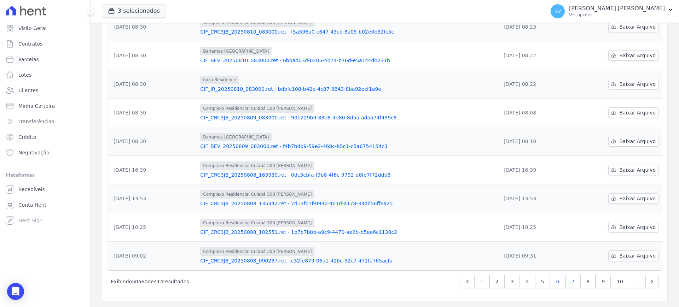
click at [543, 245] on link "7" at bounding box center [572, 281] width 15 height 13
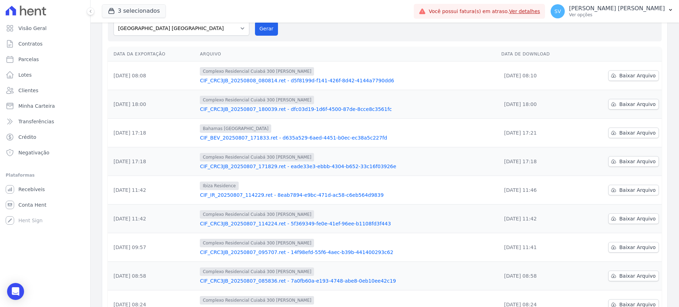
scroll to position [132, 0]
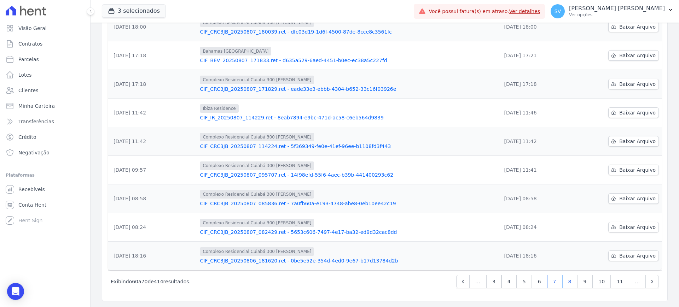
click at [543, 245] on link "8" at bounding box center [569, 281] width 15 height 13
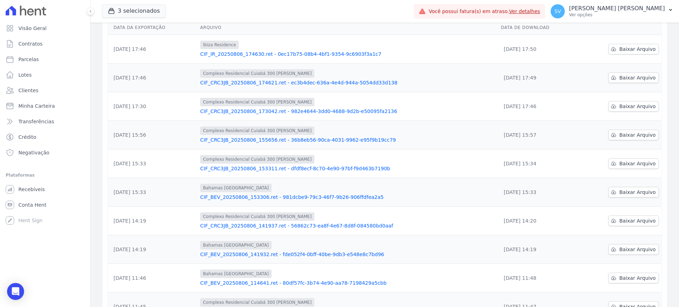
scroll to position [132, 0]
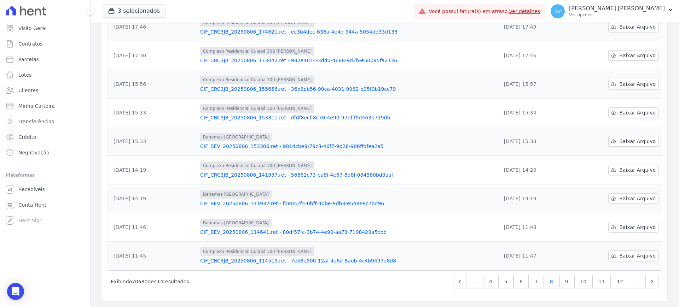
click at [543, 245] on link "9" at bounding box center [566, 281] width 15 height 13
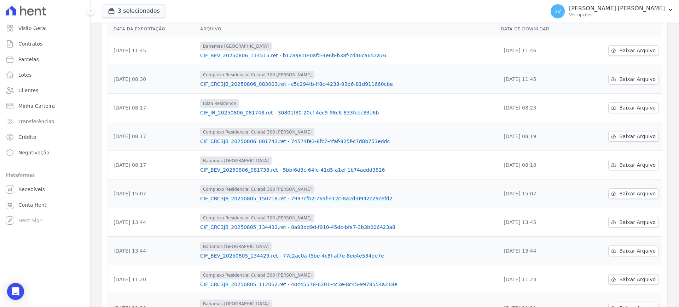
scroll to position [132, 0]
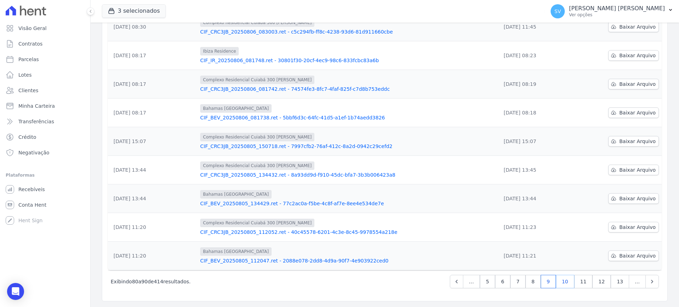
click at [543, 245] on link "10" at bounding box center [565, 281] width 18 height 13
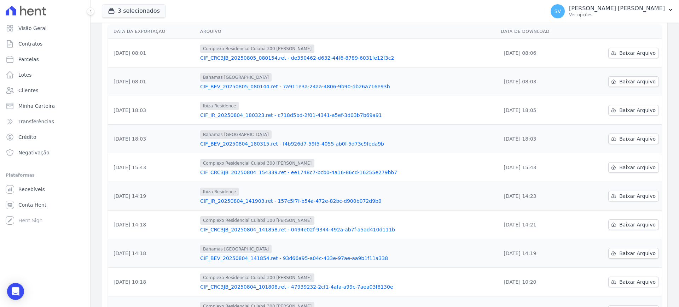
scroll to position [132, 0]
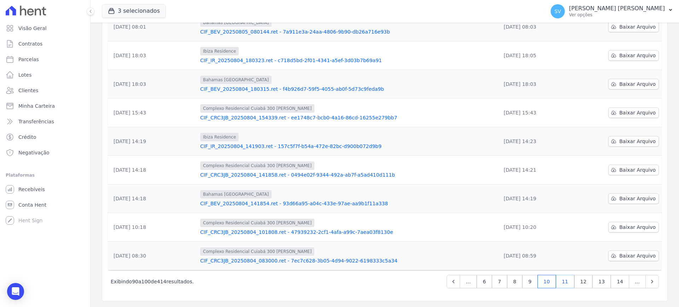
click at [543, 245] on link "11" at bounding box center [565, 281] width 18 height 13
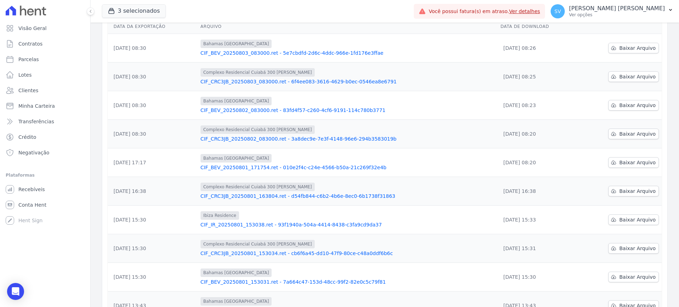
scroll to position [132, 0]
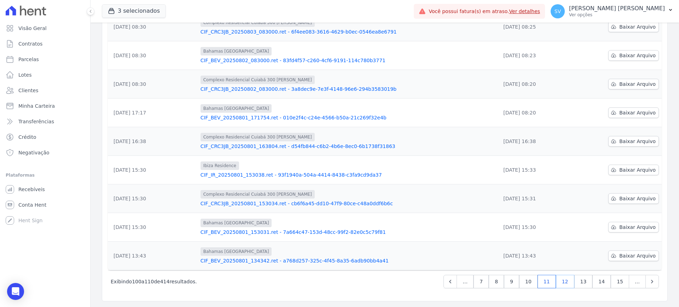
click at [543, 245] on link "12" at bounding box center [565, 281] width 18 height 13
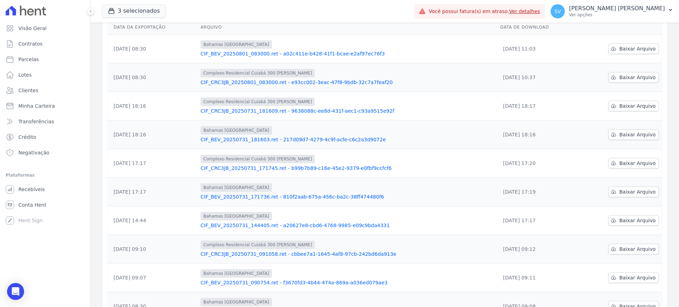
scroll to position [132, 0]
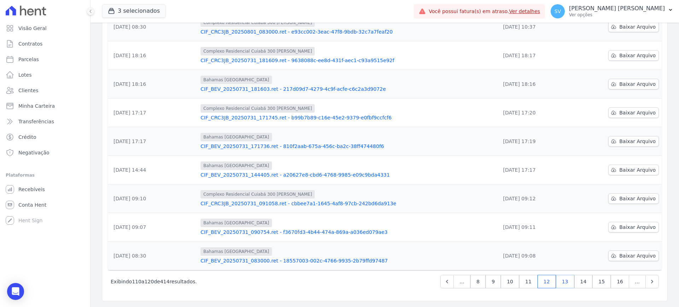
click at [543, 245] on link "13" at bounding box center [565, 281] width 18 height 13
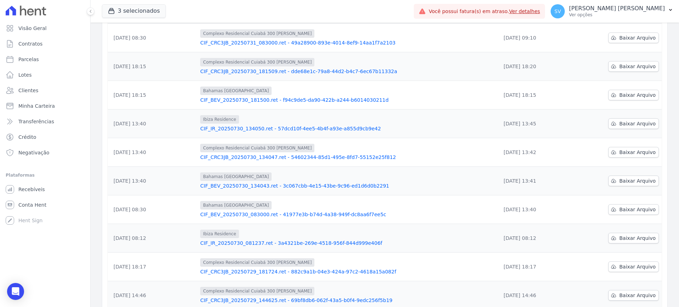
scroll to position [132, 0]
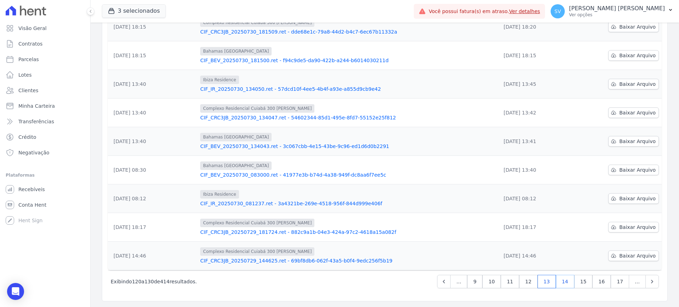
click at [543, 245] on link "14" at bounding box center [565, 281] width 18 height 13
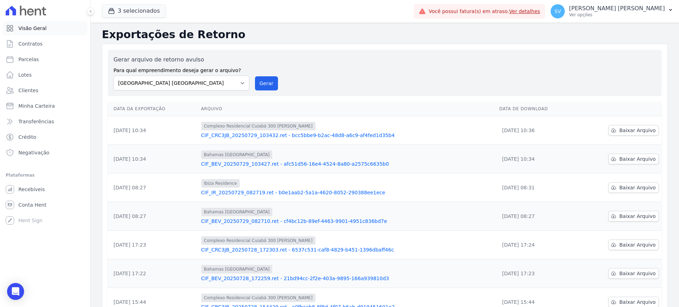
click at [39, 24] on link "Visão Geral" at bounding box center [45, 28] width 85 height 14
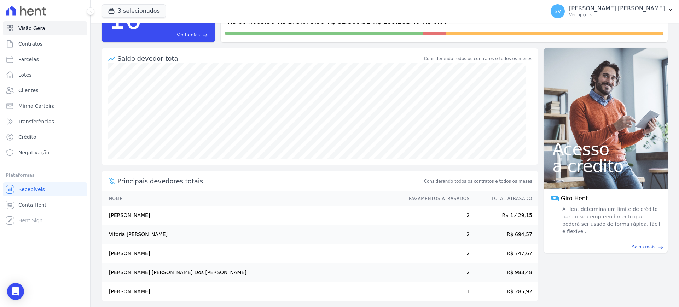
scroll to position [54, 0]
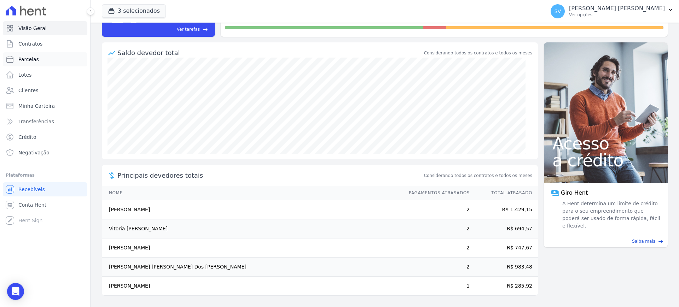
click at [22, 59] on span "Parcelas" at bounding box center [28, 59] width 21 height 7
select select
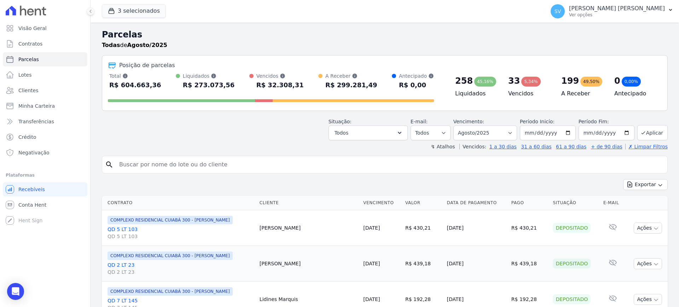
click at [237, 162] on input "search" at bounding box center [390, 165] width 550 height 14
type input "JOAO CAETANO DE OLIVEIRA PADILHA"
select select
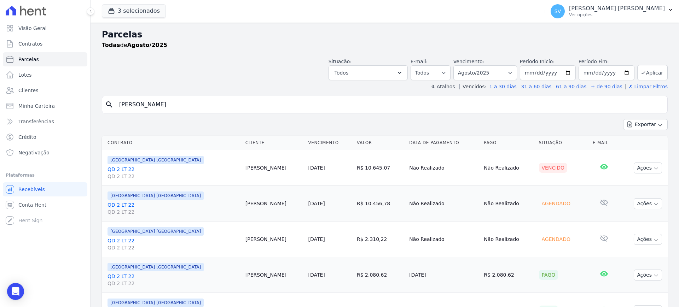
scroll to position [79, 0]
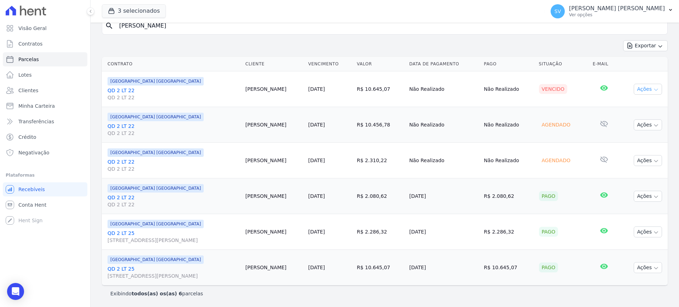
click at [543, 89] on button "Ações" at bounding box center [648, 89] width 28 height 11
click at [122, 90] on link "QD 2 LT 22 QD 2 LT 22" at bounding box center [174, 94] width 132 height 14
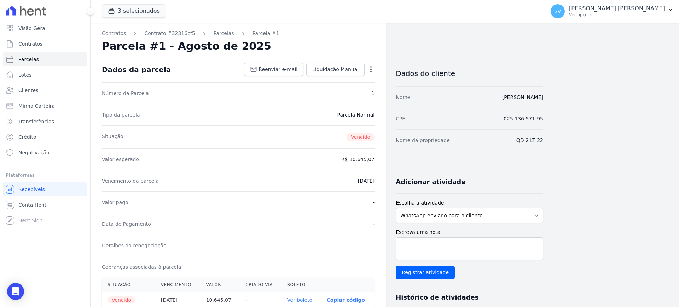
click at [292, 70] on span "Reenviar e-mail" at bounding box center [278, 69] width 39 height 7
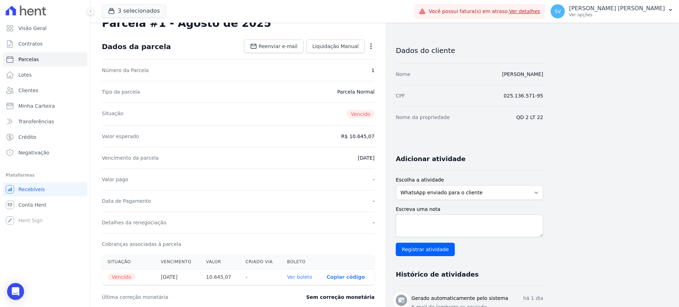
scroll to position [44, 0]
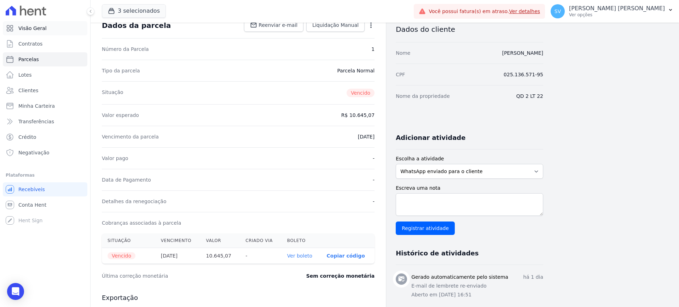
click at [45, 24] on link "Visão Geral" at bounding box center [45, 28] width 85 height 14
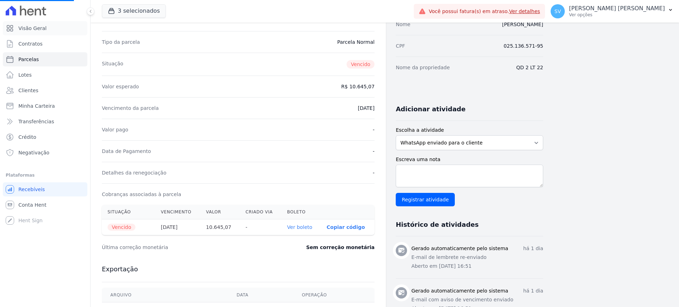
scroll to position [119, 0]
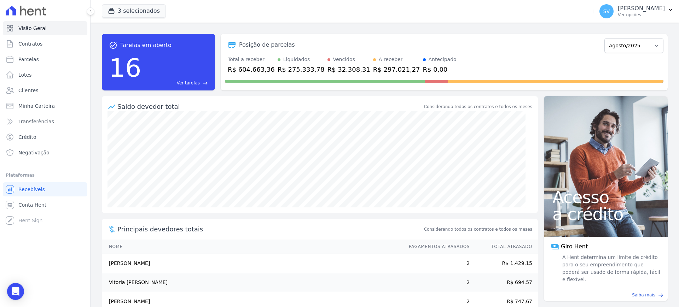
click at [263, 261] on td "[PERSON_NAME]" at bounding box center [252, 263] width 300 height 19
click at [618, 13] on p "Ver opções" at bounding box center [641, 15] width 47 height 6
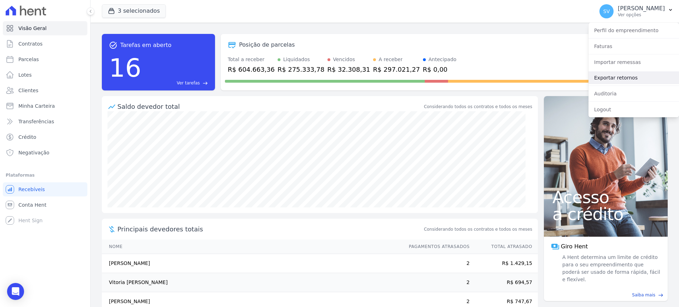
click at [616, 79] on link "Exportar retornos" at bounding box center [634, 77] width 91 height 13
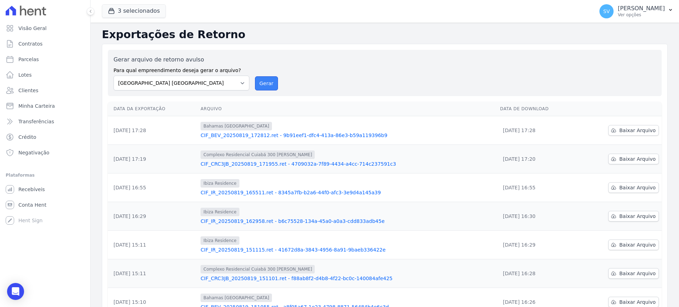
click at [260, 83] on button "Gerar" at bounding box center [266, 83] width 23 height 14
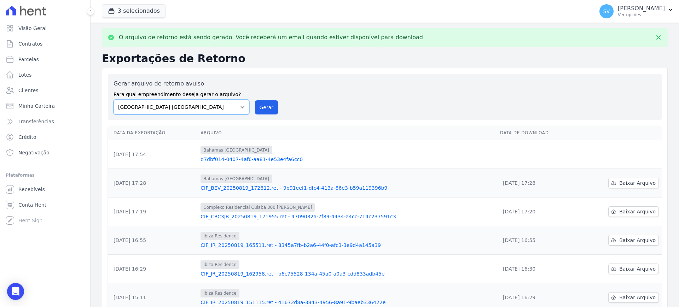
click at [240, 105] on select "[GEOGRAPHIC_DATA] COMPLEXO RESIDENCIAL [GEOGRAPHIC_DATA] 300 - [GEOGRAPHIC_DATA…" at bounding box center [182, 107] width 136 height 15
select select "a999329b-d322-46c5-b2df-9163b092fb9b"
click at [114, 100] on select "[GEOGRAPHIC_DATA] COMPLEXO RESIDENCIAL [GEOGRAPHIC_DATA] 300 - [GEOGRAPHIC_DATA…" at bounding box center [182, 107] width 136 height 15
click at [266, 107] on button "Gerar" at bounding box center [266, 107] width 23 height 14
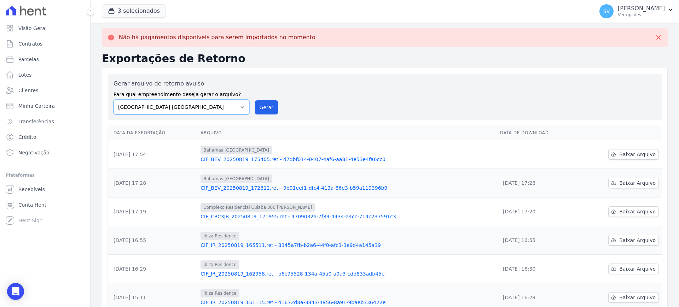
drag, startPoint x: 240, startPoint y: 104, endPoint x: 239, endPoint y: 110, distance: 5.8
click at [240, 104] on select "[GEOGRAPHIC_DATA] COMPLEXO RESIDENCIAL [GEOGRAPHIC_DATA] 300 - [GEOGRAPHIC_DATA…" at bounding box center [182, 107] width 136 height 15
select select "73a372cd-5640-41c8-aaea-11bd74619c10"
click at [114, 100] on select "[GEOGRAPHIC_DATA] COMPLEXO RESIDENCIAL [GEOGRAPHIC_DATA] 300 - [GEOGRAPHIC_DATA…" at bounding box center [182, 107] width 136 height 15
drag, startPoint x: 265, startPoint y: 110, endPoint x: 363, endPoint y: 68, distance: 107.0
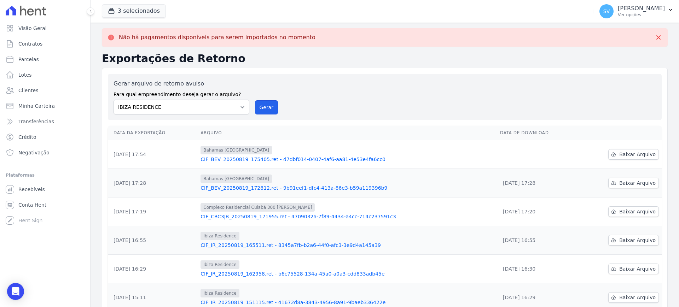
click at [266, 110] on button "Gerar" at bounding box center [266, 107] width 23 height 14
click at [625, 150] on link "Baixar Arquivo" at bounding box center [633, 154] width 51 height 11
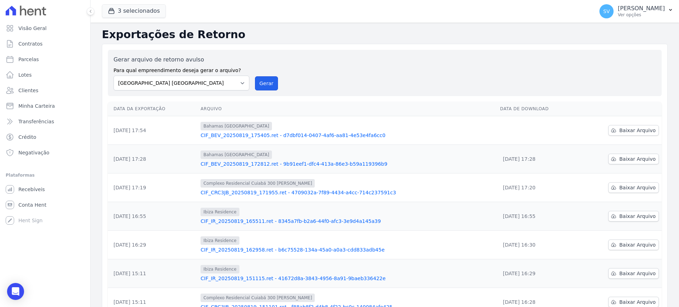
drag, startPoint x: 260, startPoint y: 82, endPoint x: 378, endPoint y: 68, distance: 119.3
click at [261, 82] on button "Gerar" at bounding box center [266, 83] width 23 height 14
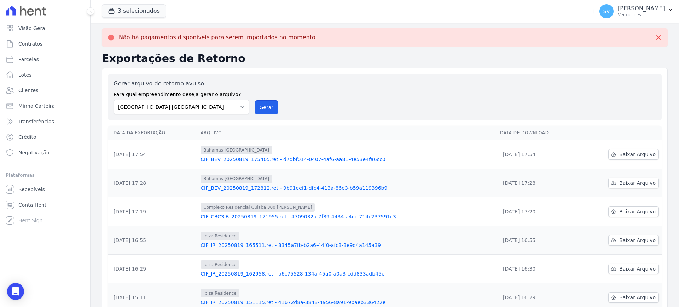
drag, startPoint x: 263, startPoint y: 106, endPoint x: 361, endPoint y: 58, distance: 108.7
click at [263, 105] on button "Gerar" at bounding box center [266, 107] width 23 height 14
click at [241, 110] on select "[GEOGRAPHIC_DATA] COMPLEXO RESIDENCIAL [GEOGRAPHIC_DATA] 300 - [GEOGRAPHIC_DATA…" at bounding box center [182, 107] width 136 height 15
select select "73a372cd-5640-41c8-aaea-11bd74619c10"
click at [114, 100] on select "[GEOGRAPHIC_DATA] COMPLEXO RESIDENCIAL [GEOGRAPHIC_DATA] 300 - [GEOGRAPHIC_DATA…" at bounding box center [182, 107] width 136 height 15
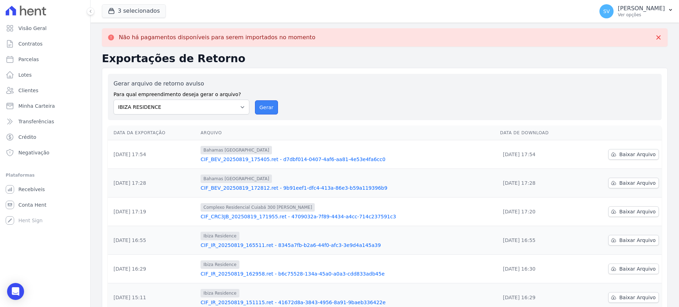
click at [265, 106] on button "Gerar" at bounding box center [266, 107] width 23 height 14
click at [240, 107] on select "[GEOGRAPHIC_DATA] COMPLEXO RESIDENCIAL [GEOGRAPHIC_DATA] 300 - [GEOGRAPHIC_DATA…" at bounding box center [182, 107] width 136 height 15
select select "a999329b-d322-46c5-b2df-9163b092fb9b"
click at [114, 100] on select "[GEOGRAPHIC_DATA] COMPLEXO RESIDENCIAL [GEOGRAPHIC_DATA] 300 - [GEOGRAPHIC_DATA…" at bounding box center [182, 107] width 136 height 15
drag, startPoint x: 267, startPoint y: 106, endPoint x: 374, endPoint y: 64, distance: 114.6
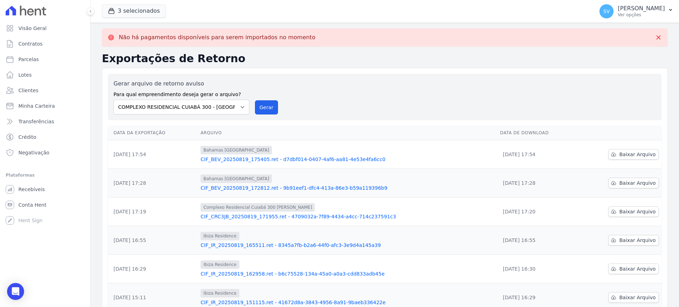
click at [268, 106] on button "Gerar" at bounding box center [266, 107] width 23 height 14
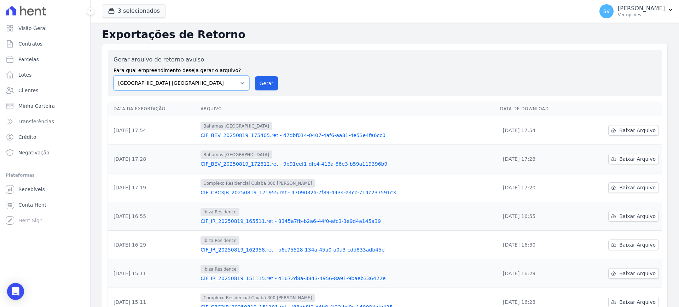
click at [243, 85] on select "[GEOGRAPHIC_DATA] COMPLEXO RESIDENCIAL [GEOGRAPHIC_DATA] 300 - [PERSON_NAME][GE…" at bounding box center [182, 83] width 136 height 15
select select "a999329b-d322-46c5-b2df-9163b092fb9b"
click at [114, 76] on select "[GEOGRAPHIC_DATA] COMPLEXO RESIDENCIAL [GEOGRAPHIC_DATA] 300 - [PERSON_NAME][GE…" at bounding box center [182, 83] width 136 height 15
click at [272, 79] on button "Gerar" at bounding box center [266, 83] width 23 height 14
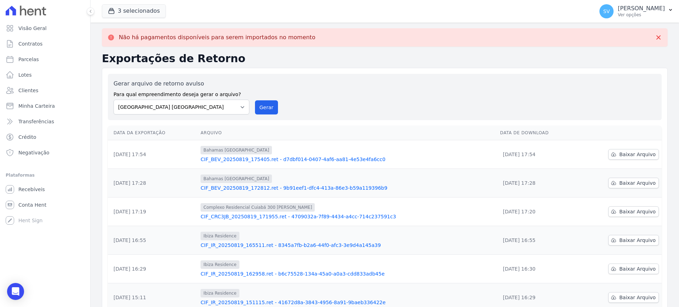
click at [376, 90] on div "Gerar arquivo de retorno avulso Para qual empreendimento deseja gerar o arquivo…" at bounding box center [385, 97] width 543 height 35
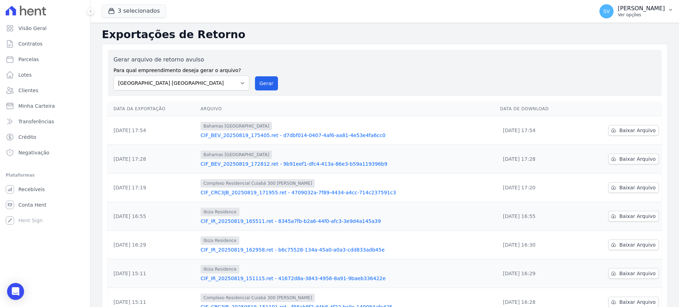
click at [618, 10] on p "[PERSON_NAME] [PERSON_NAME]" at bounding box center [641, 8] width 47 height 7
click at [615, 62] on link "Importar remessas" at bounding box center [634, 62] width 91 height 13
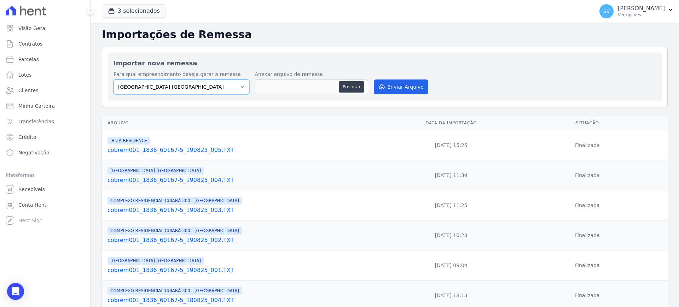
drag, startPoint x: 233, startPoint y: 87, endPoint x: 222, endPoint y: 93, distance: 12.8
click at [233, 87] on select "[GEOGRAPHIC_DATA] COMPLEXO RESIDENCIAL [GEOGRAPHIC_DATA] 300 - [PERSON_NAME][GE…" at bounding box center [182, 87] width 136 height 15
select select "a999329b-d322-46c5-b2df-9163b092fb9b"
click at [114, 80] on select "[GEOGRAPHIC_DATA] COMPLEXO RESIDENCIAL [GEOGRAPHIC_DATA] 300 - [PERSON_NAME][GE…" at bounding box center [182, 87] width 136 height 15
click at [346, 86] on button "Procurar" at bounding box center [351, 86] width 25 height 11
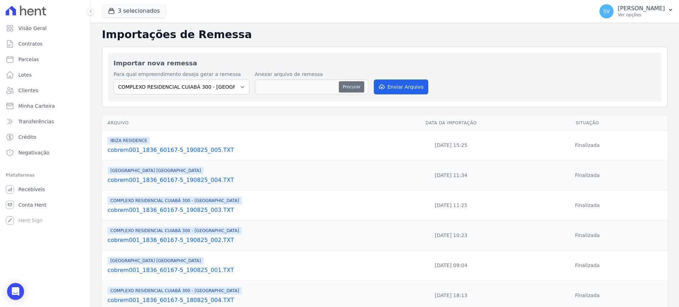
type input "cobrem001_1836_60167-5_190825_006.TXT"
click at [399, 88] on button "Enviar Arquivo" at bounding box center [401, 87] width 54 height 15
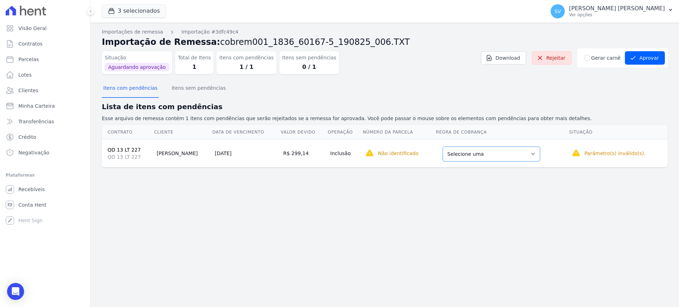
click at [531, 154] on select "Selecione uma Nova Parcela Avulsa Parcela Avulsa Existente Parcela Normal (1 X …" at bounding box center [491, 154] width 97 height 15
click at [502, 149] on select "Selecione uma Nova Parcela Avulsa Parcela Avulsa Existente Parcela Normal (1 X …" at bounding box center [491, 154] width 97 height 15
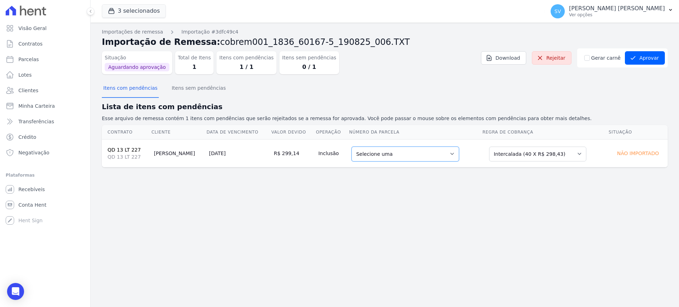
click at [444, 151] on select "Selecione uma 3 - [DATE] - R$ 298,43 - Agendado 4 - [DATE] - R$ 298,43 - Agenda…" at bounding box center [406, 154] width 108 height 15
click at [429, 149] on select "Selecione uma 3 - [DATE] - R$ 298,43 - Agendado 4 - [DATE] - R$ 298,43 - Agenda…" at bounding box center [406, 154] width 108 height 15
click at [446, 157] on select "Selecione uma 3 - [DATE] - R$ 298,43 - Agendado 4 - [DATE] - R$ 298,43 - Agenda…" at bounding box center [406, 154] width 108 height 15
click at [352, 147] on select "Selecione uma 3 - [DATE] - R$ 298,43 - Agendado 4 - [DATE] - R$ 298,43 - Agenda…" at bounding box center [406, 154] width 108 height 15
click at [136, 89] on button "Itens com pendências" at bounding box center [130, 89] width 57 height 18
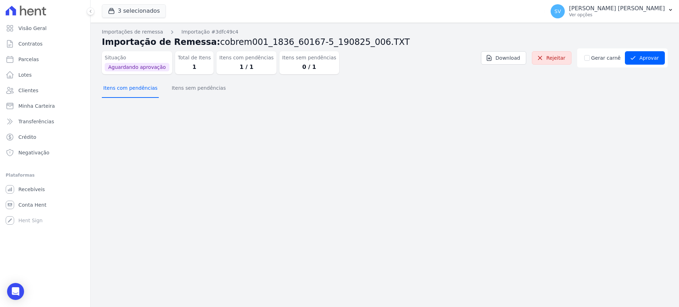
click at [136, 89] on button "Itens com pendências" at bounding box center [130, 89] width 57 height 18
click at [649, 57] on button "Aprovar" at bounding box center [645, 57] width 40 height 13
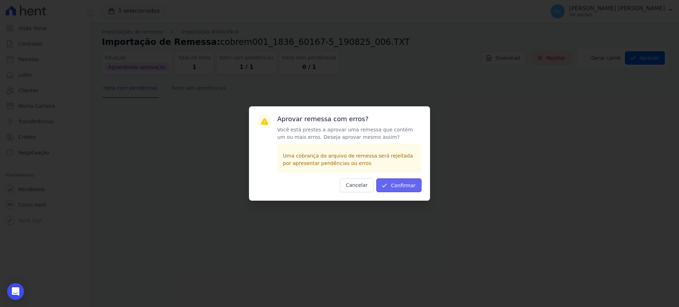
click at [408, 184] on button "Confirmar" at bounding box center [398, 186] width 45 height 14
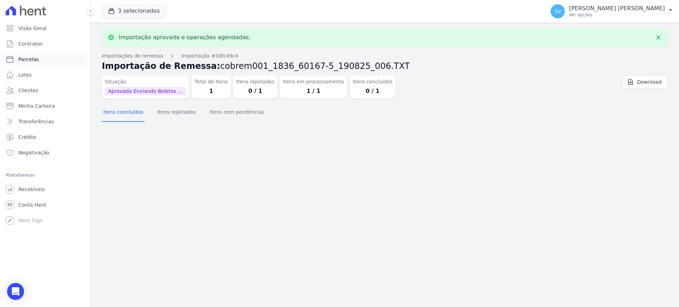
click at [28, 56] on span "Parcelas" at bounding box center [28, 59] width 21 height 7
select select
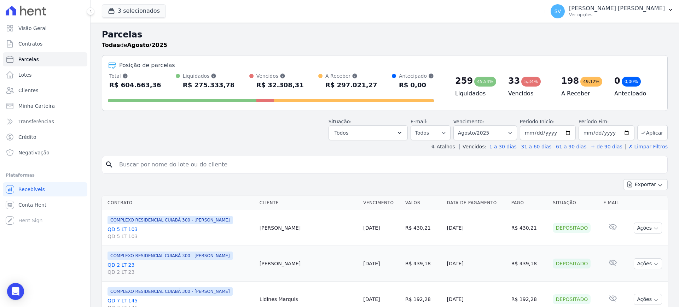
click at [191, 162] on input "search" at bounding box center [390, 165] width 550 height 14
paste input "[PERSON_NAME]"
type input "[PERSON_NAME]"
select select
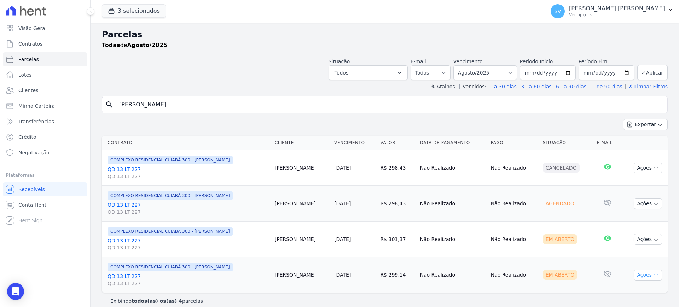
click at [642, 278] on button "Ações" at bounding box center [648, 275] width 28 height 11
click at [618, 292] on link "Ver boleto" at bounding box center [645, 291] width 68 height 13
click at [613, 11] on p "[PERSON_NAME] [PERSON_NAME]" at bounding box center [617, 8] width 96 height 7
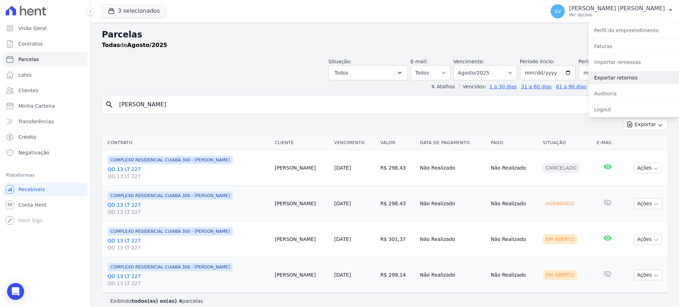
click at [609, 77] on link "Exportar retornos" at bounding box center [634, 77] width 91 height 13
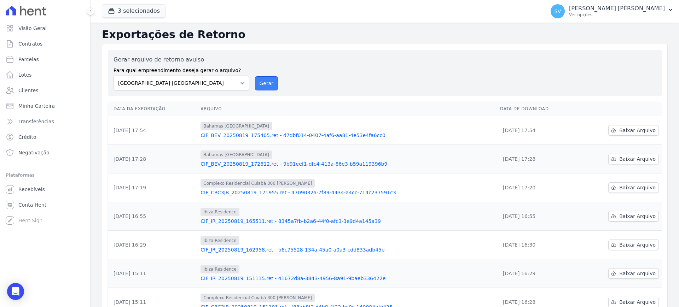
click at [267, 83] on button "Gerar" at bounding box center [266, 83] width 23 height 14
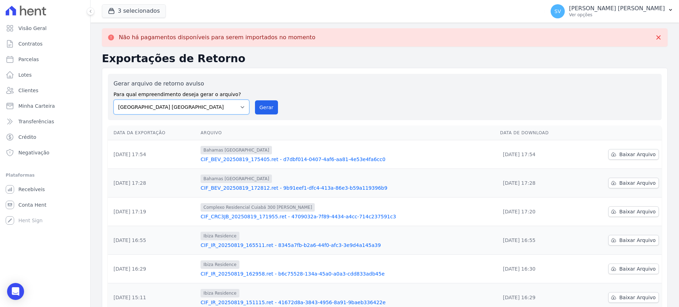
click at [239, 106] on select "[GEOGRAPHIC_DATA] COMPLEXO RESIDENCIAL [GEOGRAPHIC_DATA] 300 - [PERSON_NAME][GE…" at bounding box center [182, 107] width 136 height 15
select select "a999329b-d322-46c5-b2df-9163b092fb9b"
click at [114, 100] on select "[GEOGRAPHIC_DATA] COMPLEXO RESIDENCIAL [GEOGRAPHIC_DATA] 300 - [PERSON_NAME][GE…" at bounding box center [182, 107] width 136 height 15
drag, startPoint x: 266, startPoint y: 108, endPoint x: 374, endPoint y: 64, distance: 116.3
click at [270, 107] on button "Gerar" at bounding box center [266, 107] width 23 height 14
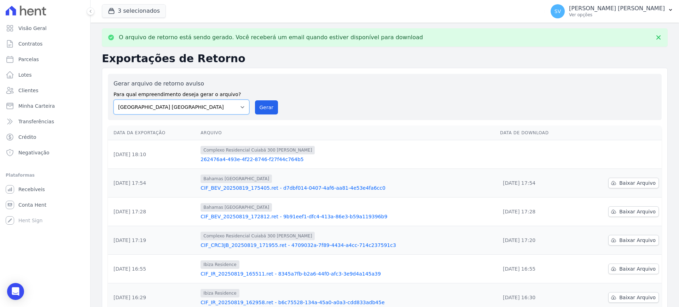
click at [242, 108] on select "[GEOGRAPHIC_DATA] COMPLEXO RESIDENCIAL [GEOGRAPHIC_DATA] 300 - [PERSON_NAME][GE…" at bounding box center [182, 107] width 136 height 15
select select "73a372cd-5640-41c8-aaea-11bd74619c10"
click at [114, 100] on select "[GEOGRAPHIC_DATA] COMPLEXO RESIDENCIAL [GEOGRAPHIC_DATA] 300 - [PERSON_NAME][GE…" at bounding box center [182, 107] width 136 height 15
click at [265, 108] on button "Gerar" at bounding box center [266, 107] width 23 height 14
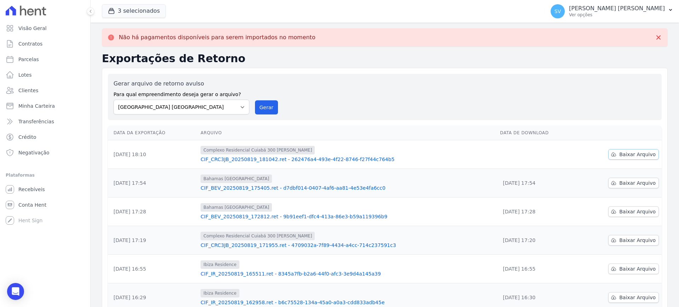
click at [633, 155] on span "Baixar Arquivo" at bounding box center [637, 154] width 36 height 7
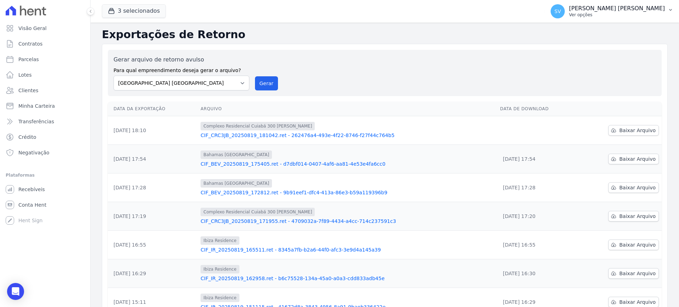
click at [596, 6] on p "[PERSON_NAME] [PERSON_NAME]" at bounding box center [617, 8] width 96 height 7
click at [606, 64] on link "Importar remessas" at bounding box center [634, 62] width 91 height 13
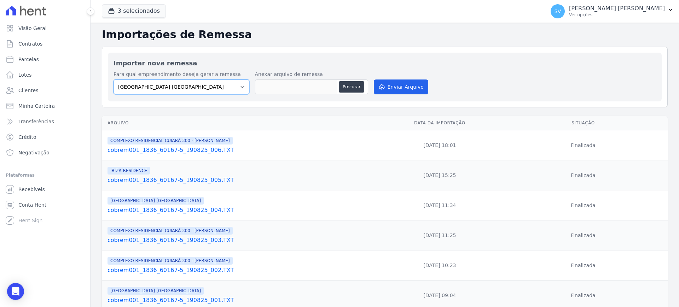
click at [239, 87] on select "[GEOGRAPHIC_DATA] COMPLEXO RESIDENCIAL [GEOGRAPHIC_DATA] 300 - [PERSON_NAME][GE…" at bounding box center [182, 87] width 136 height 15
select select "a999329b-d322-46c5-b2df-9163b092fb9b"
click at [114, 80] on select "[GEOGRAPHIC_DATA] COMPLEXO RESIDENCIAL [GEOGRAPHIC_DATA] 300 - [PERSON_NAME][GE…" at bounding box center [182, 87] width 136 height 15
click at [353, 86] on button "Procurar" at bounding box center [351, 86] width 25 height 11
type input "cobrem001_1836_60167-5_190825_007.TXT"
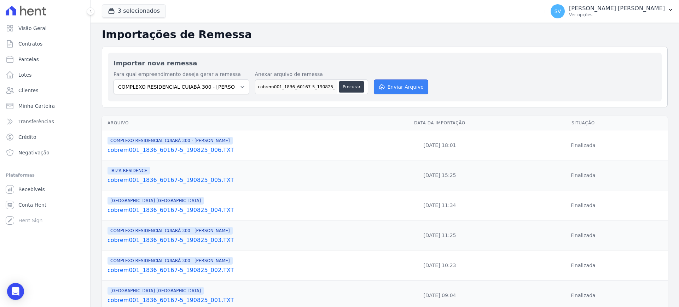
click at [395, 84] on button "Enviar Arquivo" at bounding box center [401, 87] width 54 height 15
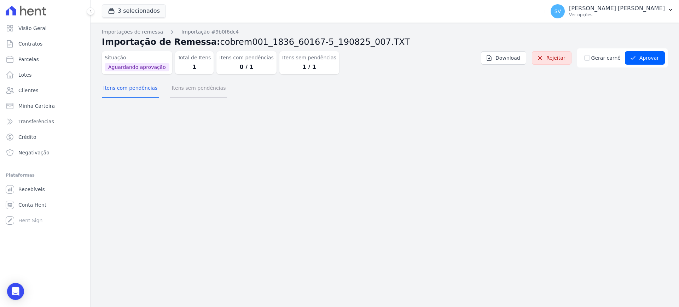
drag, startPoint x: 194, startPoint y: 89, endPoint x: 145, endPoint y: 91, distance: 48.8
click at [189, 89] on button "Itens sem pendências" at bounding box center [198, 89] width 57 height 18
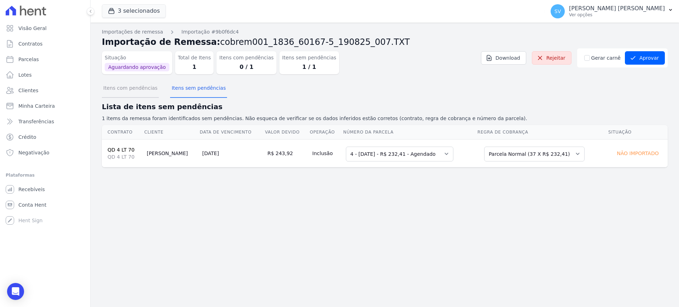
click at [138, 91] on button "Itens com pendências" at bounding box center [130, 89] width 57 height 18
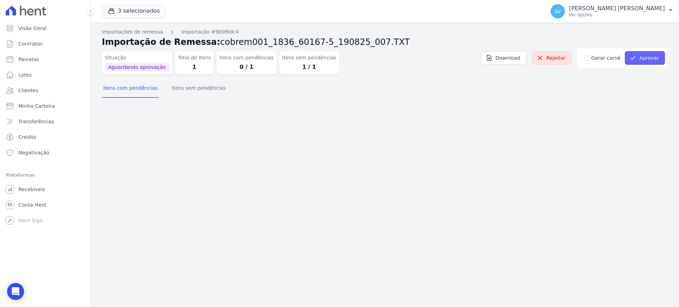
click at [641, 57] on button "Aprovar" at bounding box center [645, 57] width 40 height 13
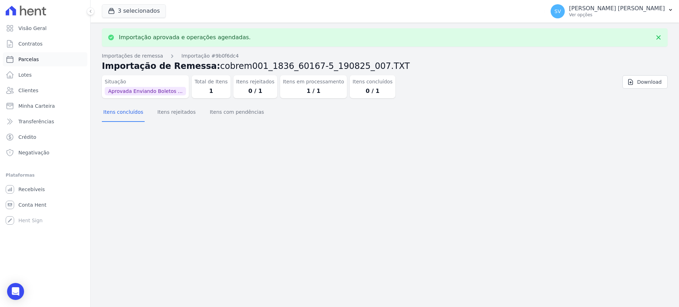
click at [39, 59] on link "Parcelas" at bounding box center [45, 59] width 85 height 14
select select
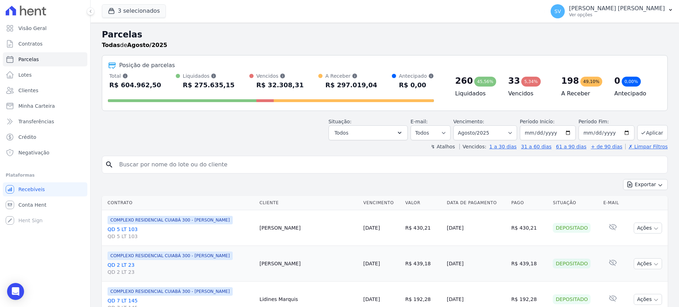
click at [209, 163] on input "search" at bounding box center [390, 165] width 550 height 14
paste input "ALEX JUNIOR DA SILVA"
type input "ALEX JUNIOR DA SILVA"
select select
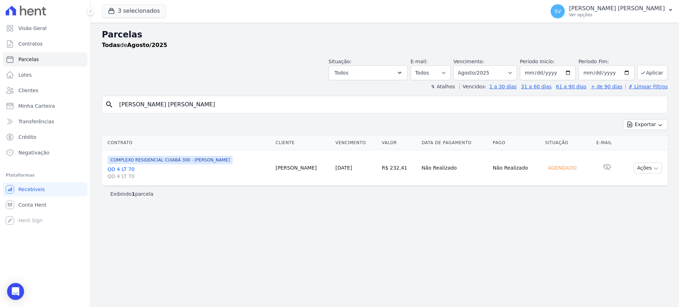
click at [220, 101] on input "ALEX JUNIOR DA SILVA" at bounding box center [390, 105] width 550 height 14
select select
click at [219, 101] on input "ALEX JUNIOR DA SILVA" at bounding box center [390, 105] width 550 height 14
select select
click at [652, 168] on button "Ações" at bounding box center [648, 168] width 28 height 11
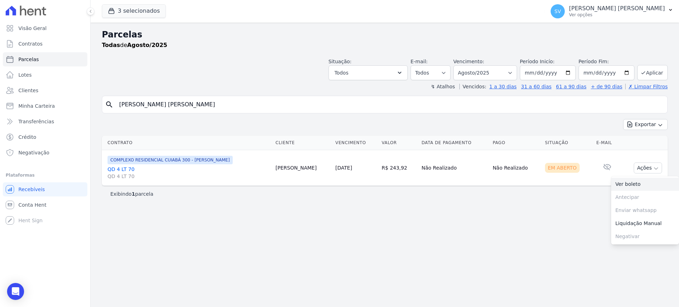
click at [636, 184] on link "Ver boleto" at bounding box center [645, 184] width 68 height 13
click at [609, 10] on p "[PERSON_NAME]" at bounding box center [617, 8] width 96 height 7
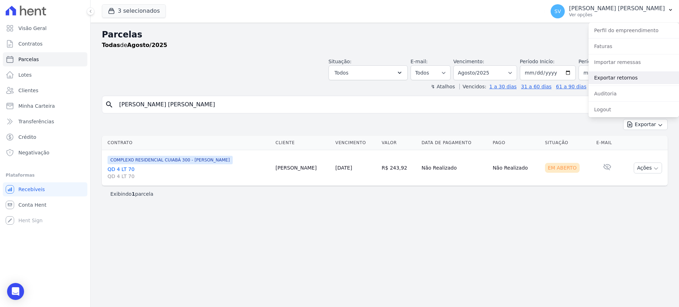
click at [610, 82] on link "Exportar retornos" at bounding box center [634, 77] width 91 height 13
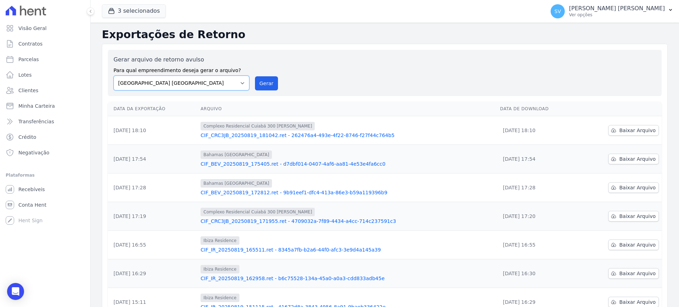
click at [227, 83] on select "BAHAMAS EAST VILLAGE COMPLEXO RESIDENCIAL CUIABÁ 300 - JOÃO DE BARRO IBIZA RESI…" at bounding box center [182, 83] width 136 height 15
select select "a999329b-d322-46c5-b2df-9163b092fb9b"
click at [114, 76] on select "BAHAMAS EAST VILLAGE COMPLEXO RESIDENCIAL CUIABÁ 300 - JOÃO DE BARRO IBIZA RESI…" at bounding box center [182, 83] width 136 height 15
click at [262, 80] on button "Gerar" at bounding box center [266, 83] width 23 height 14
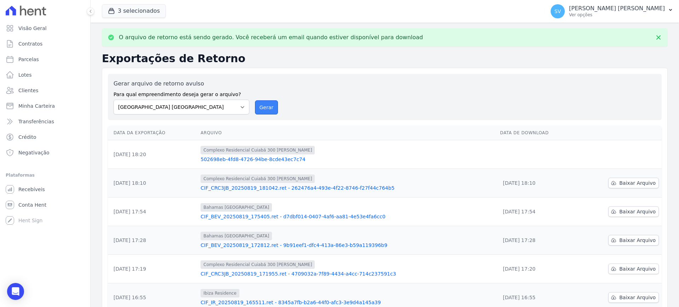
click at [270, 111] on button "Gerar" at bounding box center [266, 107] width 23 height 14
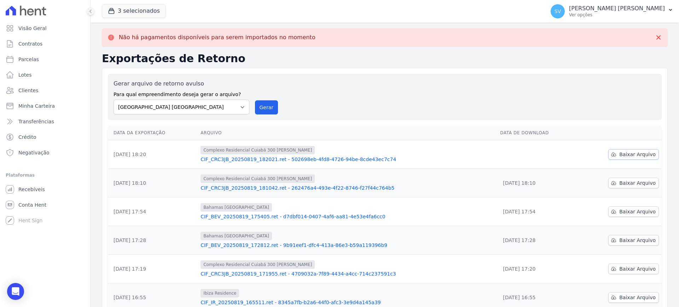
click at [625, 155] on span "Baixar Arquivo" at bounding box center [637, 154] width 36 height 7
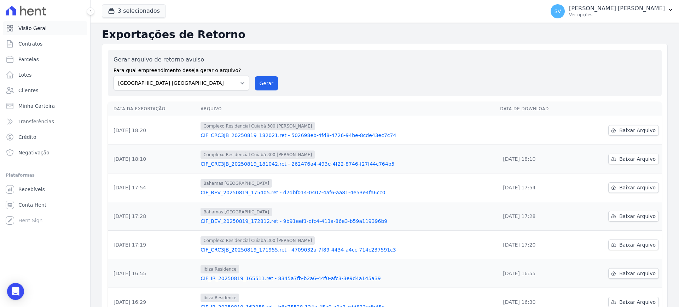
click at [42, 27] on span "Visão Geral" at bounding box center [32, 28] width 28 height 7
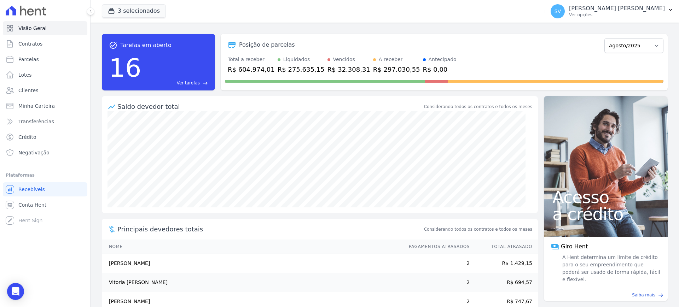
click at [335, 63] on div "Vencidos" at bounding box center [344, 59] width 22 height 7
click at [482, 46] on div "Posição de parcelas" at bounding box center [413, 45] width 377 height 8
click at [618, 6] on p "[PERSON_NAME]" at bounding box center [641, 8] width 47 height 7
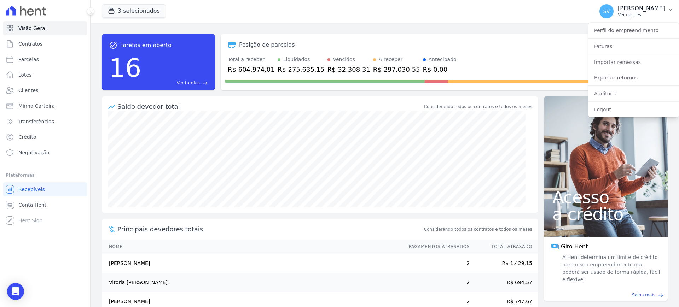
click at [618, 8] on p "[PERSON_NAME]" at bounding box center [641, 8] width 47 height 7
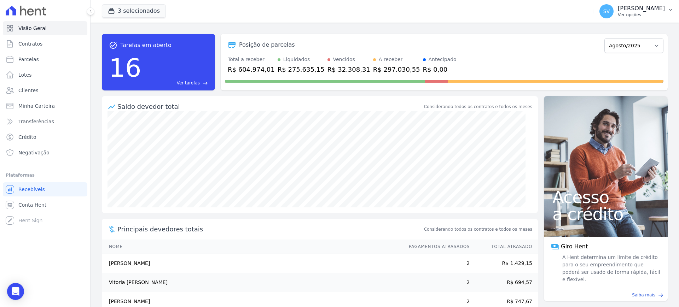
click at [656, 8] on p "[PERSON_NAME]" at bounding box center [641, 8] width 47 height 7
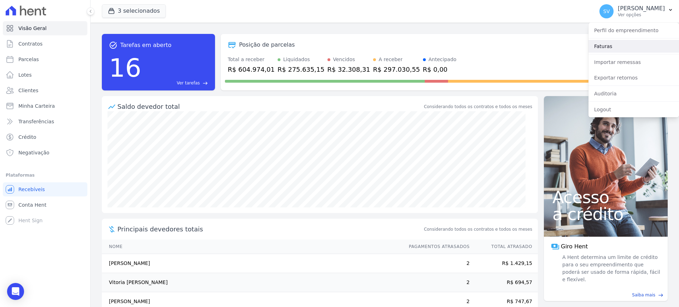
click at [605, 46] on link "Faturas" at bounding box center [634, 46] width 91 height 13
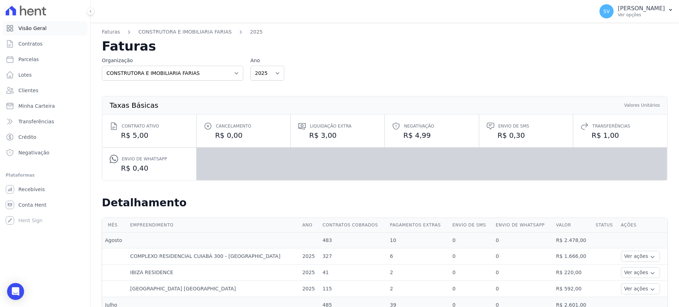
click at [37, 32] on link "Visão Geral" at bounding box center [45, 28] width 85 height 14
